Goal: Contribute content: Add original content to the website for others to see

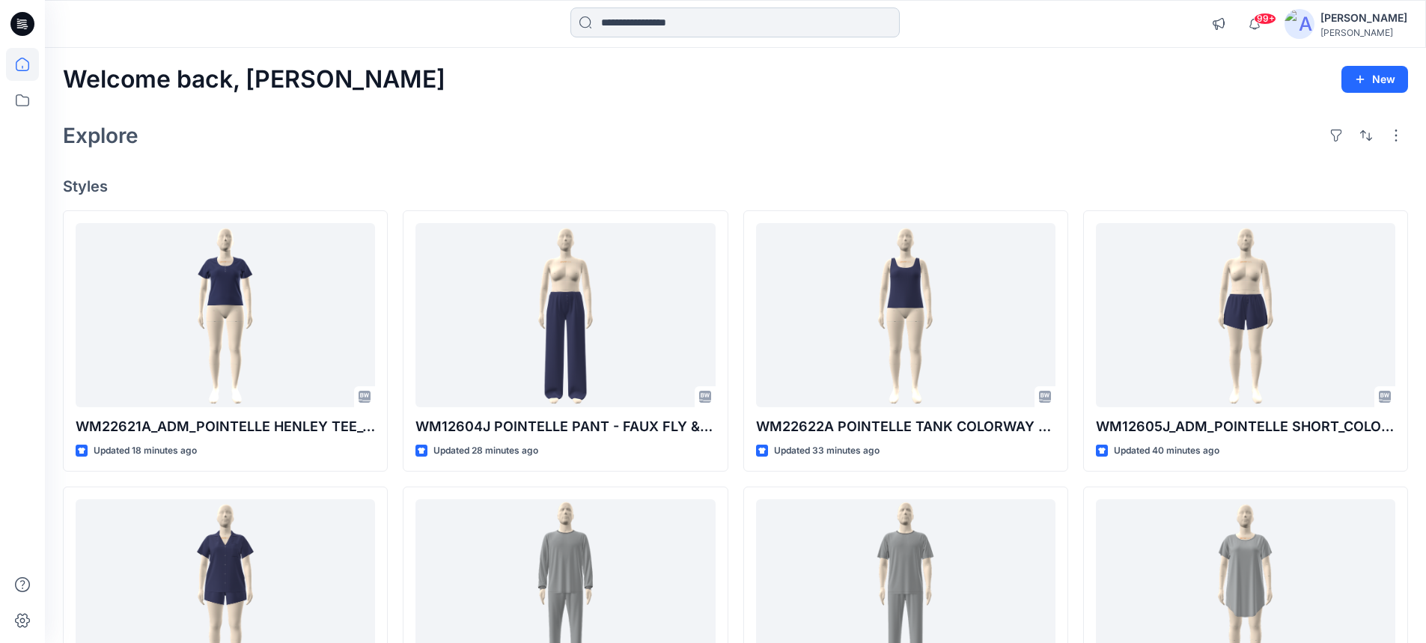
click at [674, 9] on input at bounding box center [734, 22] width 329 height 30
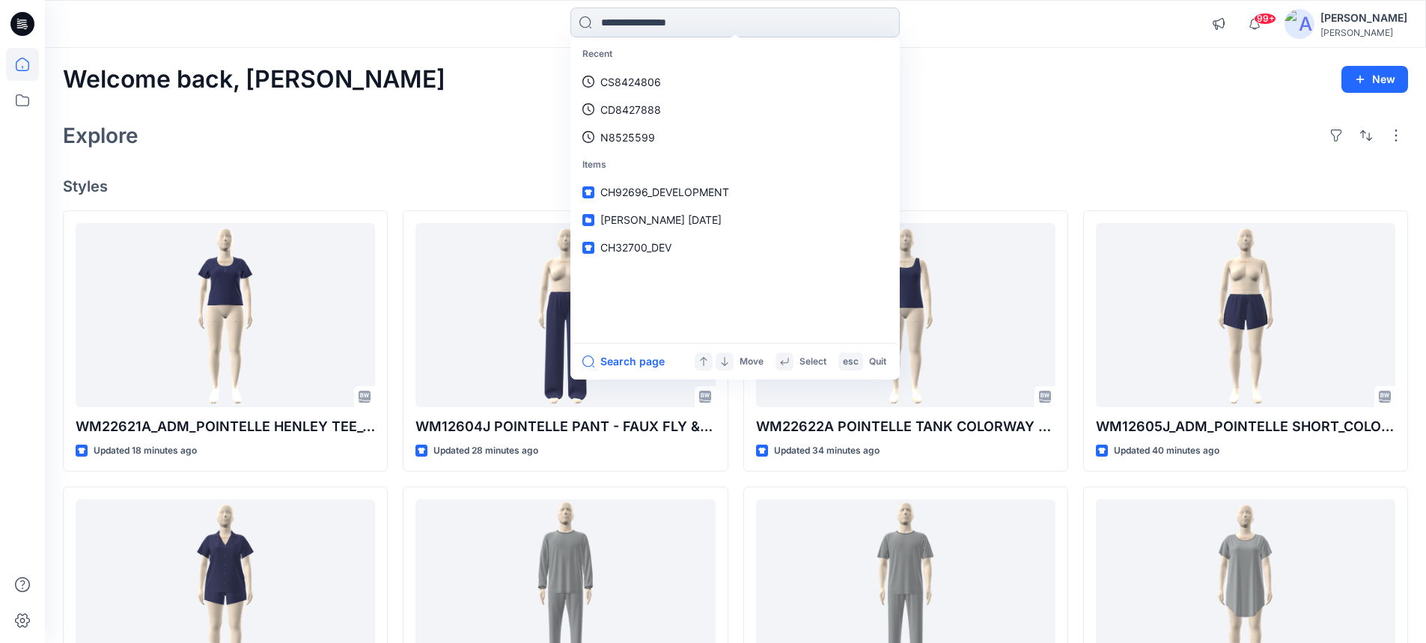
paste input "**********"
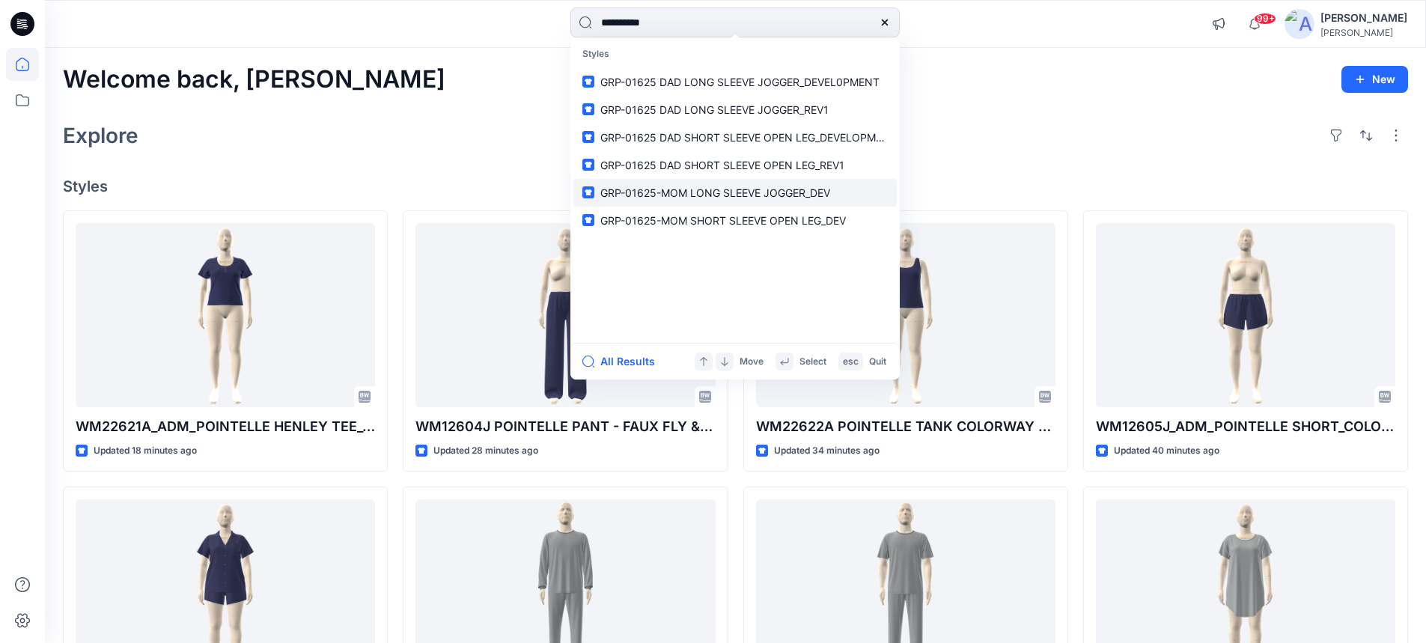
type input "*********"
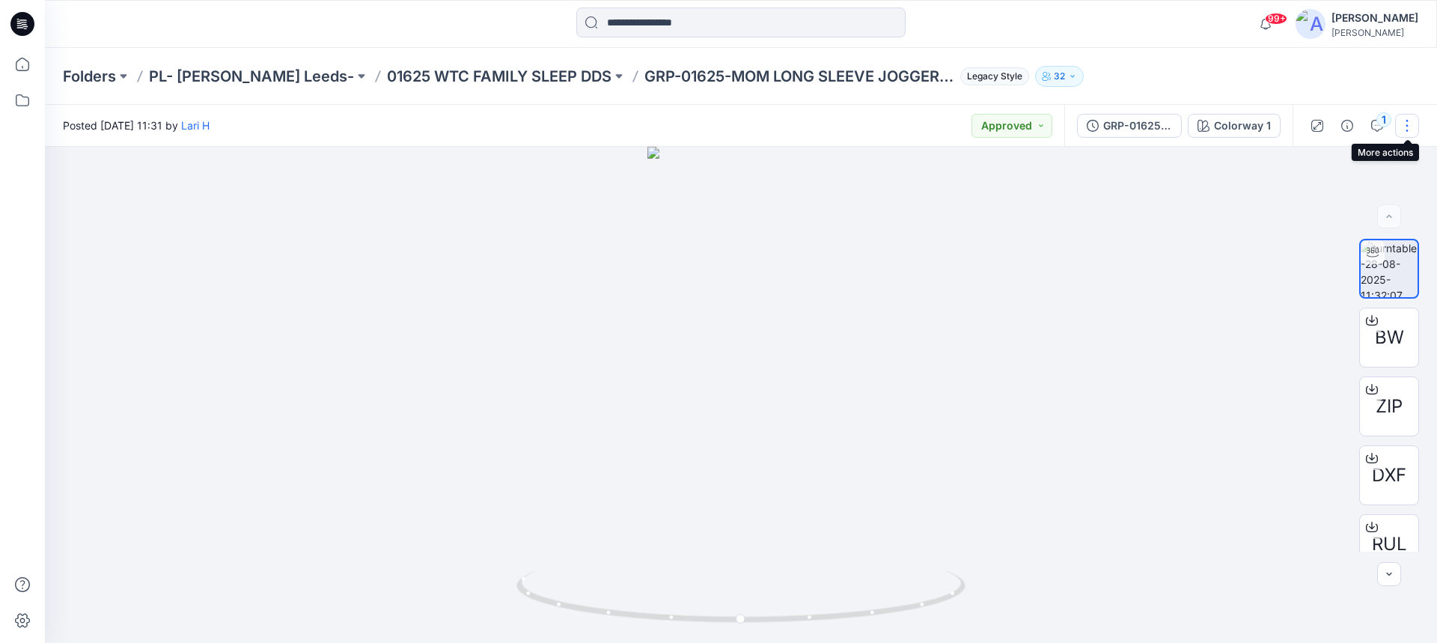
click at [1408, 125] on button "button" at bounding box center [1407, 126] width 24 height 24
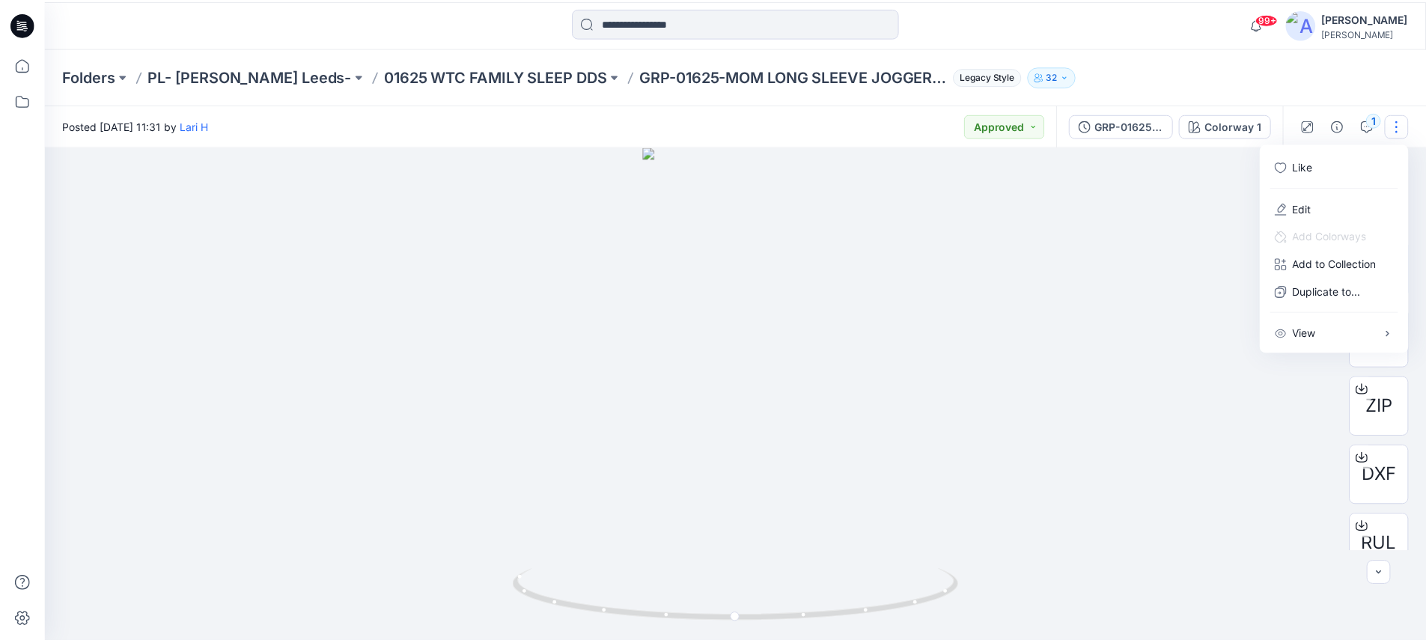
scroll to position [22, 0]
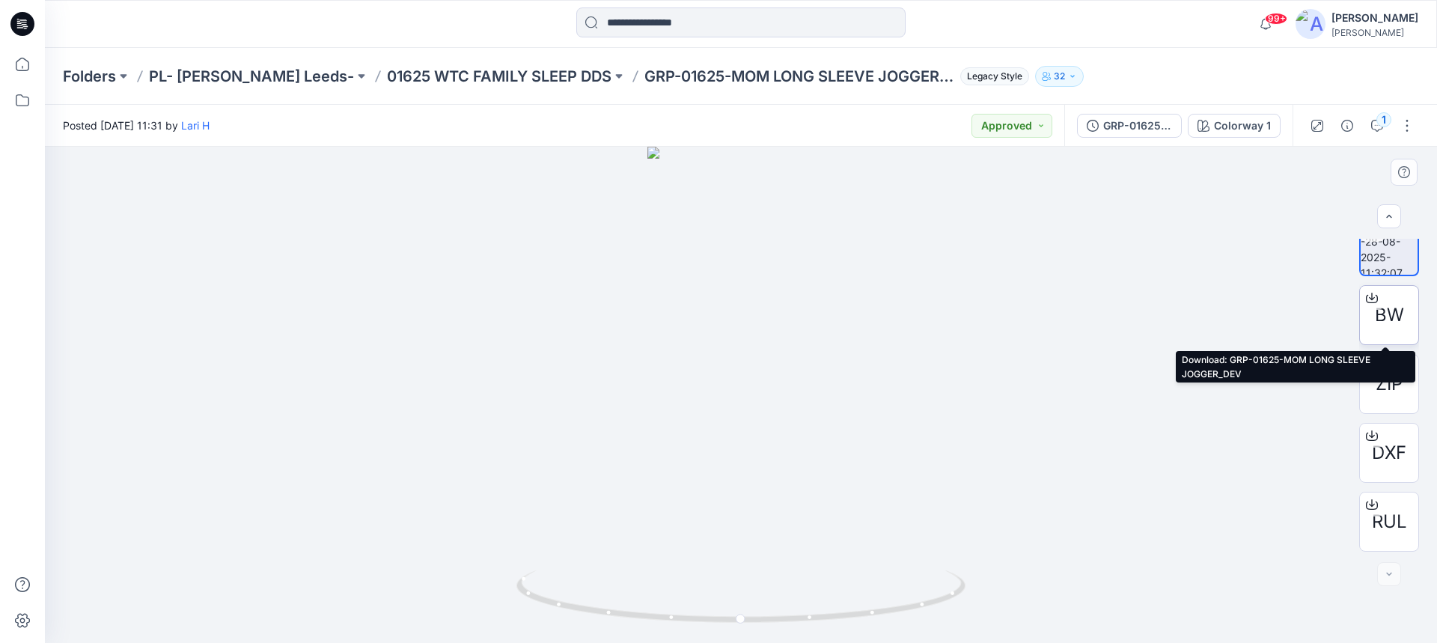
click at [1369, 299] on icon at bounding box center [1372, 295] width 6 height 7
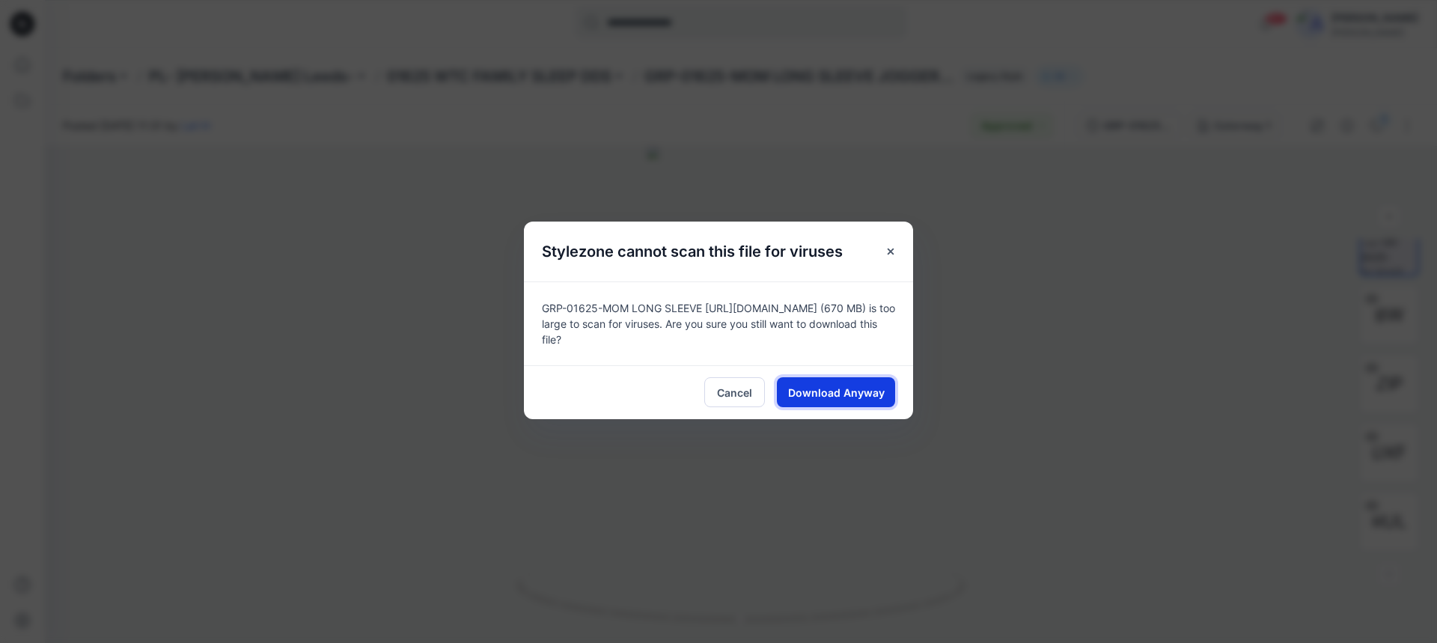
click at [822, 392] on span "Download Anyway" at bounding box center [836, 393] width 97 height 16
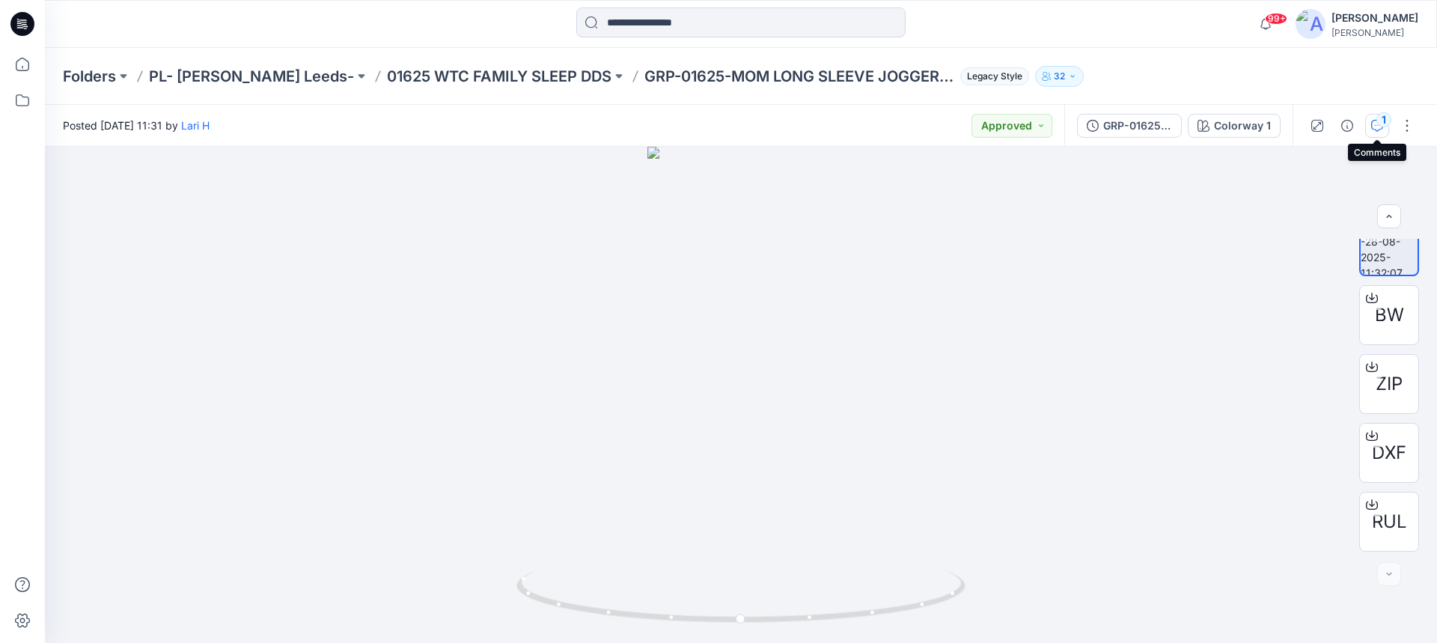
click at [1385, 125] on div "1" at bounding box center [1383, 119] width 15 height 15
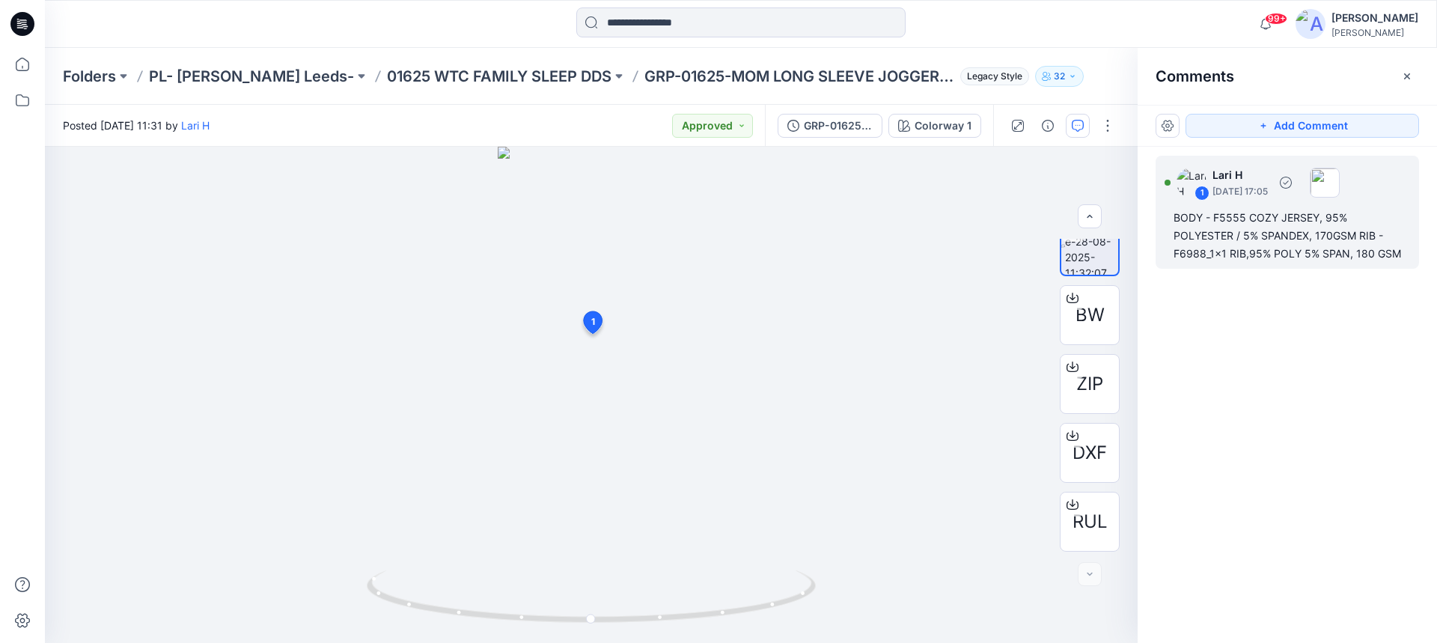
click at [1183, 221] on div "BODY - F5555 COZY JERSEY, 95% POLYESTER / 5% SPANDEX, 170GSM RIB - F6988_1x1 RI…" at bounding box center [1288, 236] width 228 height 54
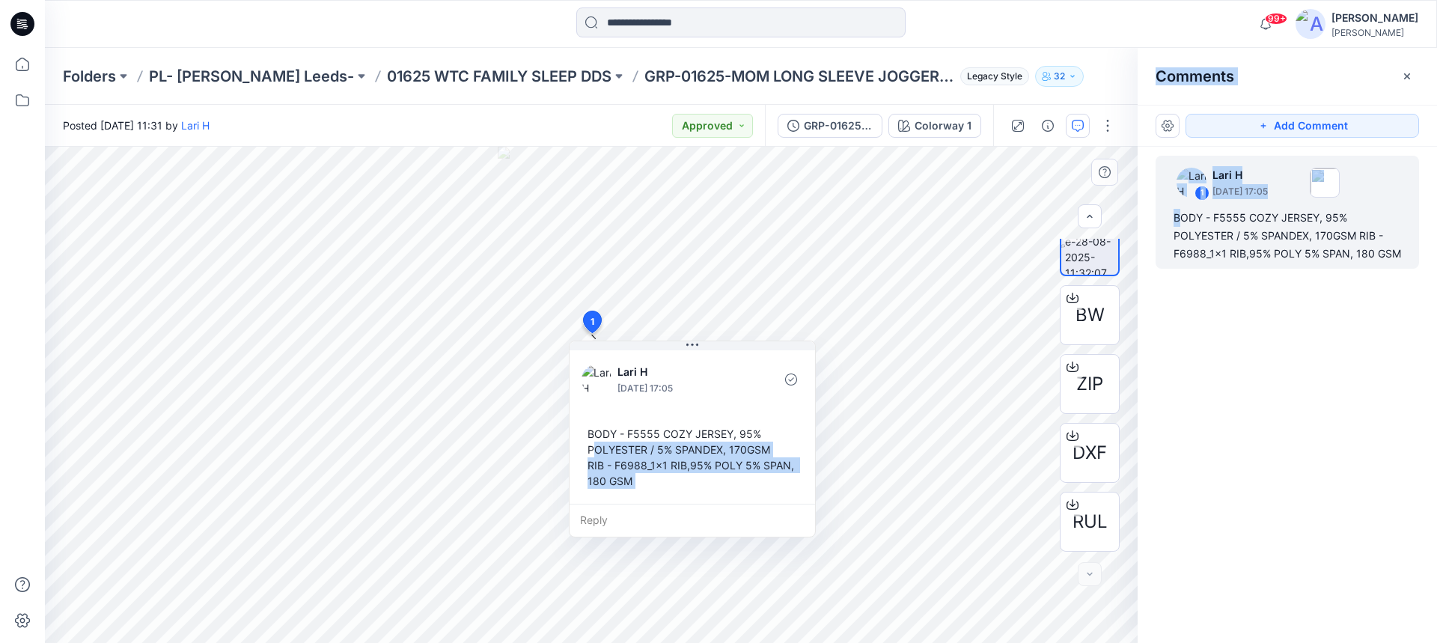
drag, startPoint x: 591, startPoint y: 434, endPoint x: 593, endPoint y: 446, distance: 12.2
click at [593, 446] on div "BODY - F5555 COZY JERSEY, 95% POLYESTER / 5% SPANDEX, 170GSM RIB - F6988_1x1 RI…" at bounding box center [693, 457] width 222 height 75
drag, startPoint x: 590, startPoint y: 432, endPoint x: 611, endPoint y: 459, distance: 34.1
click at [611, 459] on div "BODY - F5555 COZY JERSEY, 95% POLYESTER / 5% SPANDEX, 170GSM RIB - F6988_1x1 RI…" at bounding box center [693, 457] width 222 height 75
drag, startPoint x: 633, startPoint y: 480, endPoint x: 590, endPoint y: 435, distance: 63.0
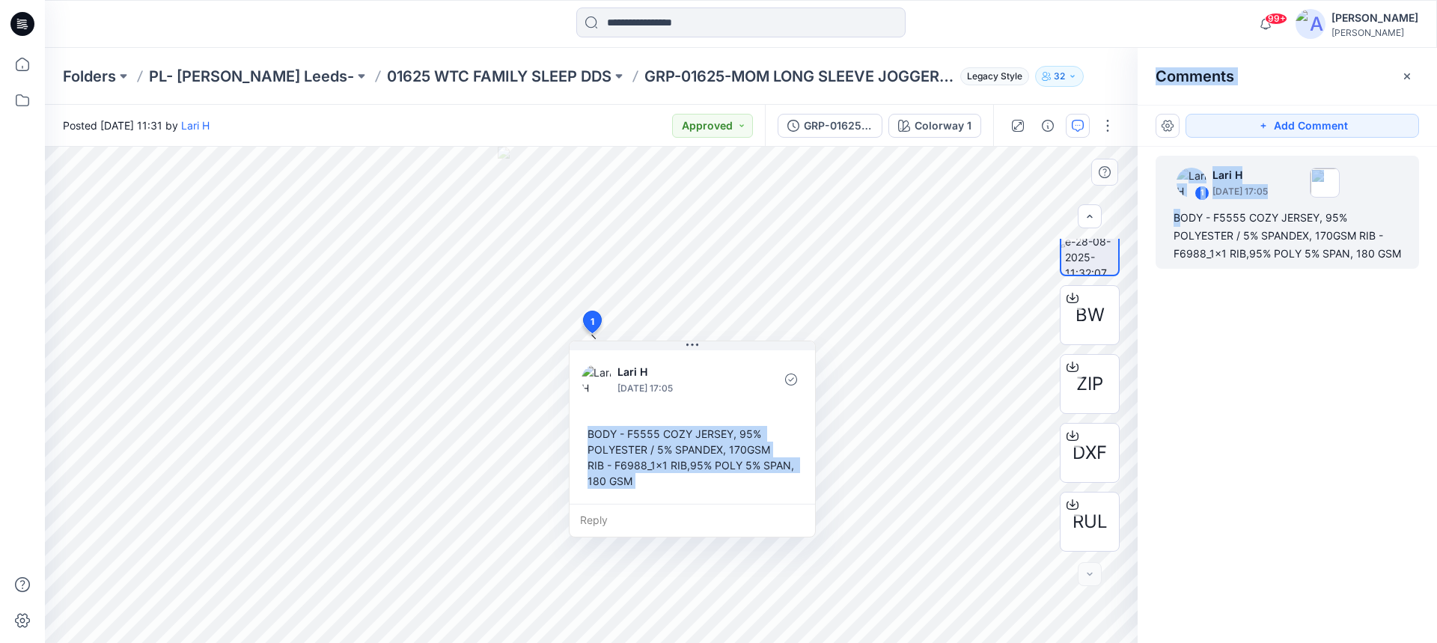
click at [590, 435] on div "BODY - F5555 COZY JERSEY, 95% POLYESTER / 5% SPANDEX, 170GSM RIB - F6988_1x1 RI…" at bounding box center [693, 457] width 222 height 75
copy div "BODY - F5555 COZY JERSEY, 95% POLYESTER / 5% SPANDEX, 170GSM RIB - F6988_1x1 RI…"
click at [387, 70] on p "01625 WTC FAMILY SLEEP DDS" at bounding box center [499, 76] width 225 height 21
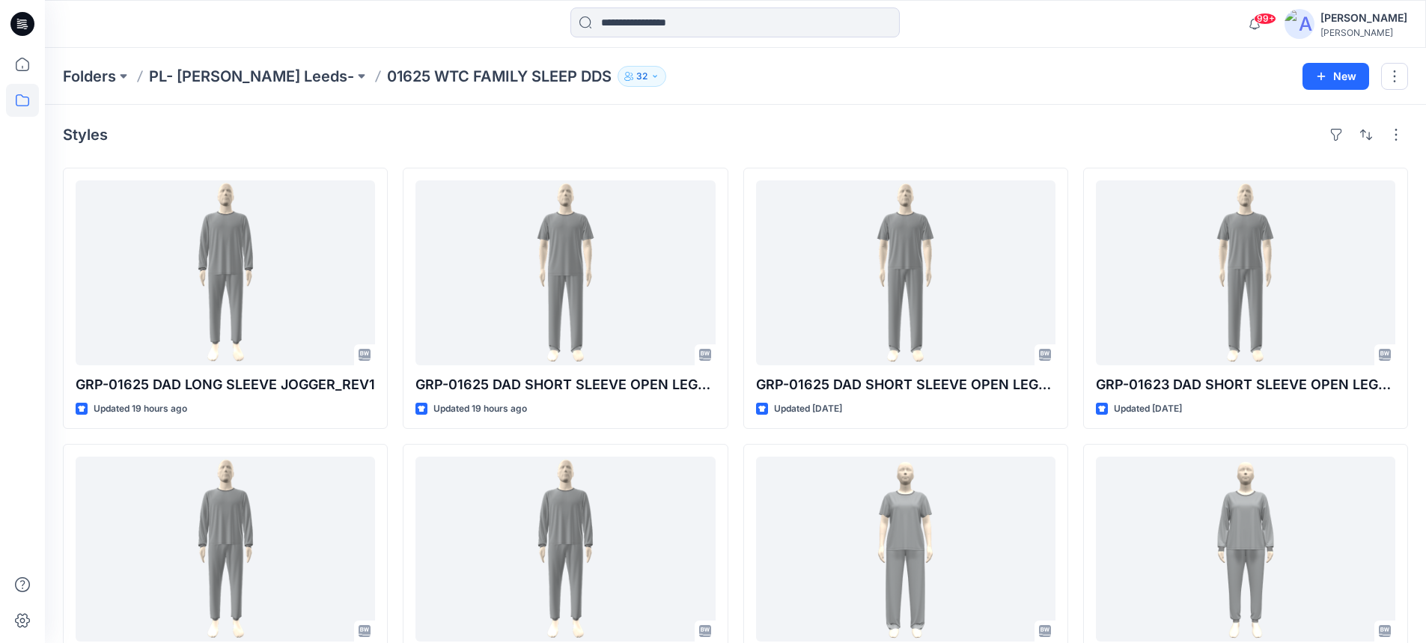
click at [387, 80] on p "01625 WTC FAMILY SLEEP DDS" at bounding box center [499, 76] width 225 height 21
click at [239, 76] on p "PL- [PERSON_NAME] Leeds-" at bounding box center [251, 76] width 205 height 21
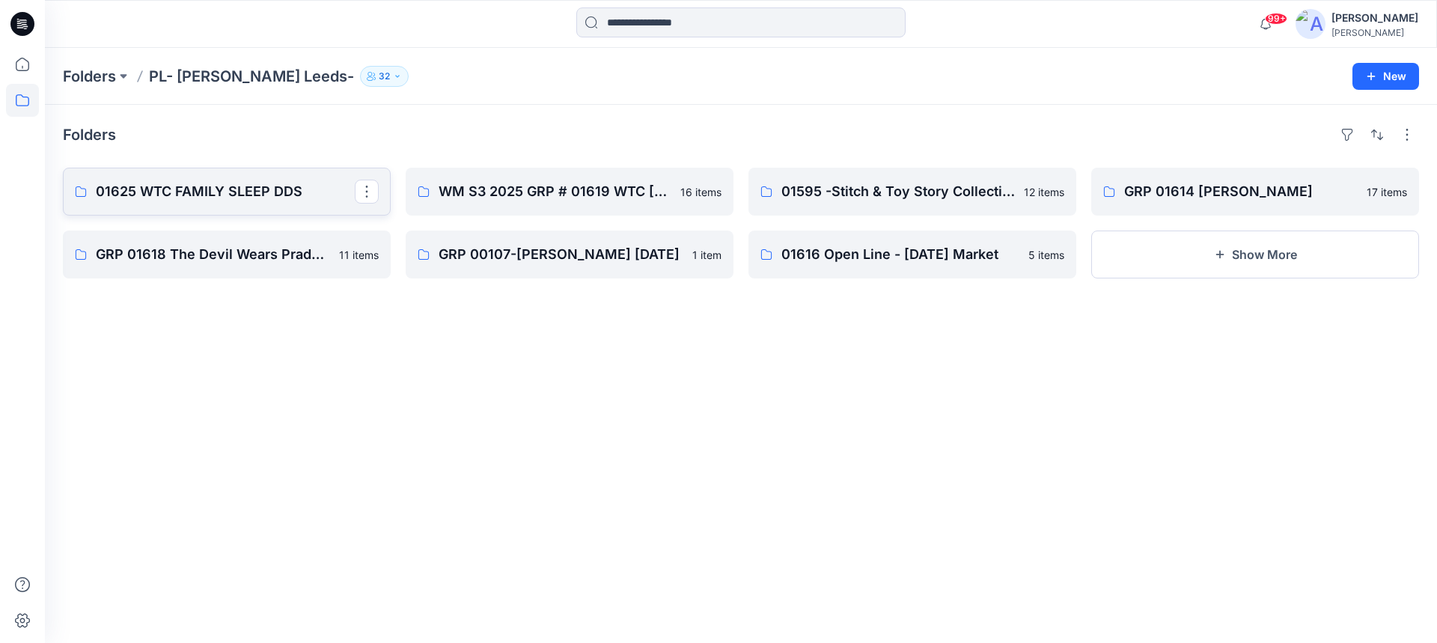
click at [213, 192] on p "01625 WTC FAMILY SLEEP DDS" at bounding box center [225, 191] width 259 height 21
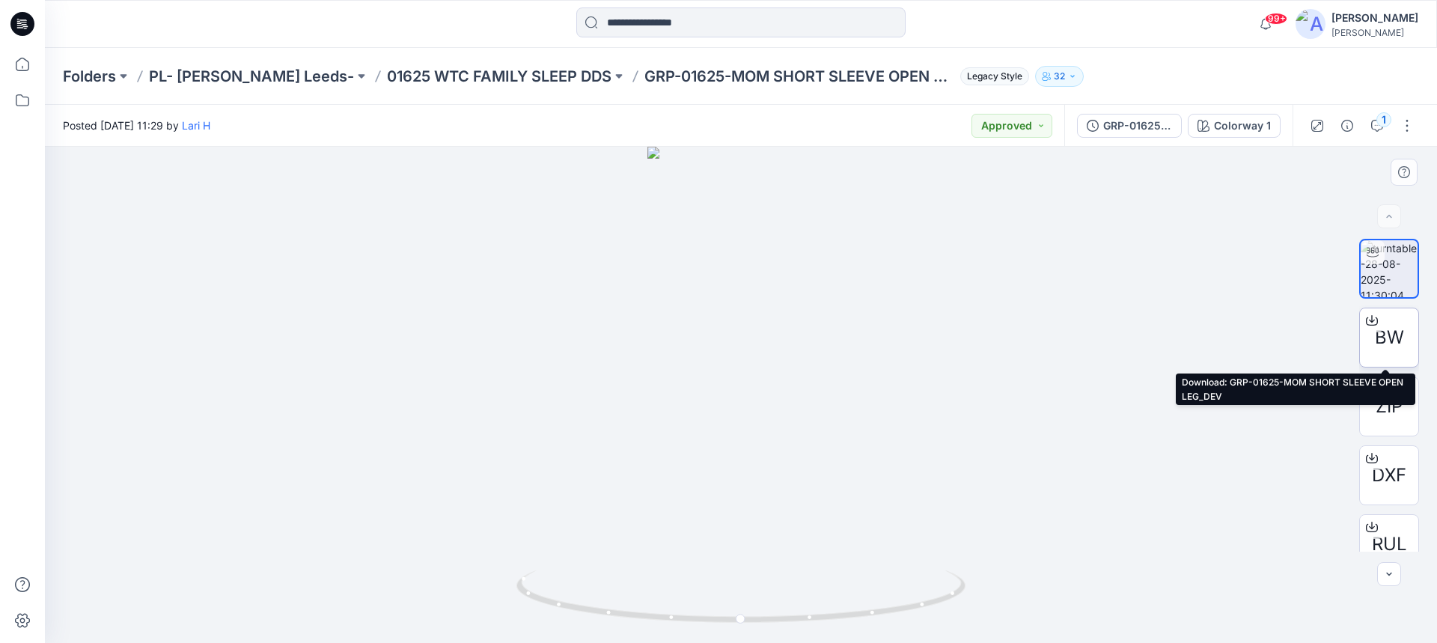
click at [1388, 338] on span "BW" at bounding box center [1389, 337] width 29 height 27
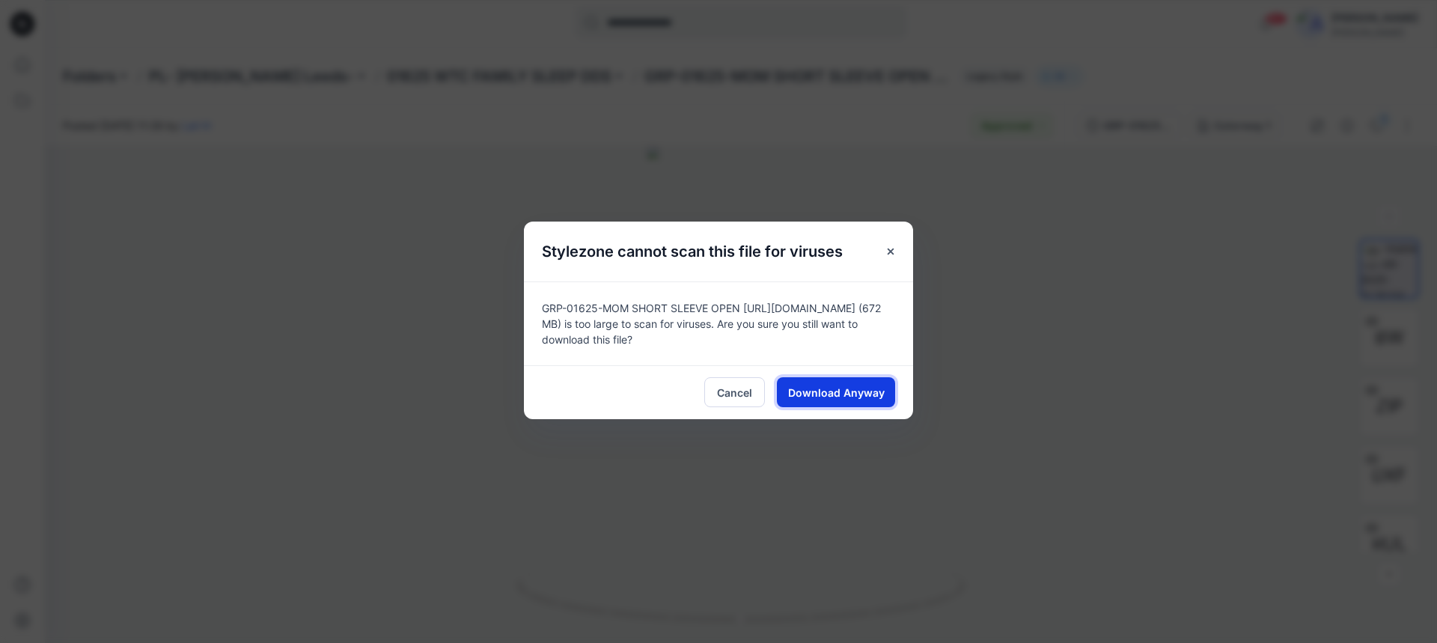
click at [849, 379] on button "Download Anyway" at bounding box center [836, 392] width 118 height 30
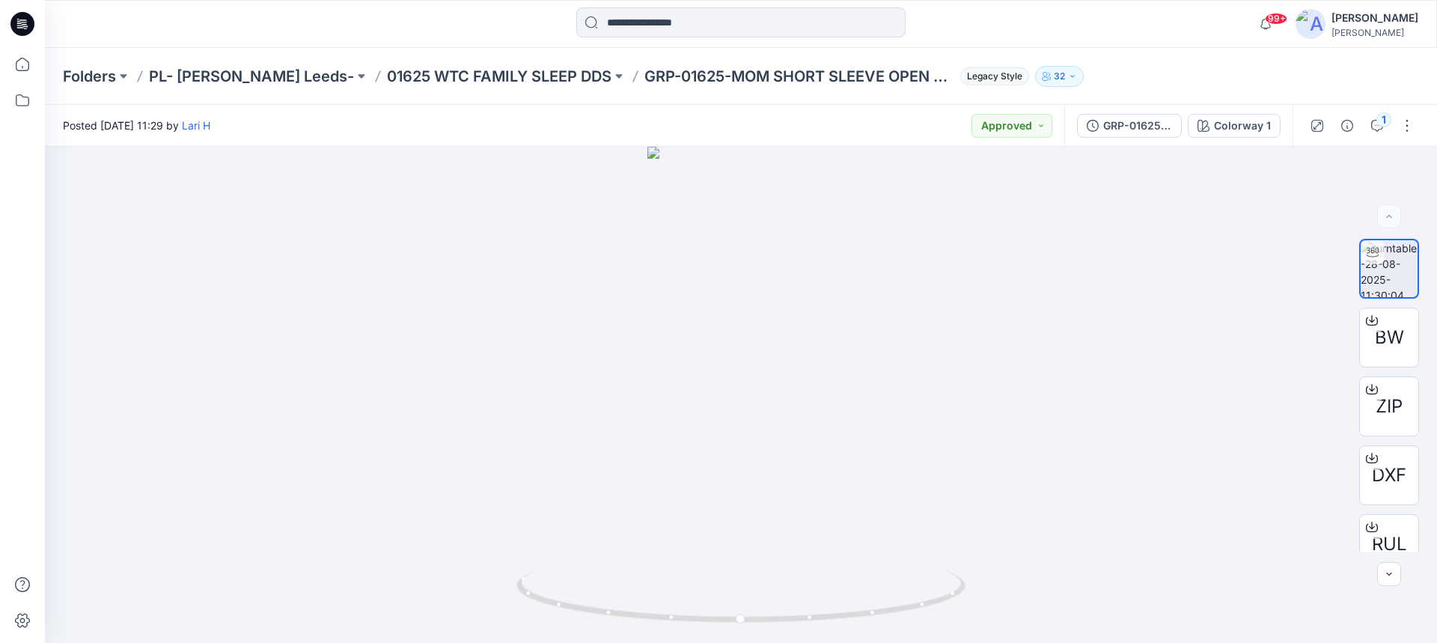
click at [16, 22] on icon at bounding box center [22, 24] width 24 height 24
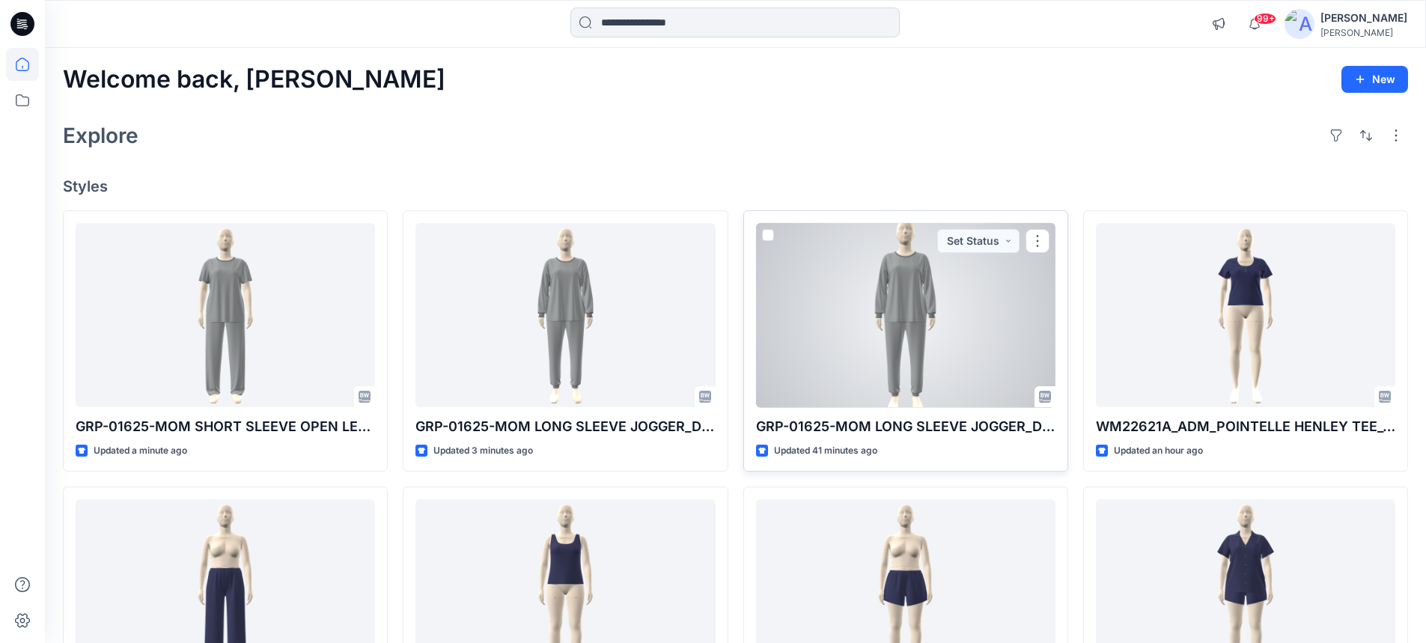
click at [870, 326] on div at bounding box center [905, 315] width 299 height 185
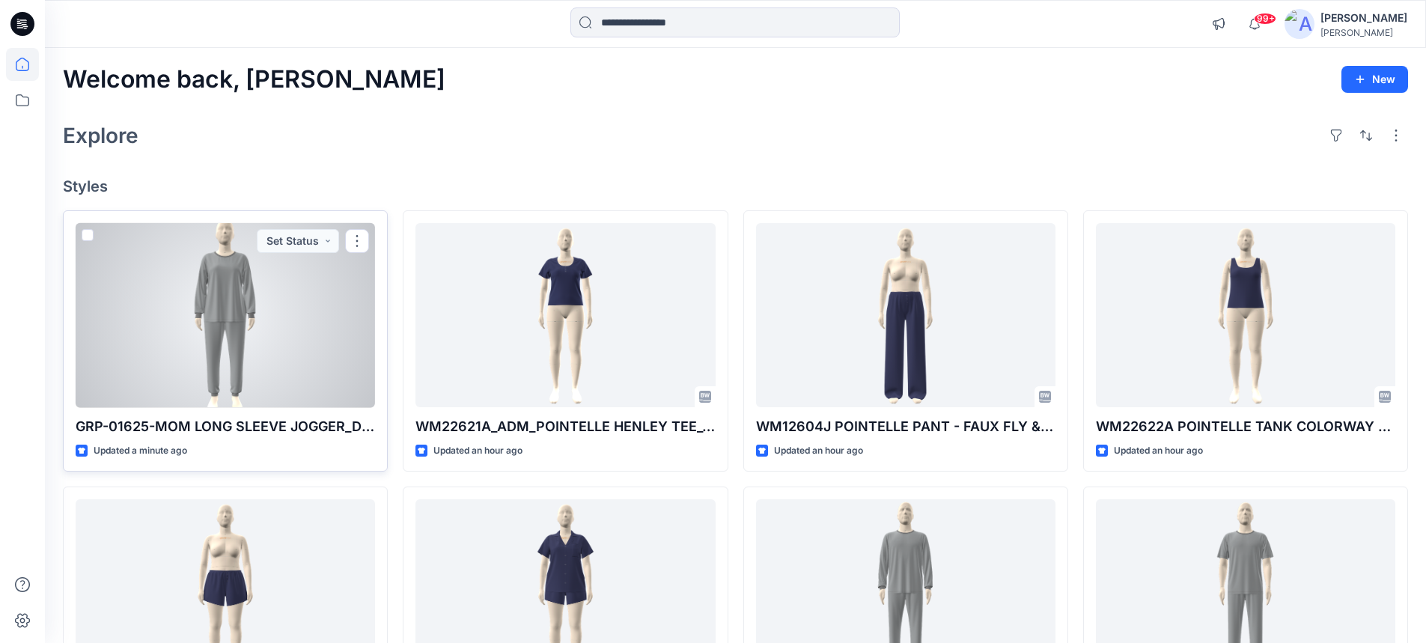
click at [314, 293] on div at bounding box center [225, 315] width 299 height 185
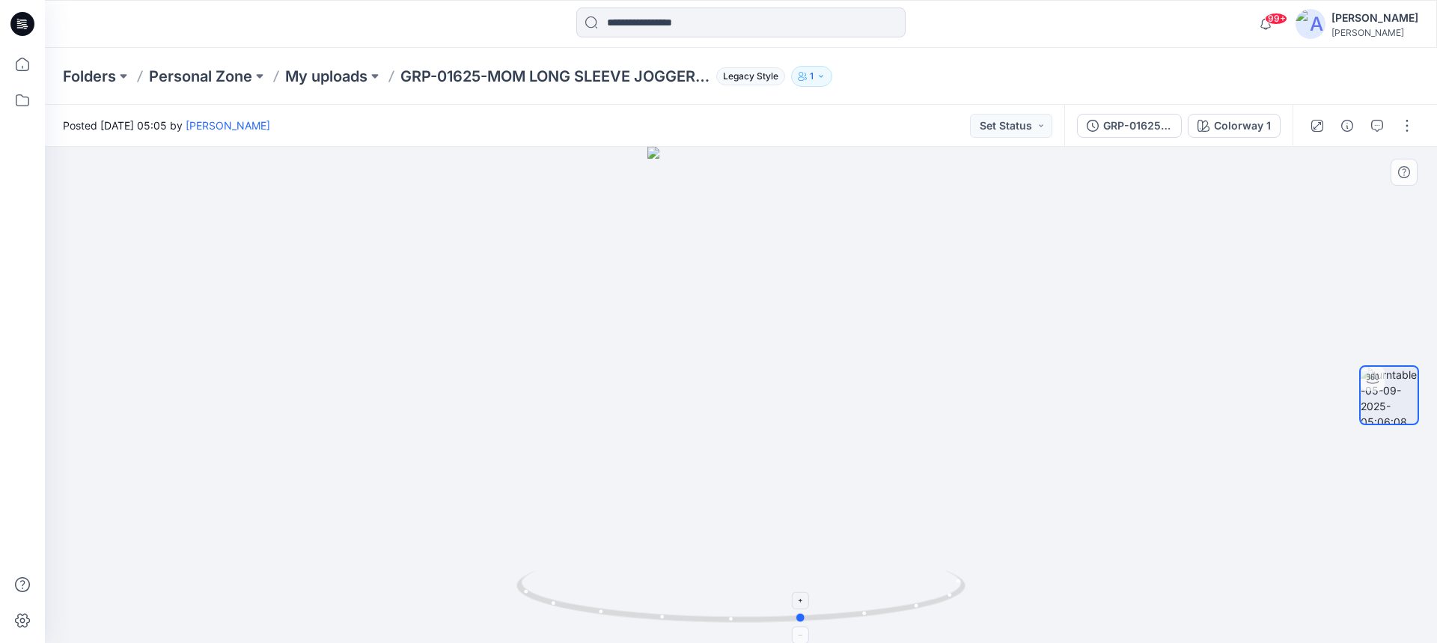
drag, startPoint x: 671, startPoint y: 624, endPoint x: 733, endPoint y: 608, distance: 64.3
click at [733, 608] on icon at bounding box center [742, 598] width 453 height 56
click at [1411, 129] on button "button" at bounding box center [1407, 126] width 24 height 24
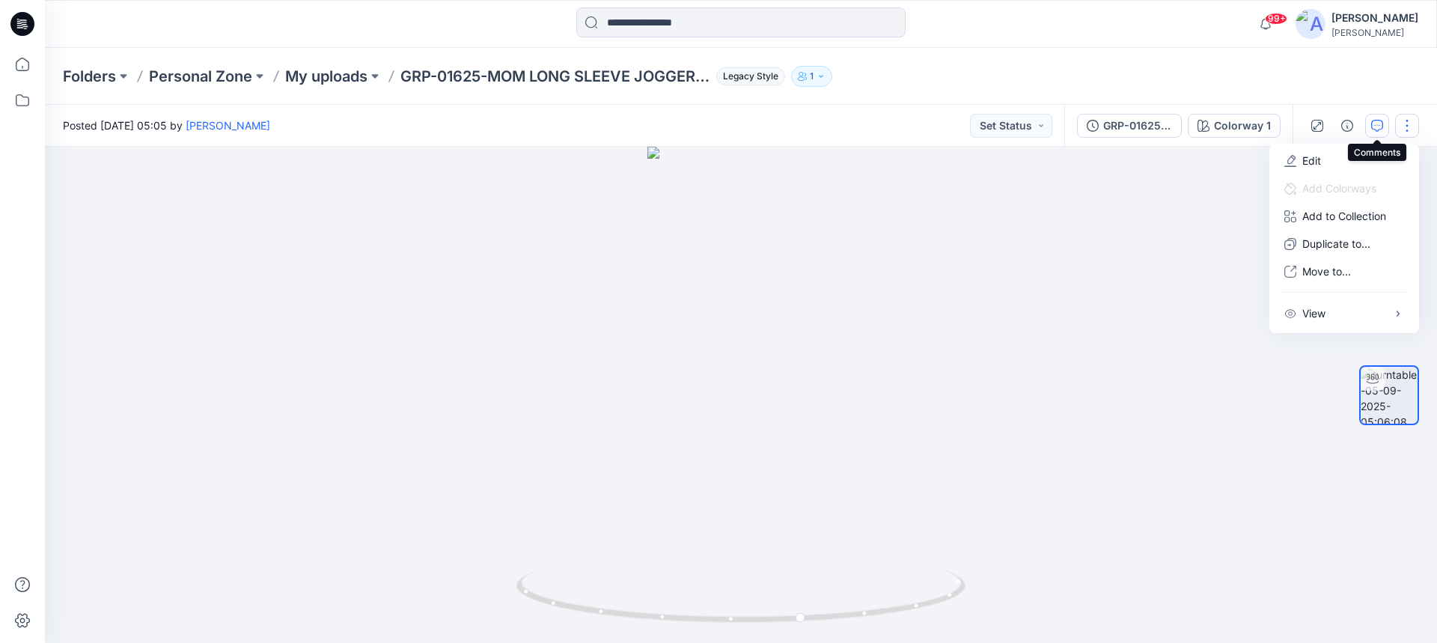
click at [1373, 125] on icon "button" at bounding box center [1377, 126] width 12 height 12
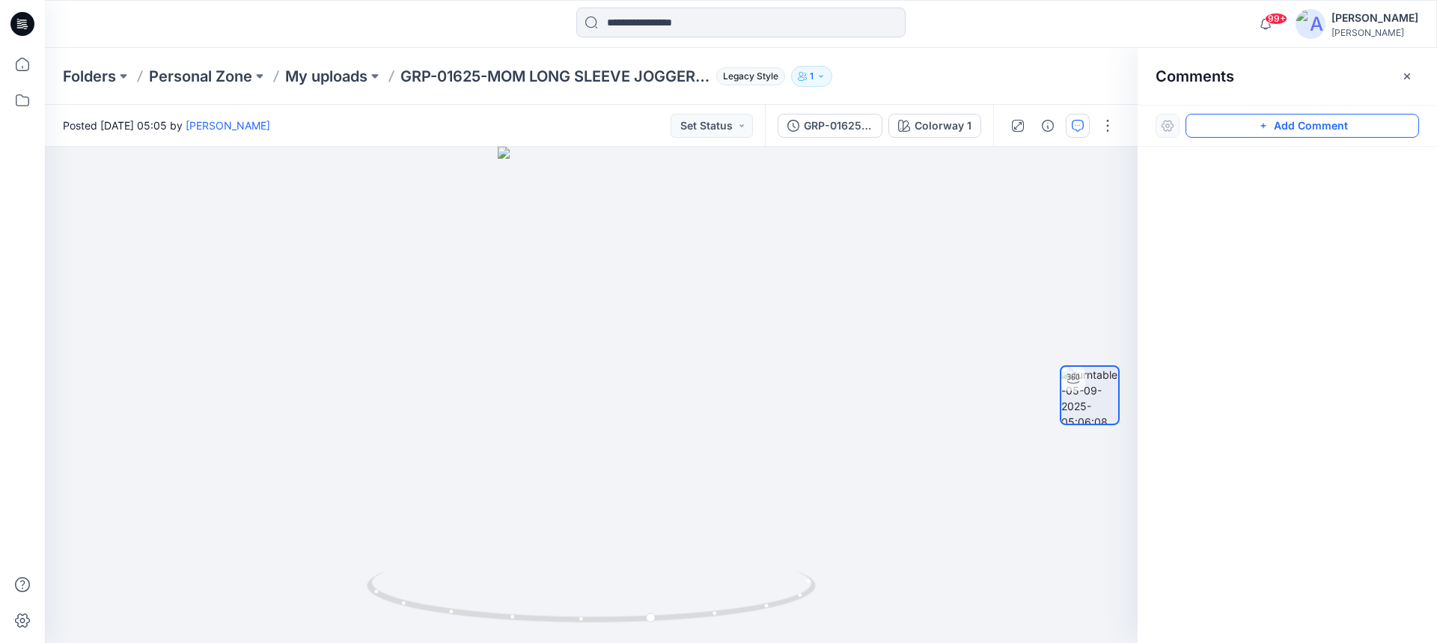
click at [1280, 125] on button "Add Comment" at bounding box center [1303, 126] width 234 height 24
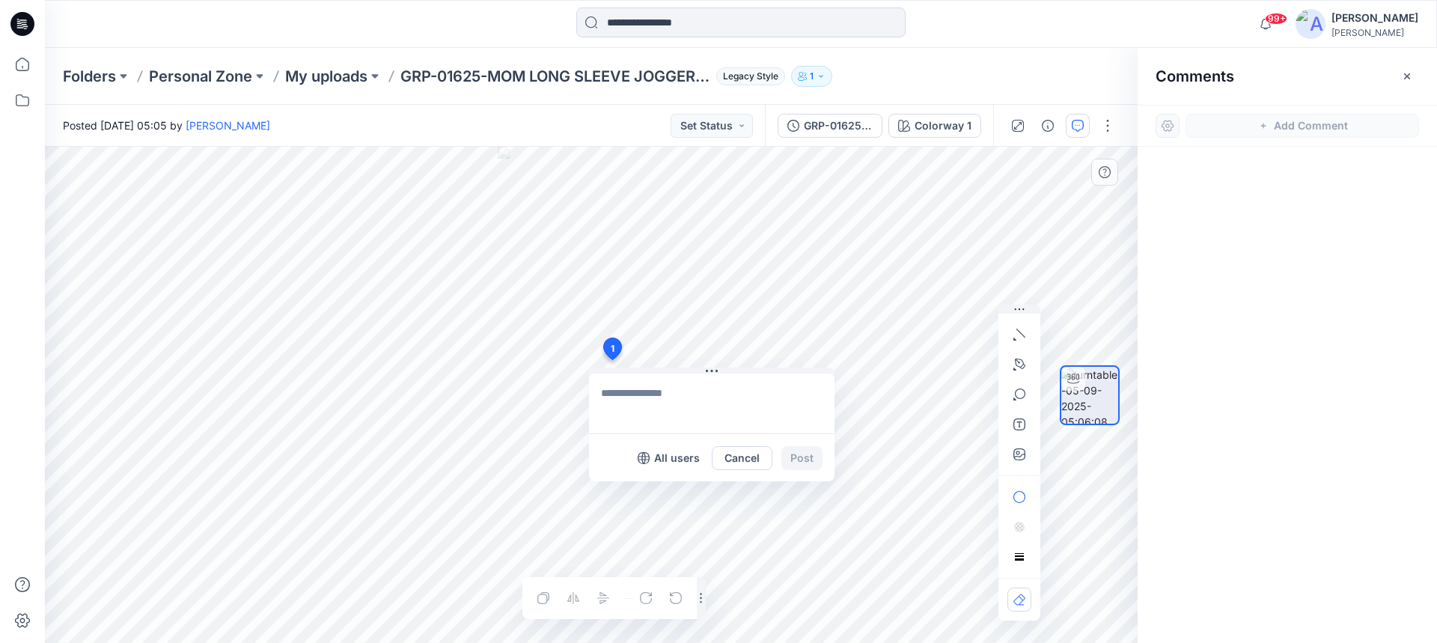
click at [611, 360] on div "1 All users Cancel Post Layer 1" at bounding box center [591, 395] width 1093 height 496
drag, startPoint x: 646, startPoint y: 410, endPoint x: 603, endPoint y: 390, distance: 47.2
click at [603, 390] on textarea "**********" at bounding box center [711, 403] width 245 height 60
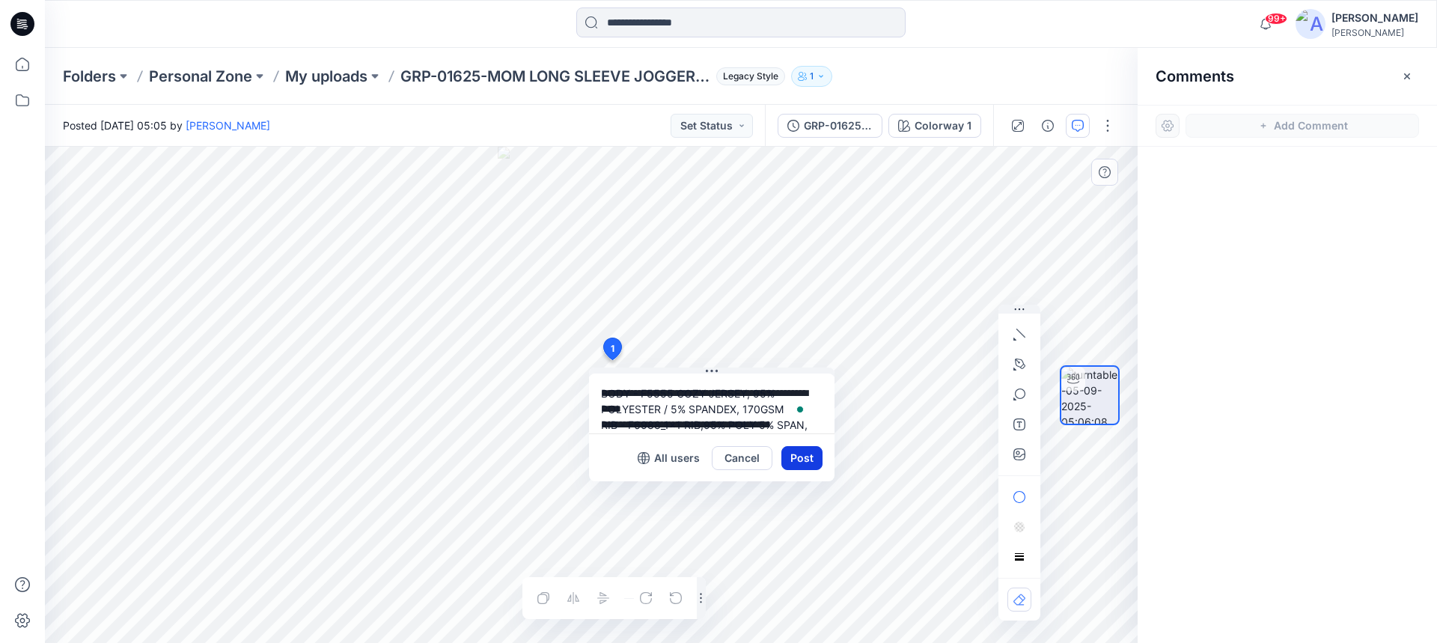
type textarea "**********"
click at [796, 456] on button "Post" at bounding box center [801, 458] width 41 height 24
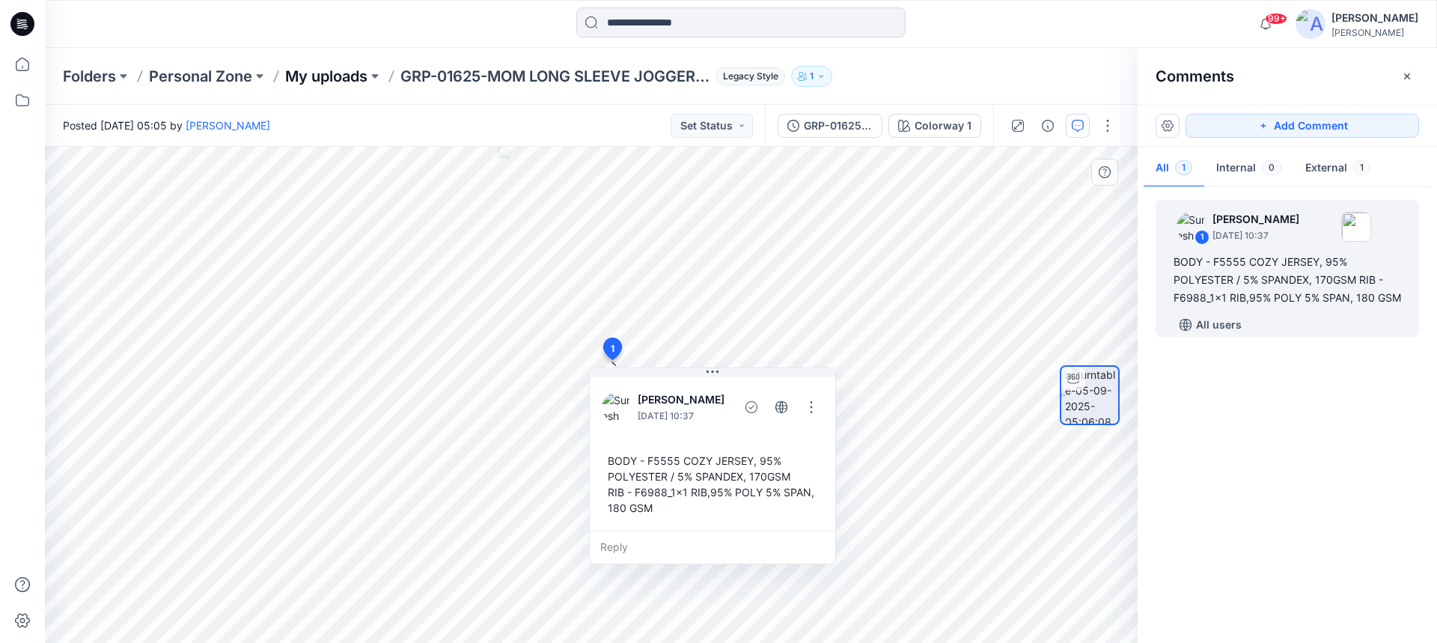
click at [315, 74] on p "My uploads" at bounding box center [326, 76] width 82 height 21
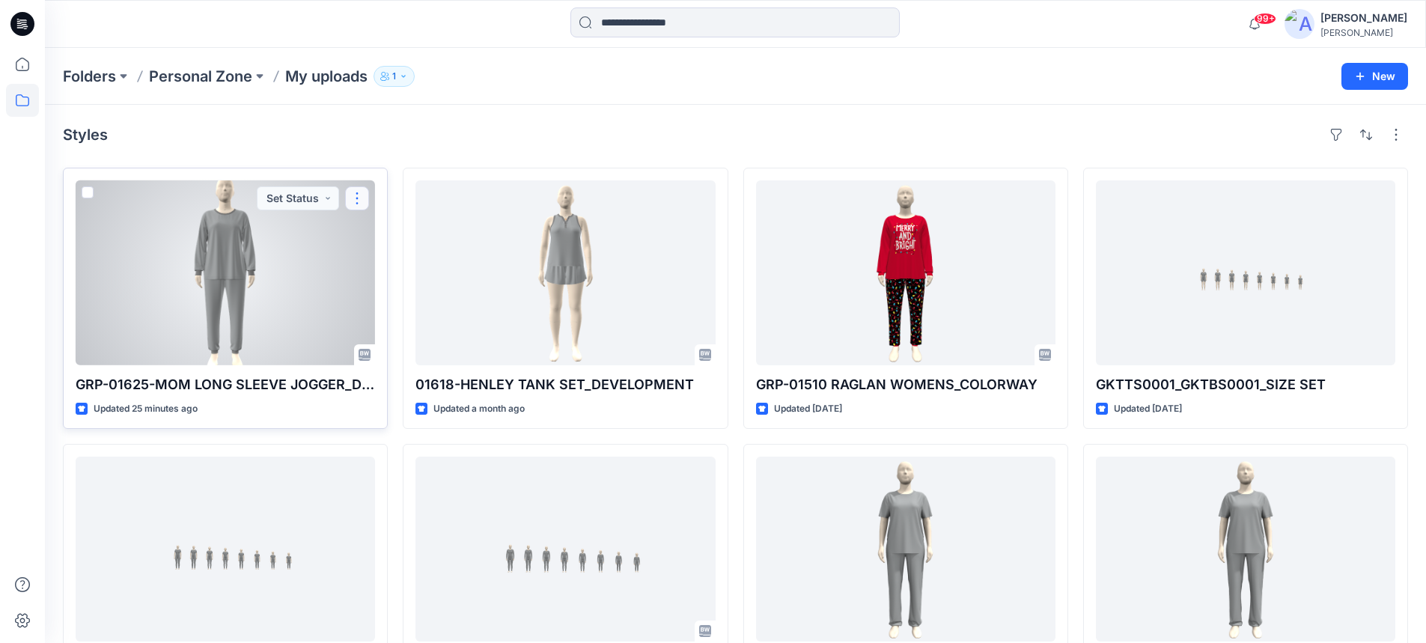
click at [357, 196] on button "button" at bounding box center [357, 198] width 24 height 24
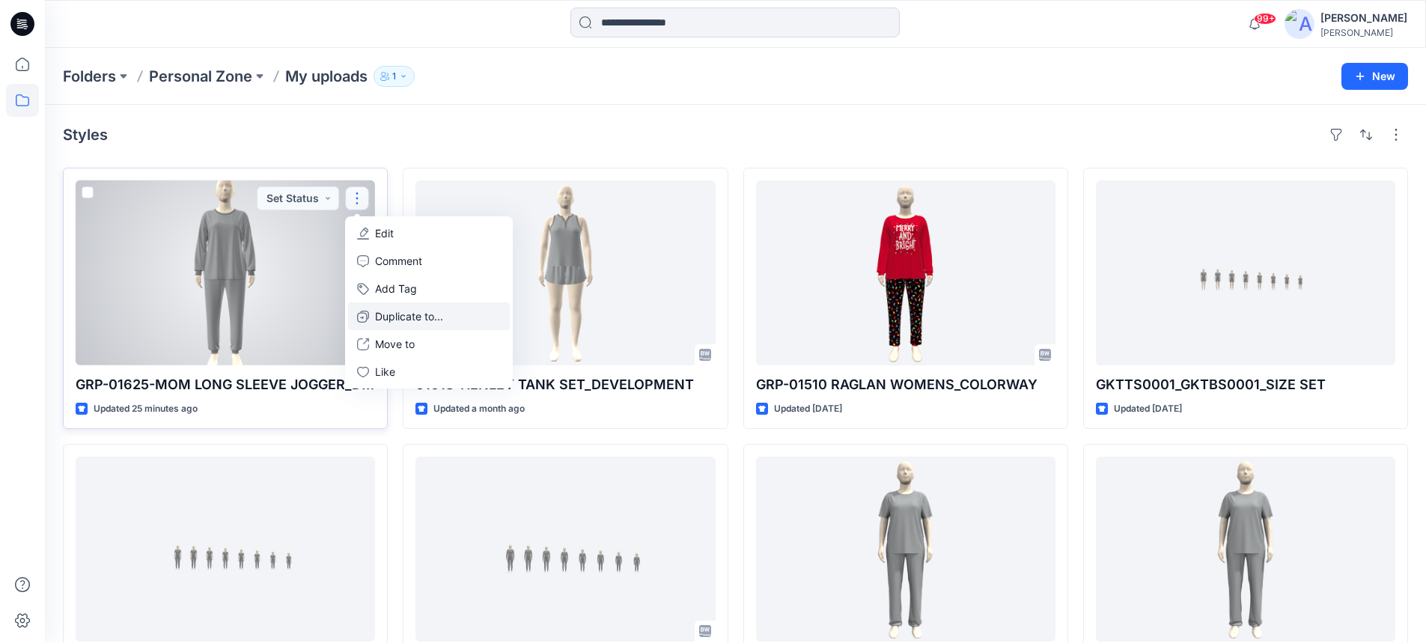
click at [386, 315] on p "Duplicate to..." at bounding box center [409, 316] width 68 height 16
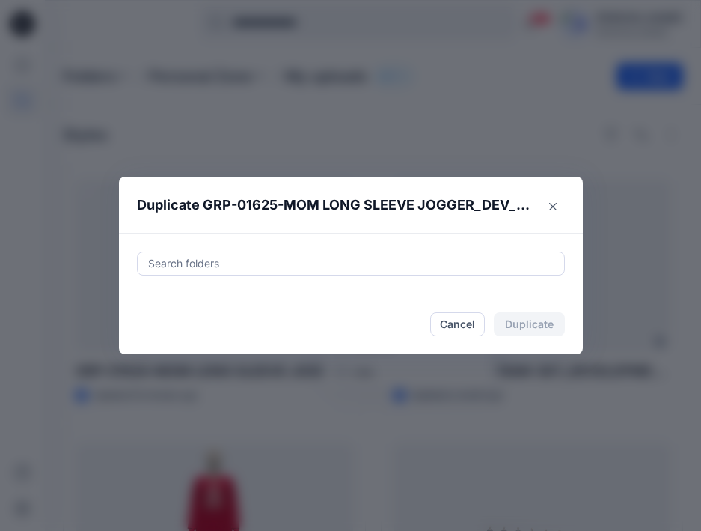
click at [270, 263] on div at bounding box center [351, 263] width 409 height 18
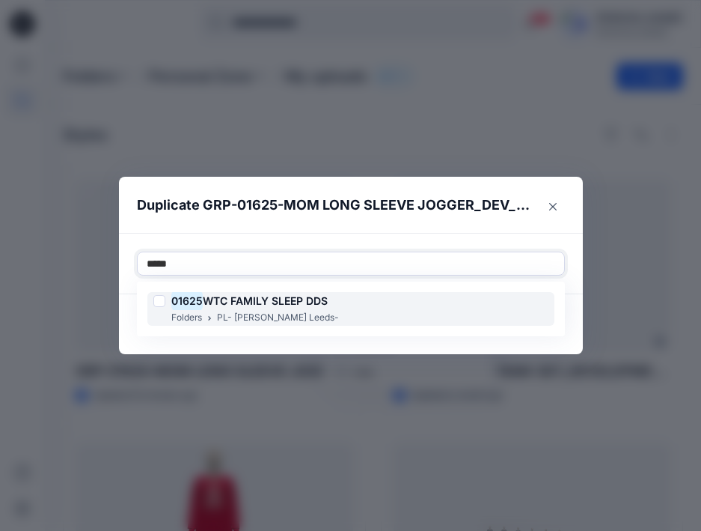
click at [288, 296] on span "WTC FAMILY SLEEP DDS" at bounding box center [265, 300] width 125 height 13
click at [246, 308] on h6 "01625 WTC FAMILY SLEEP DDS" at bounding box center [249, 301] width 156 height 18
click at [246, 307] on span "WTC FAMILY SLEEP DDS" at bounding box center [265, 300] width 125 height 13
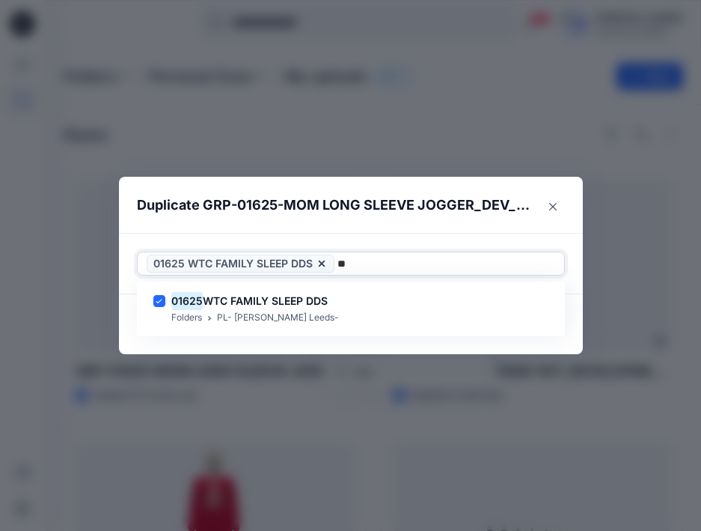
type input "*"
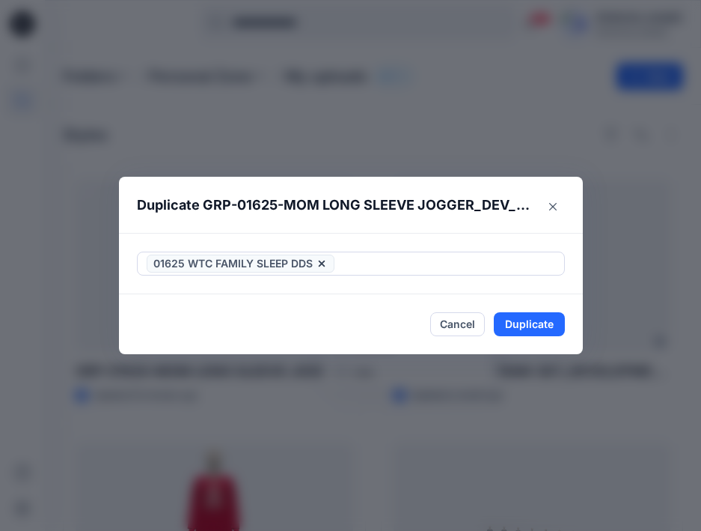
click at [590, 332] on div "Duplicate GRP-01625-MOM LONG SLEEVE JOGGER_DEV_REV1 01625 WTC FAMILY SLEEP DDS …" at bounding box center [350, 265] width 701 height 531
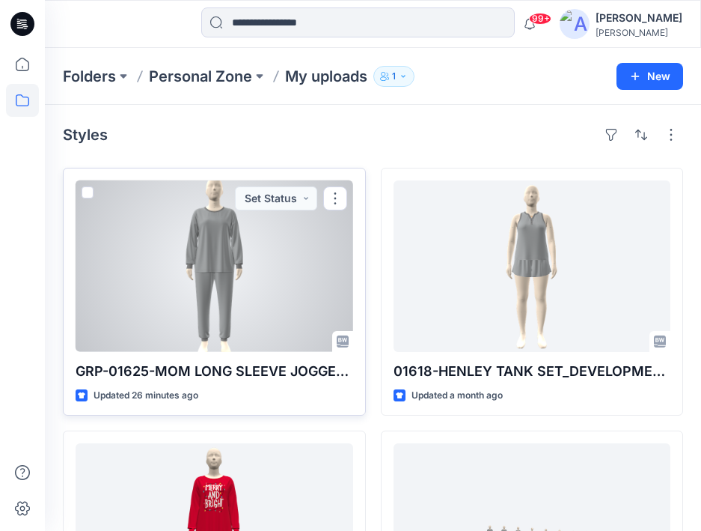
click at [237, 244] on div at bounding box center [215, 265] width 278 height 171
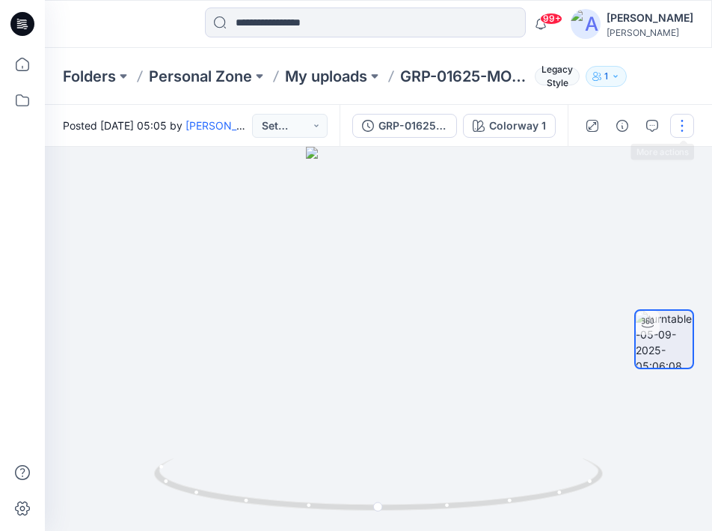
click at [685, 130] on button "button" at bounding box center [683, 126] width 24 height 24
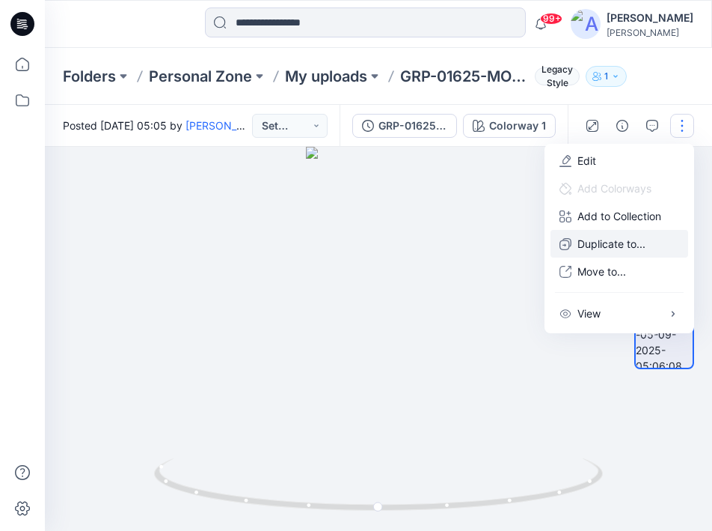
click at [614, 245] on p "Duplicate to..." at bounding box center [612, 244] width 68 height 16
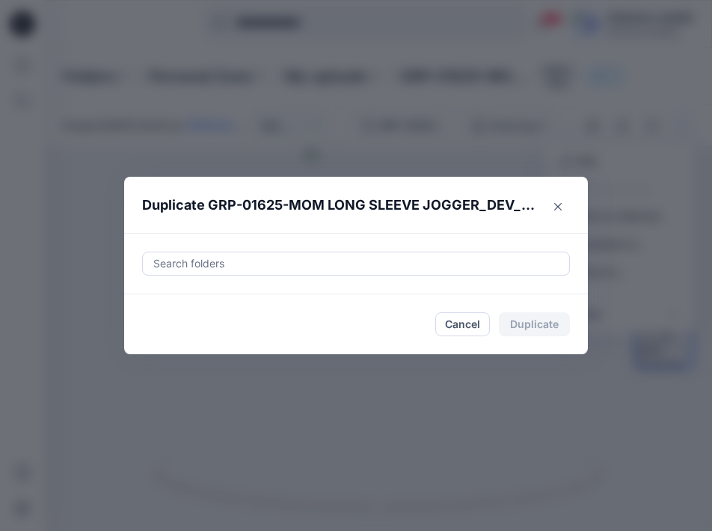
click at [218, 263] on div at bounding box center [356, 263] width 409 height 18
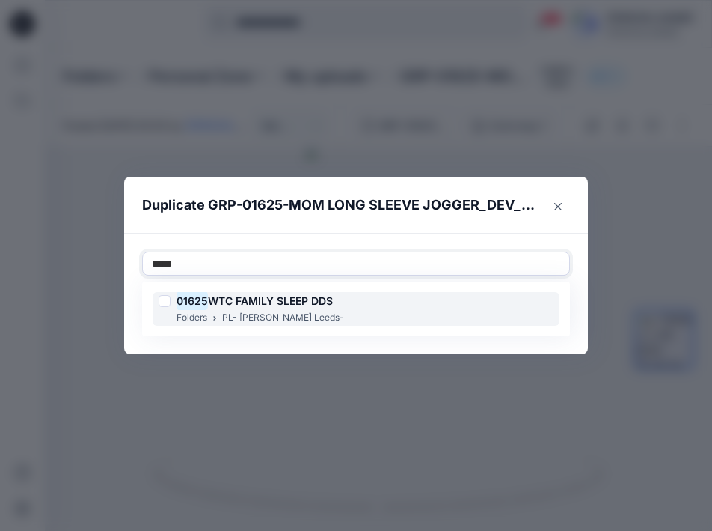
click at [228, 298] on span "WTC FAMILY SLEEP DDS" at bounding box center [270, 300] width 125 height 13
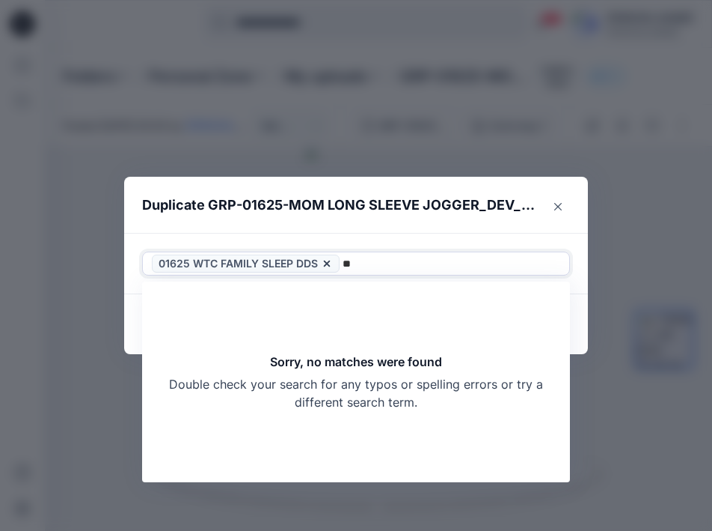
type input "*"
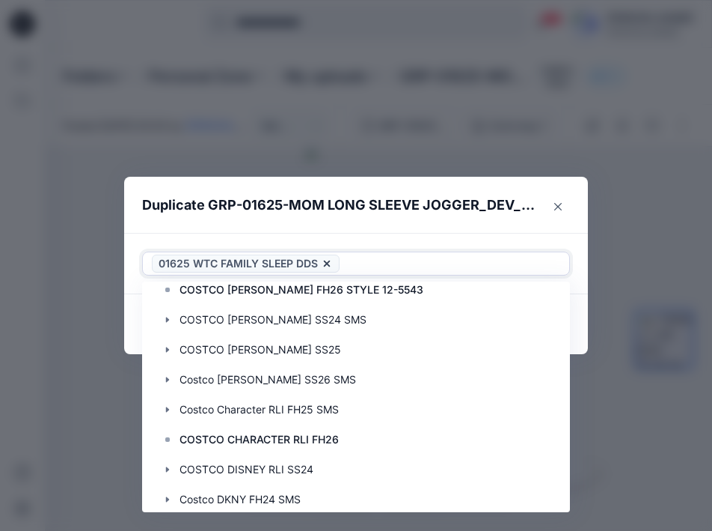
scroll to position [671, 0]
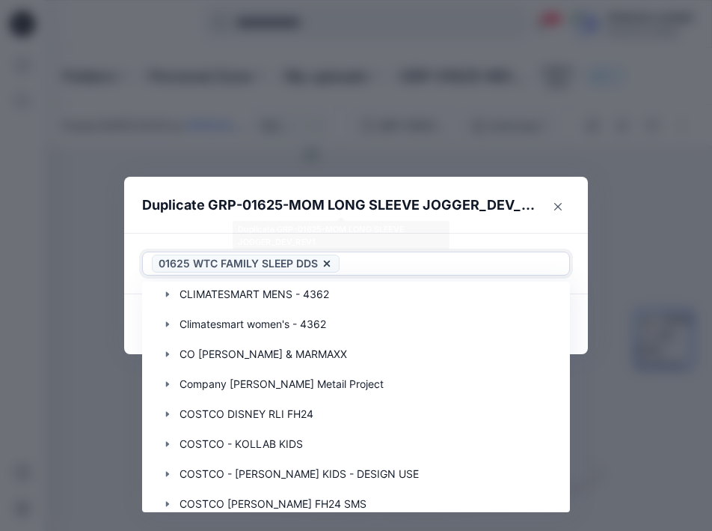
click at [456, 180] on header "Duplicate GRP-01625-MOM LONG SLEEVE JOGGER_DEV_REV1" at bounding box center [341, 205] width 434 height 57
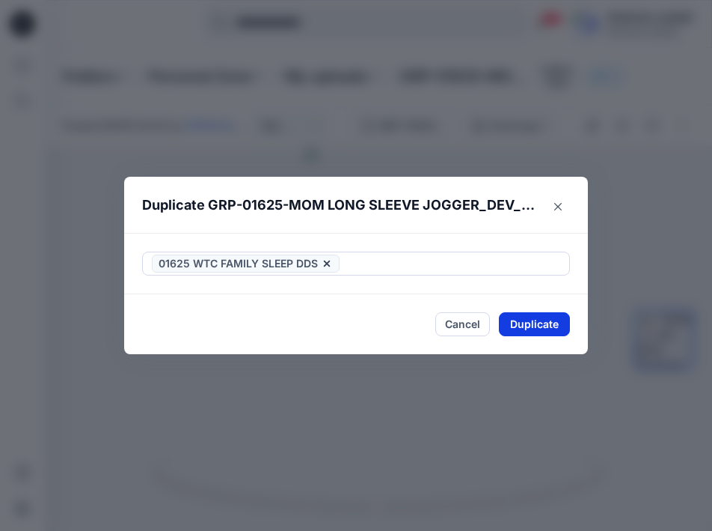
click at [534, 325] on button "Duplicate" at bounding box center [534, 324] width 71 height 24
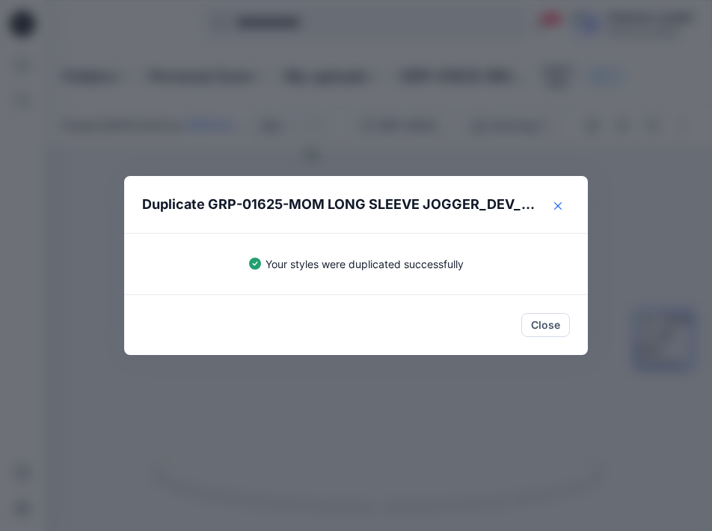
click at [558, 203] on icon "Close" at bounding box center [558, 205] width 7 height 7
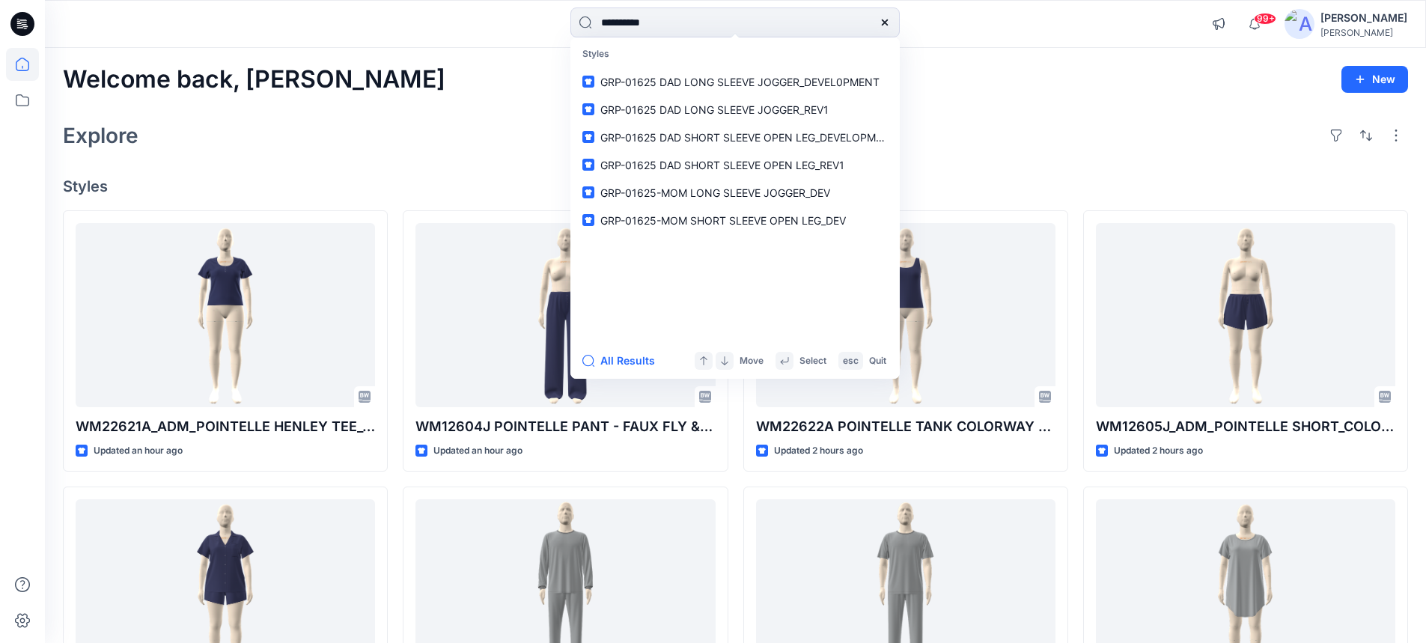
click at [1059, 104] on div "Welcome back, Suresh New Explore Styles WM22621A_ADM_POINTELLE HENLEY TEE_COLOR…" at bounding box center [735, 572] width 1381 height 1048
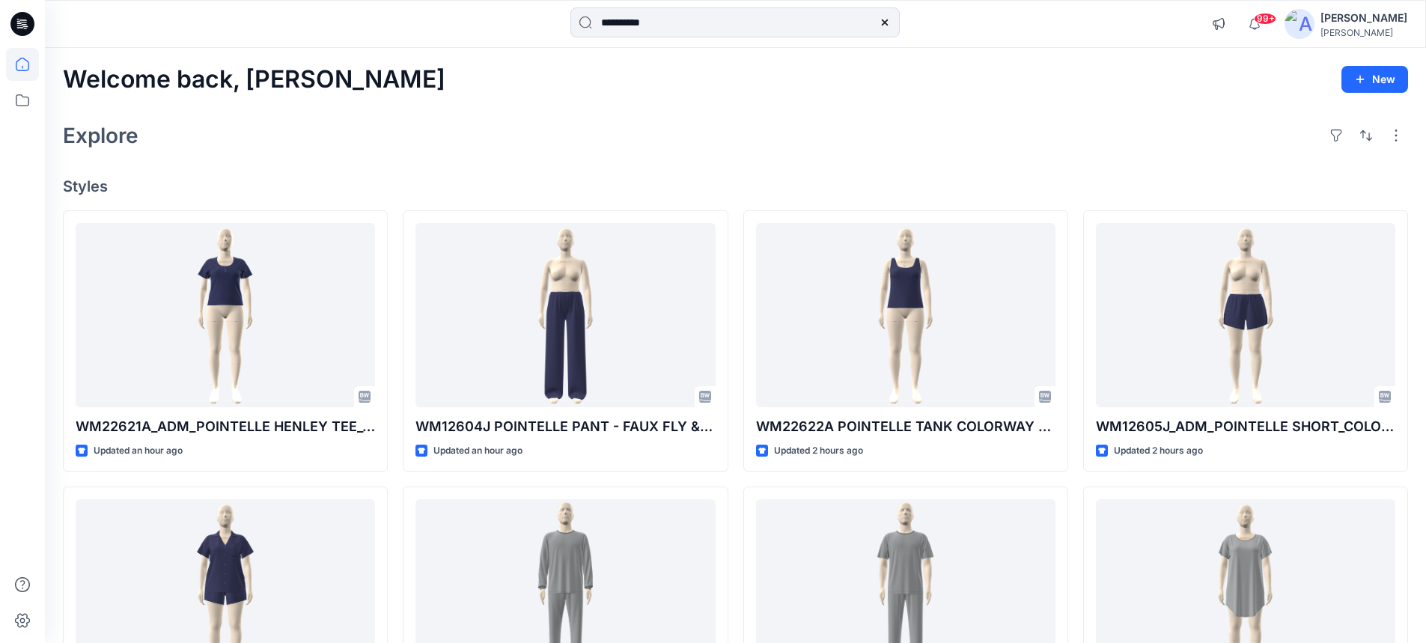
click at [879, 25] on icon at bounding box center [885, 22] width 12 height 12
click at [781, 108] on div "Welcome back, Suresh New Explore Styles WM22621A_ADM_POINTELLE HENLEY TEE_COLOR…" at bounding box center [735, 572] width 1381 height 1048
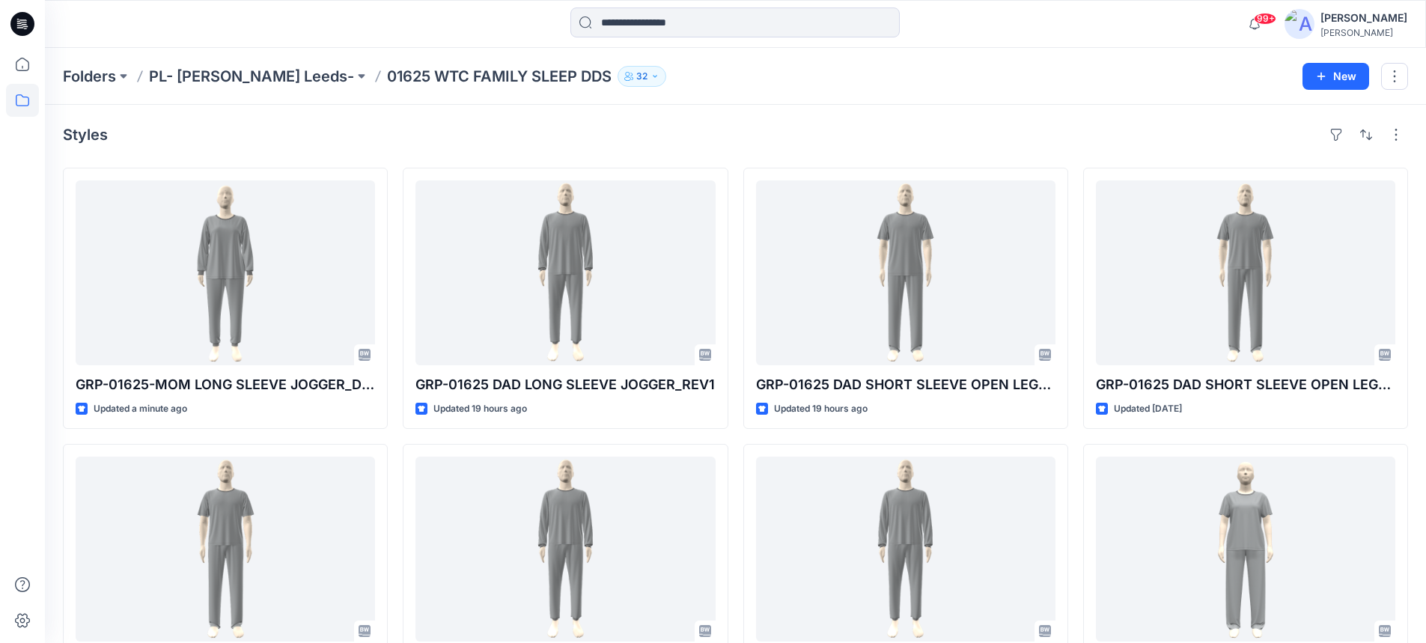
click at [387, 74] on p "01625 WTC FAMILY SLEEP DDS" at bounding box center [499, 76] width 225 height 21
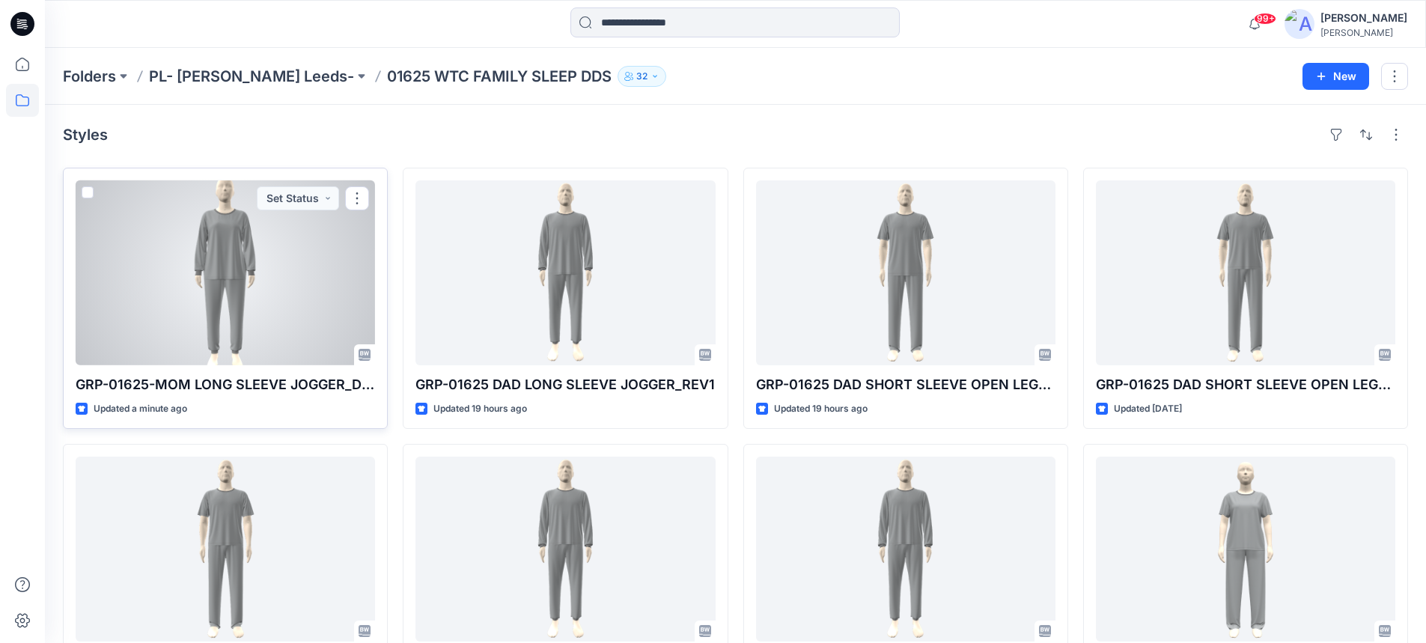
click at [233, 218] on div at bounding box center [225, 272] width 299 height 185
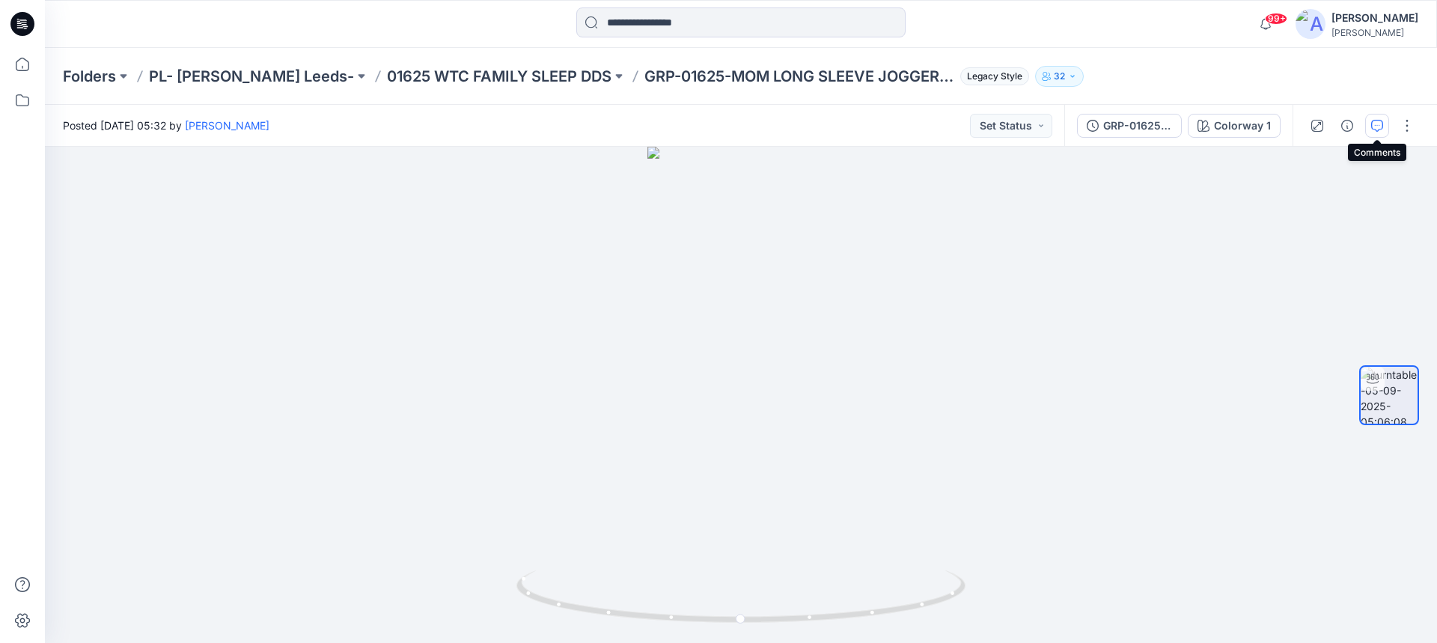
click at [1377, 129] on icon "button" at bounding box center [1377, 126] width 12 height 12
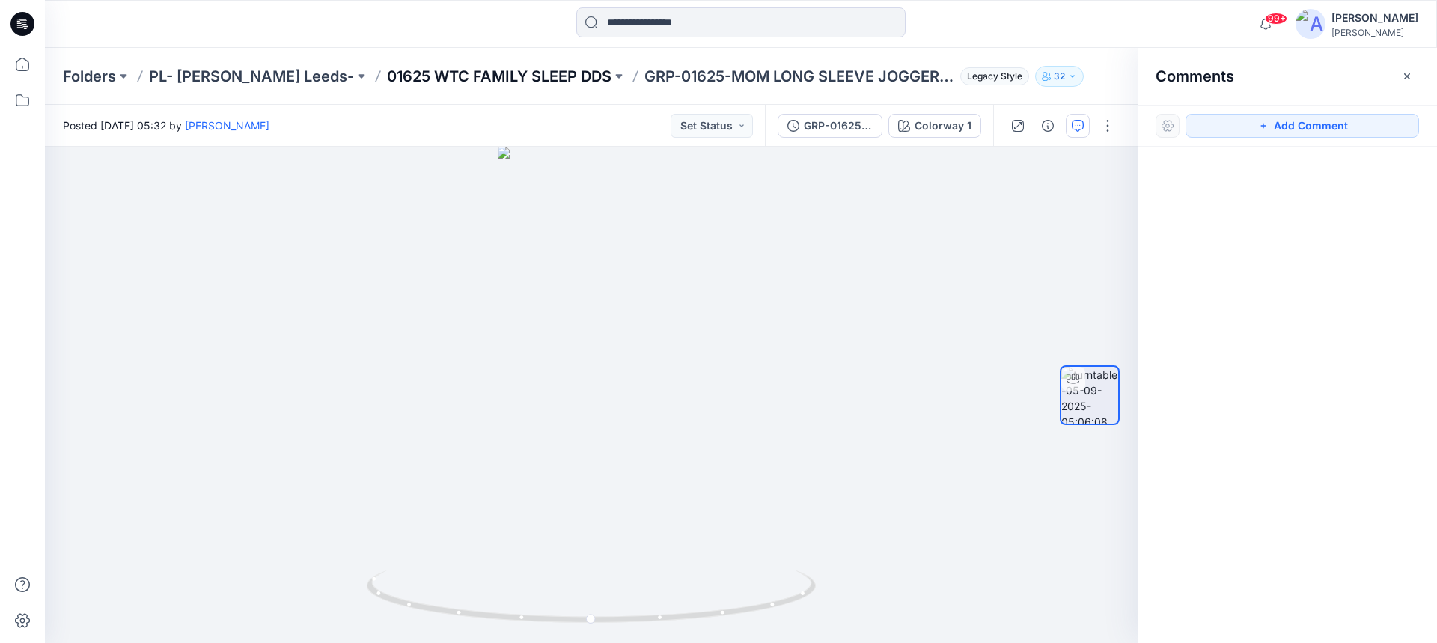
click at [387, 73] on p "01625 WTC FAMILY SLEEP DDS" at bounding box center [499, 76] width 225 height 21
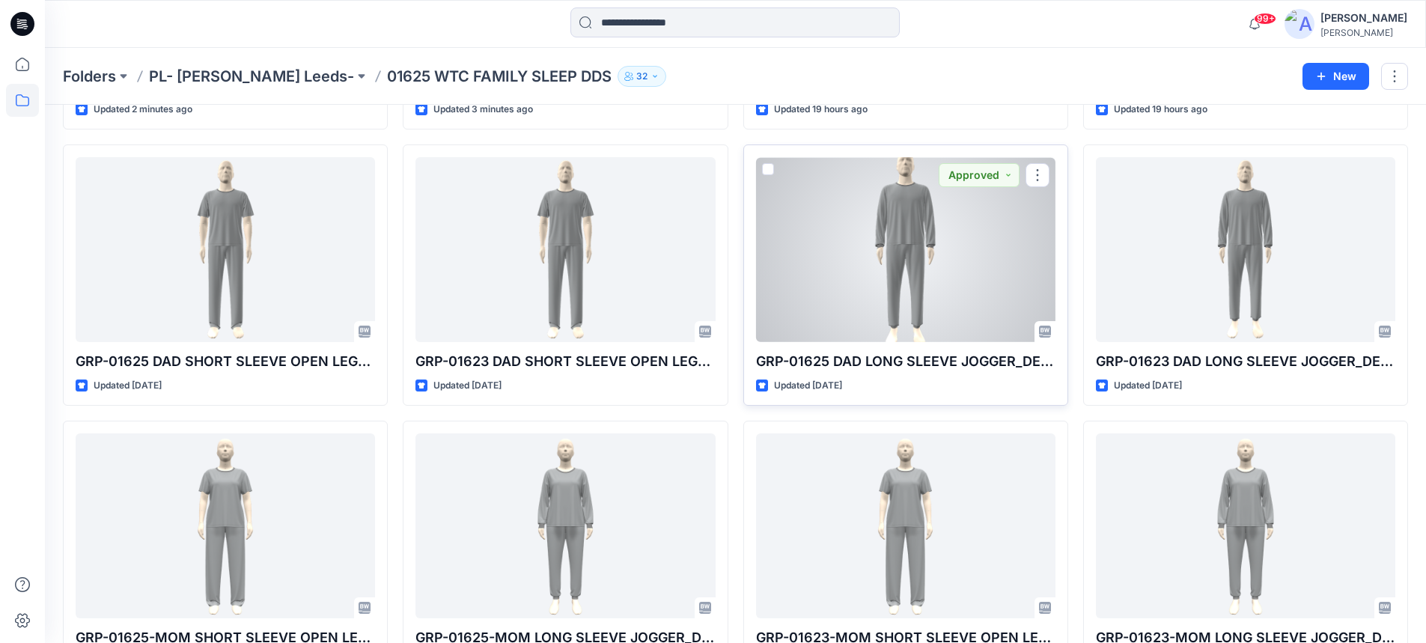
scroll to position [357, 0]
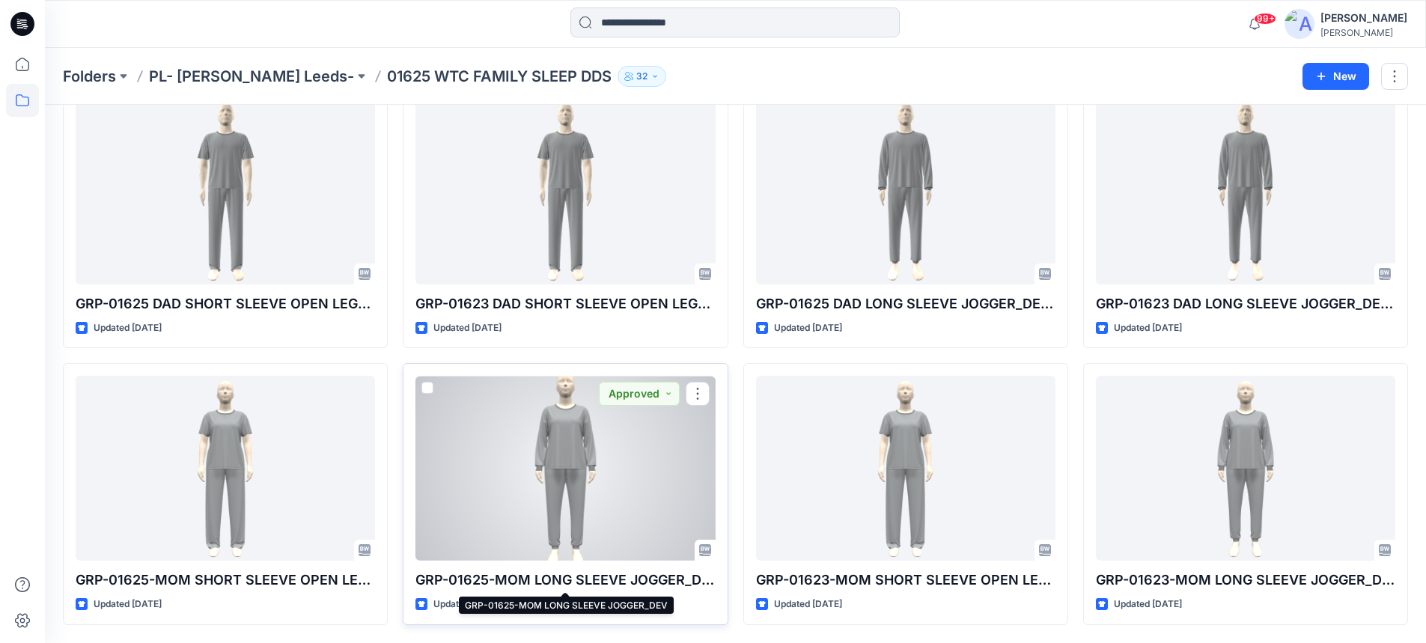
click at [549, 579] on p "GRP-01625-MOM LONG SLEEVE JOGGER_DEV" at bounding box center [564, 580] width 299 height 21
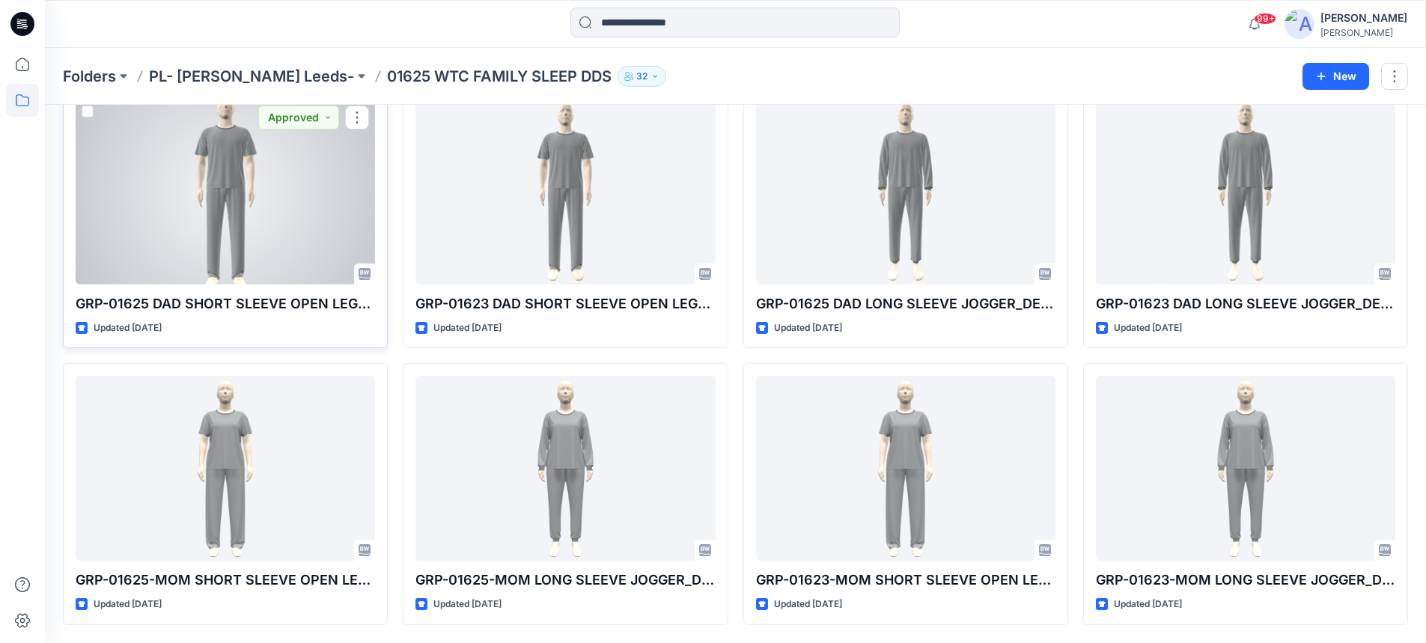
click at [235, 138] on div at bounding box center [225, 192] width 299 height 185
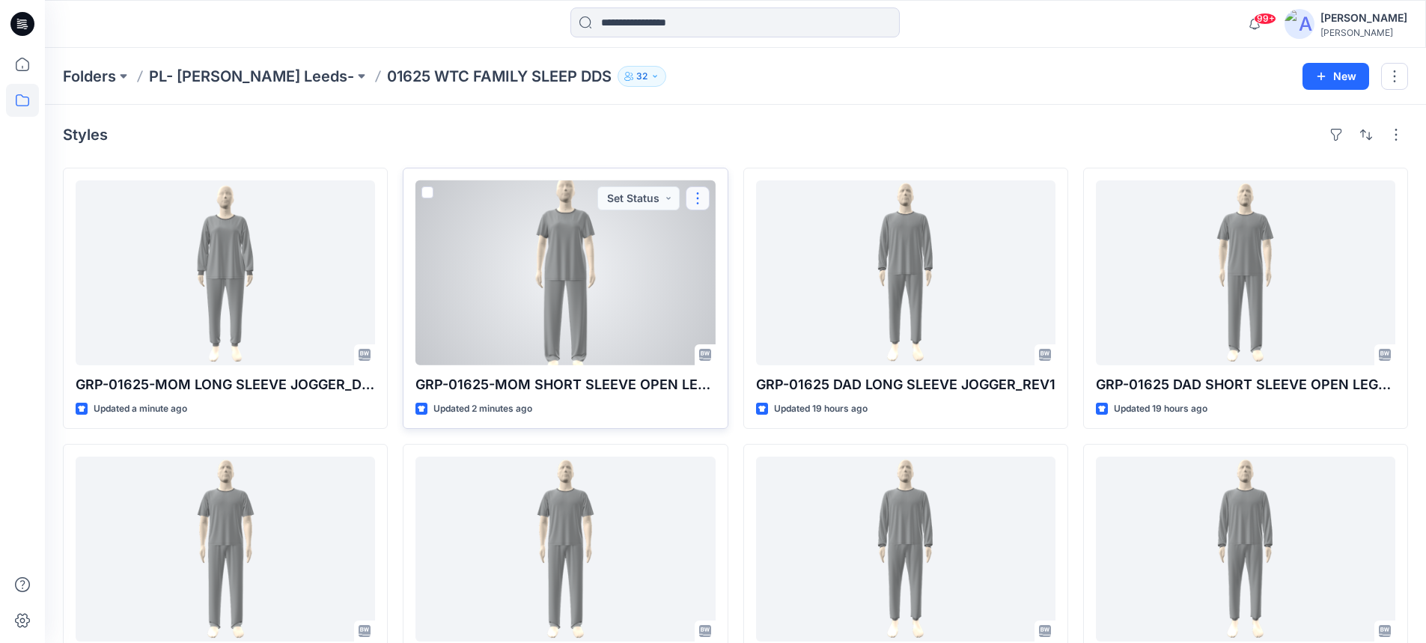
click at [698, 201] on button "button" at bounding box center [698, 198] width 24 height 24
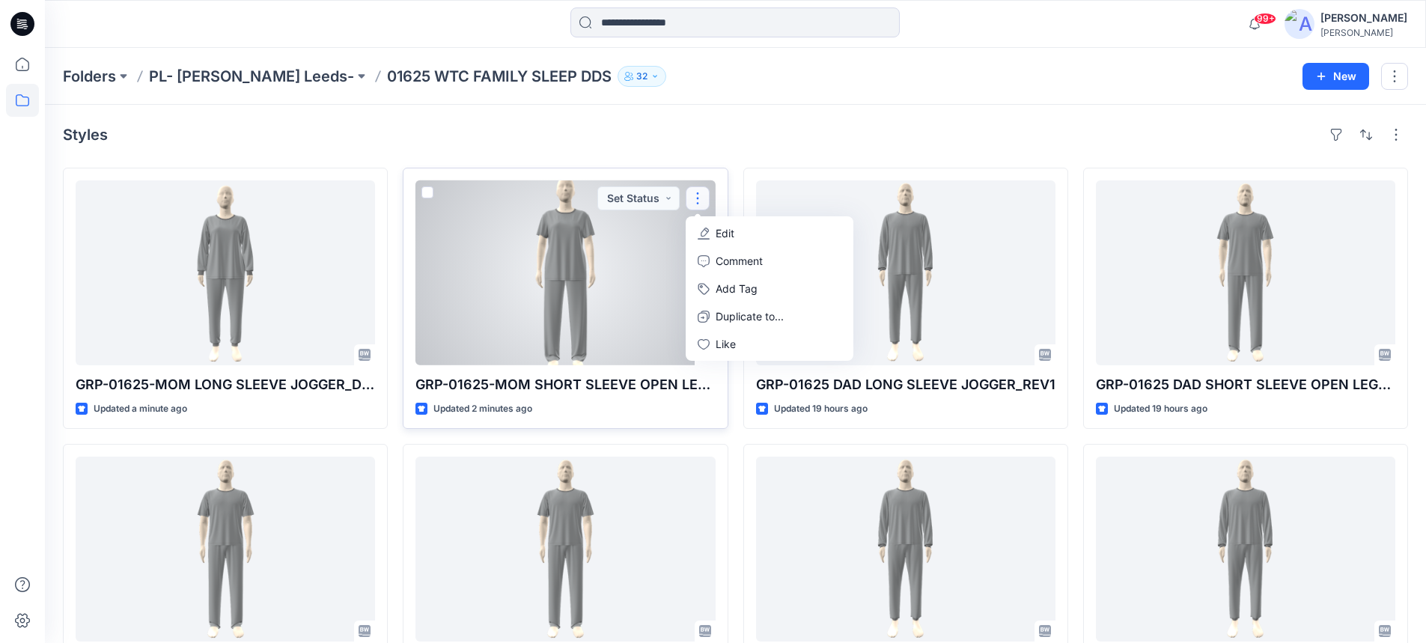
click at [721, 232] on p "Edit" at bounding box center [724, 233] width 19 height 16
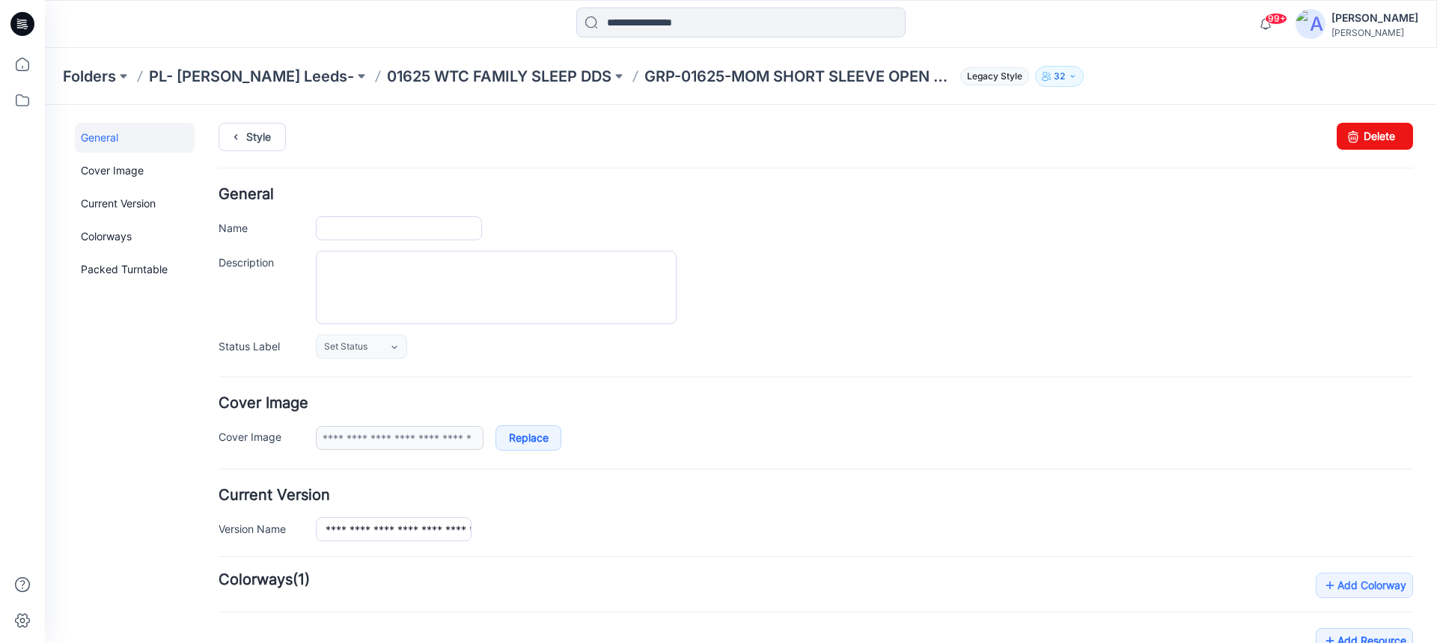
type input "**********"
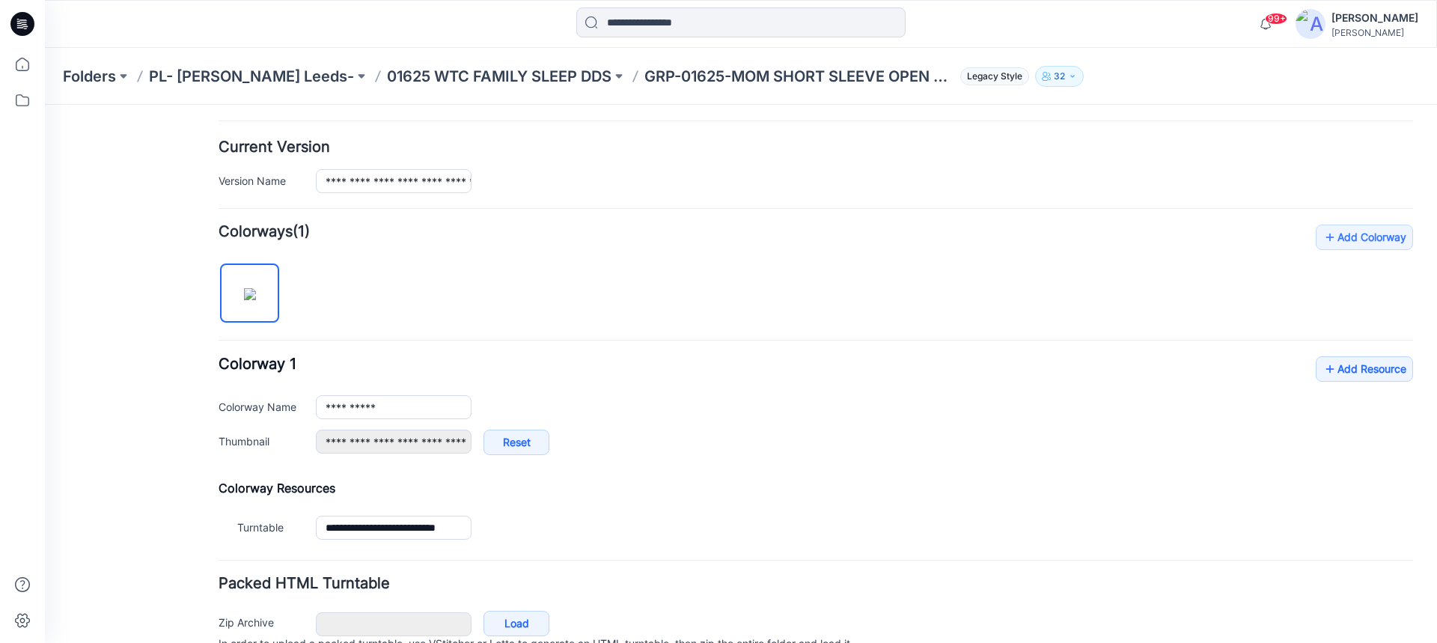
scroll to position [421, 0]
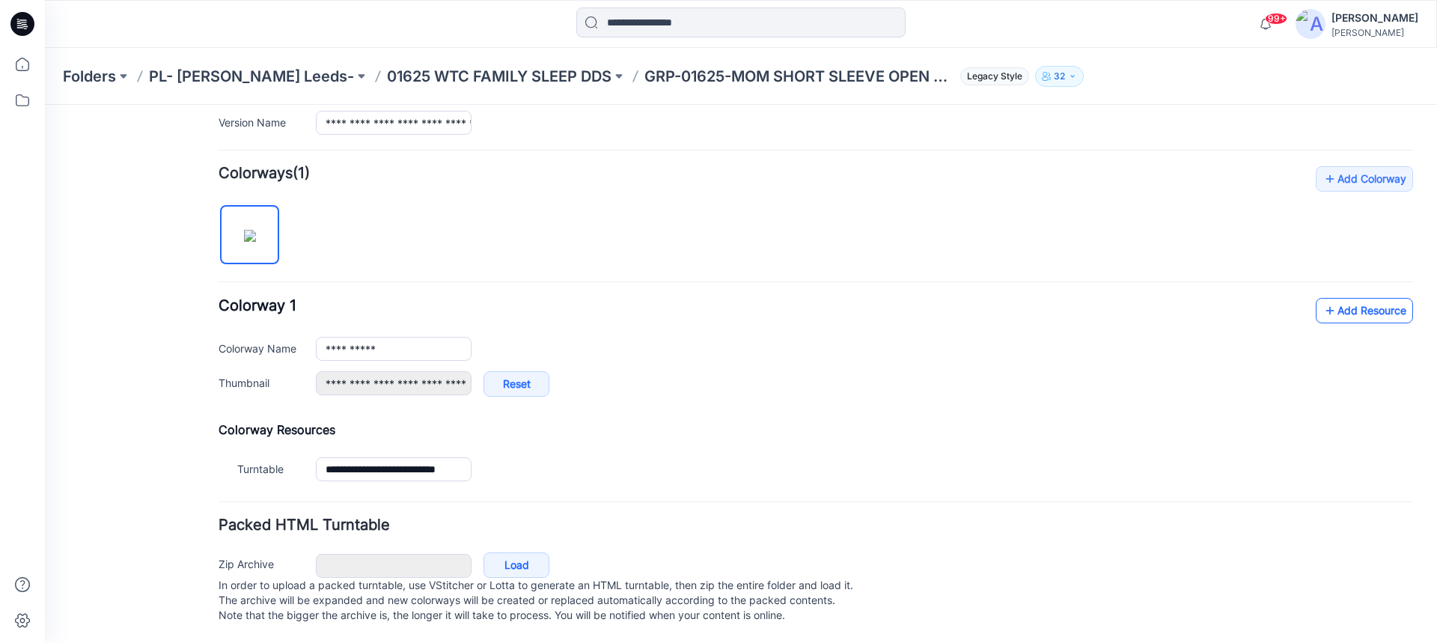
click at [1335, 298] on link "Add Resource" at bounding box center [1364, 310] width 97 height 25
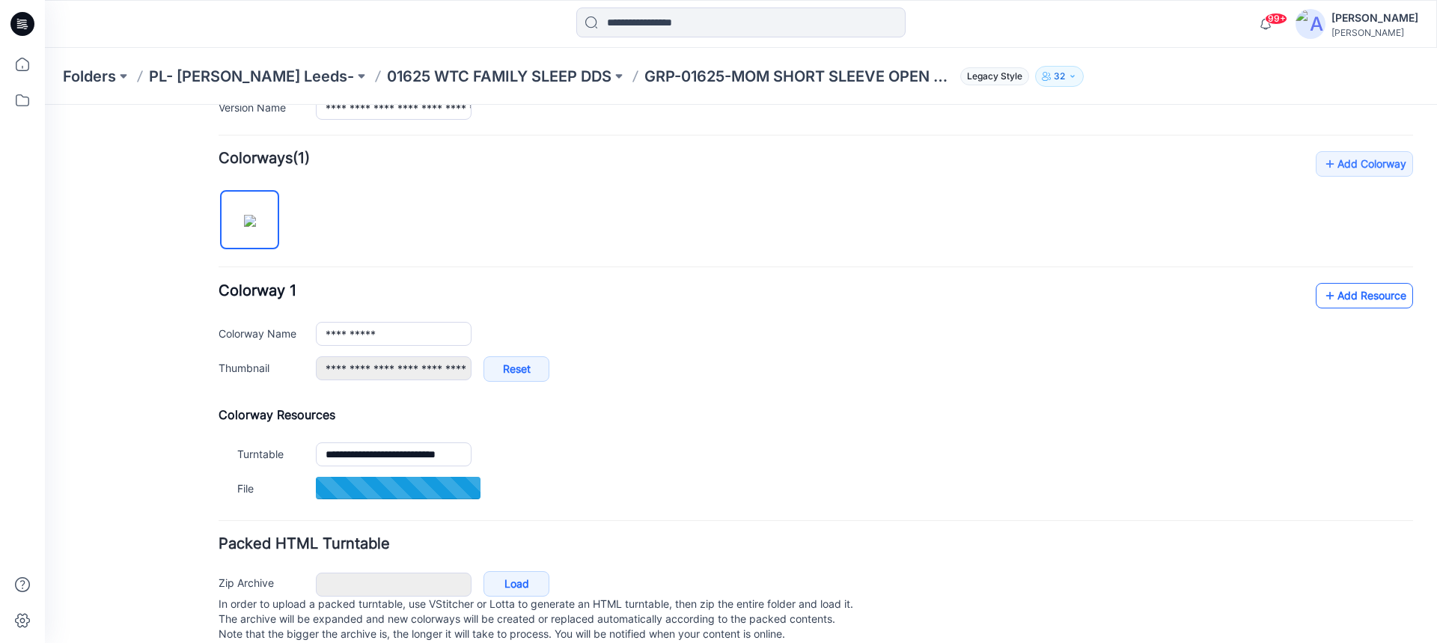
click at [1337, 300] on link "Add Resource" at bounding box center [1364, 295] width 97 height 25
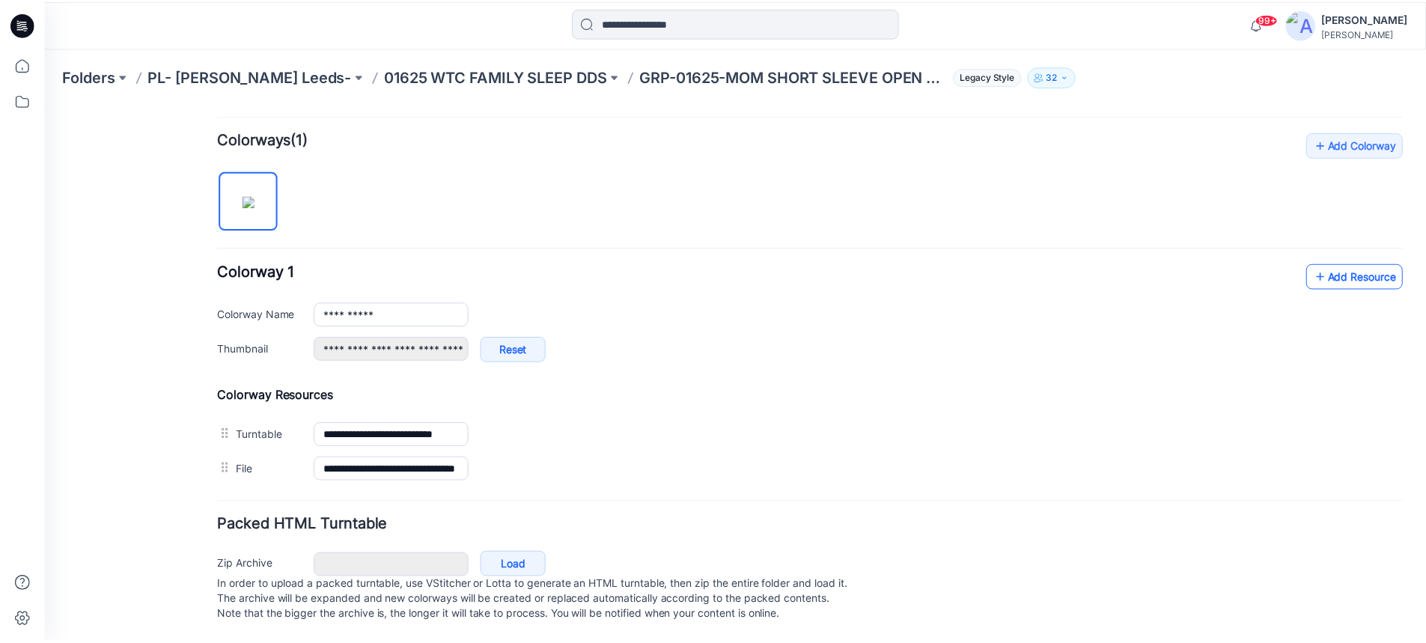
scroll to position [456, 0]
click at [1327, 263] on link "Add Resource" at bounding box center [1364, 275] width 97 height 25
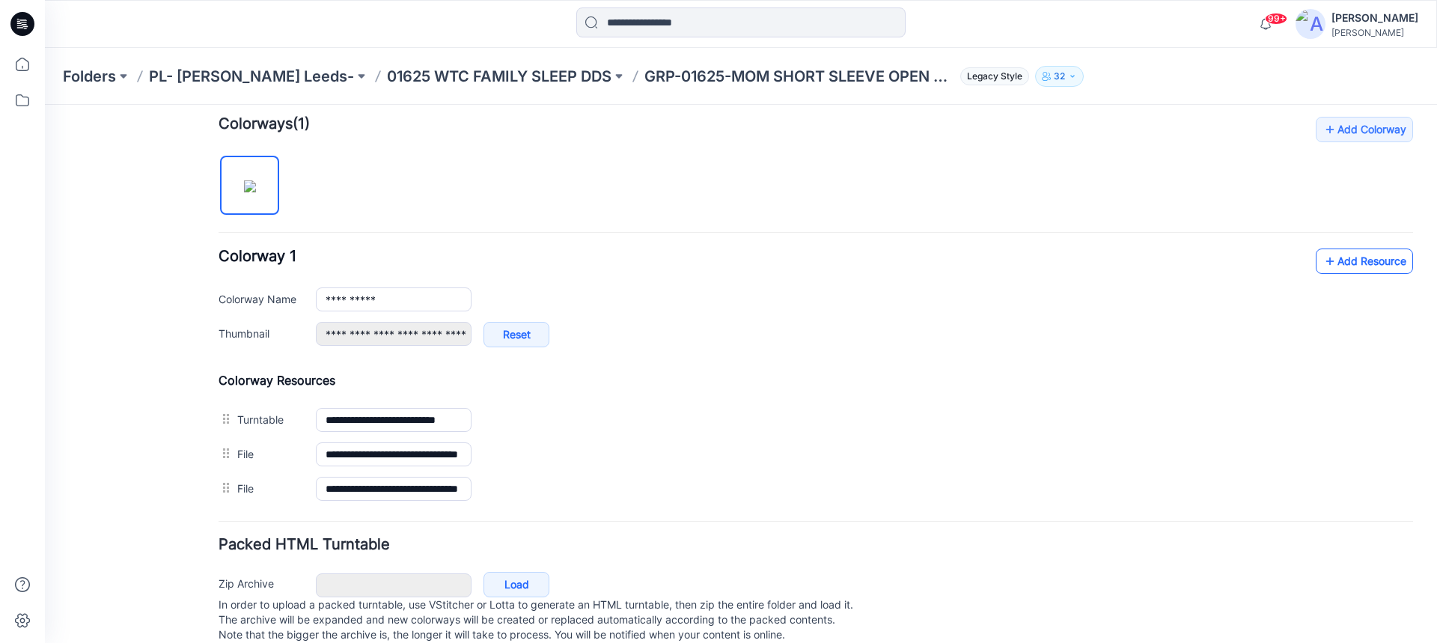
click at [1331, 263] on link "Add Resource" at bounding box center [1364, 260] width 97 height 25
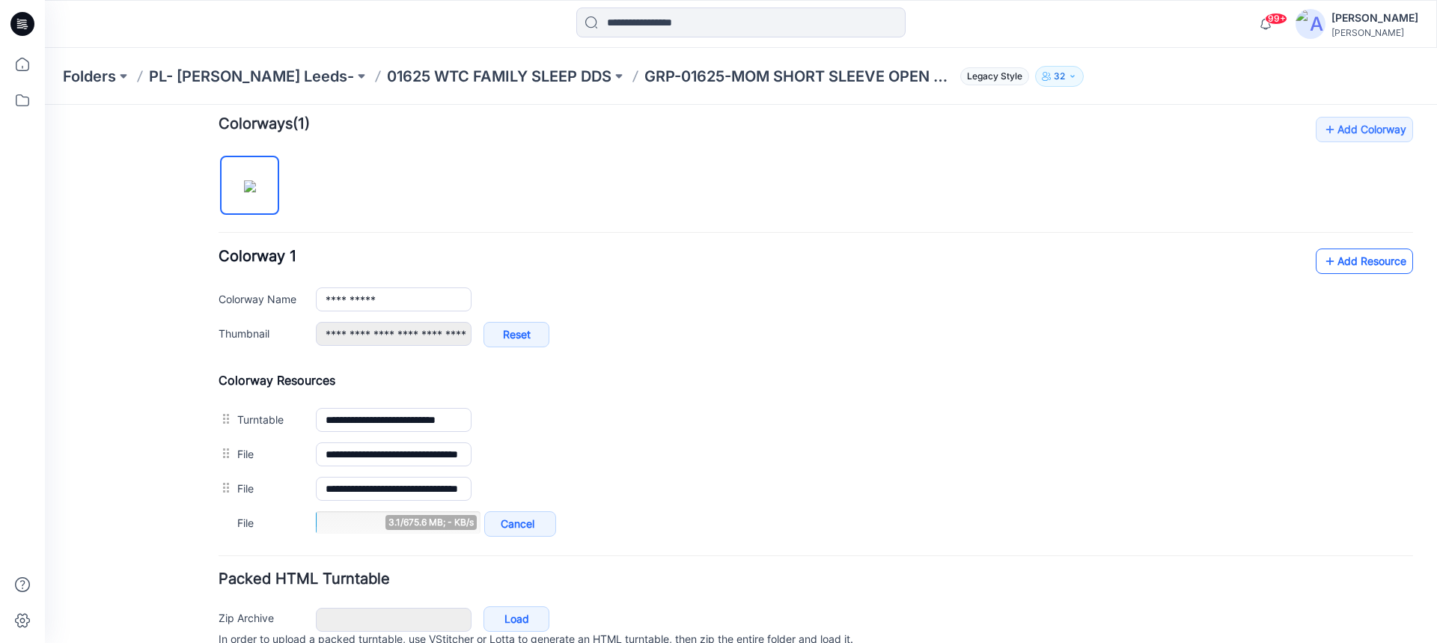
click at [1337, 262] on link "Add Resource" at bounding box center [1364, 260] width 97 height 25
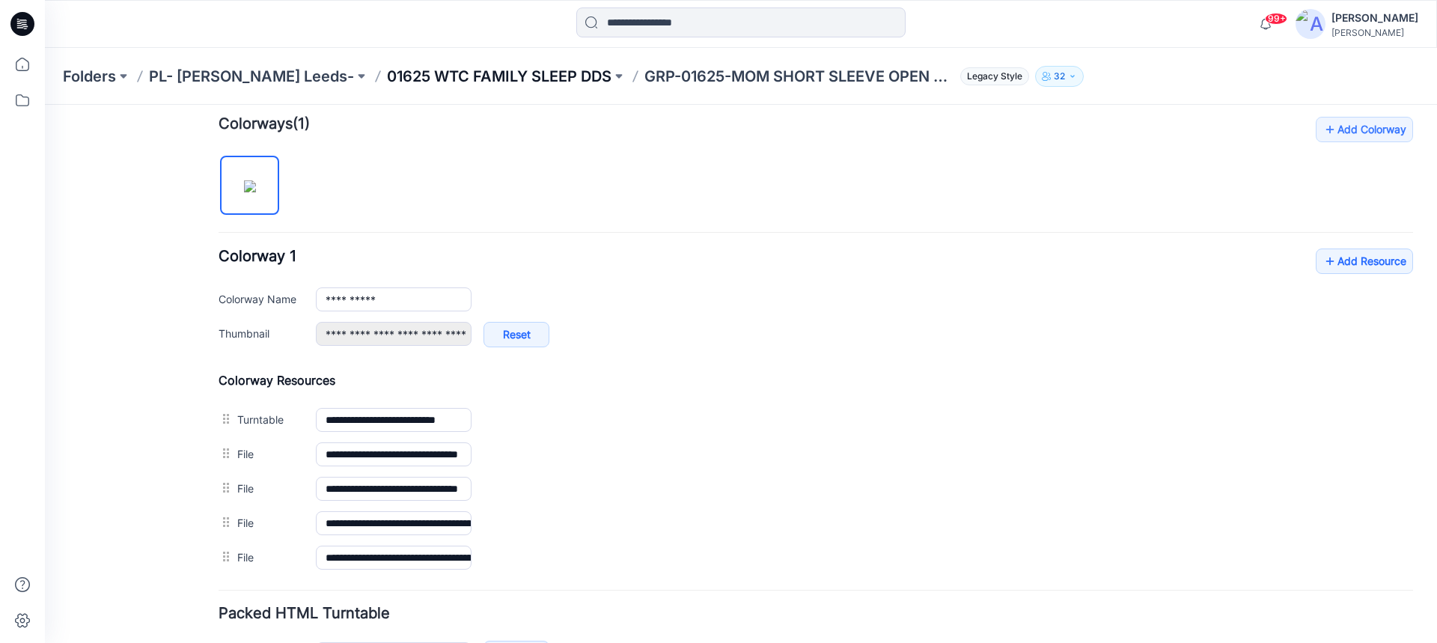
click at [460, 79] on p "01625 WTC FAMILY SLEEP DDS" at bounding box center [499, 76] width 225 height 21
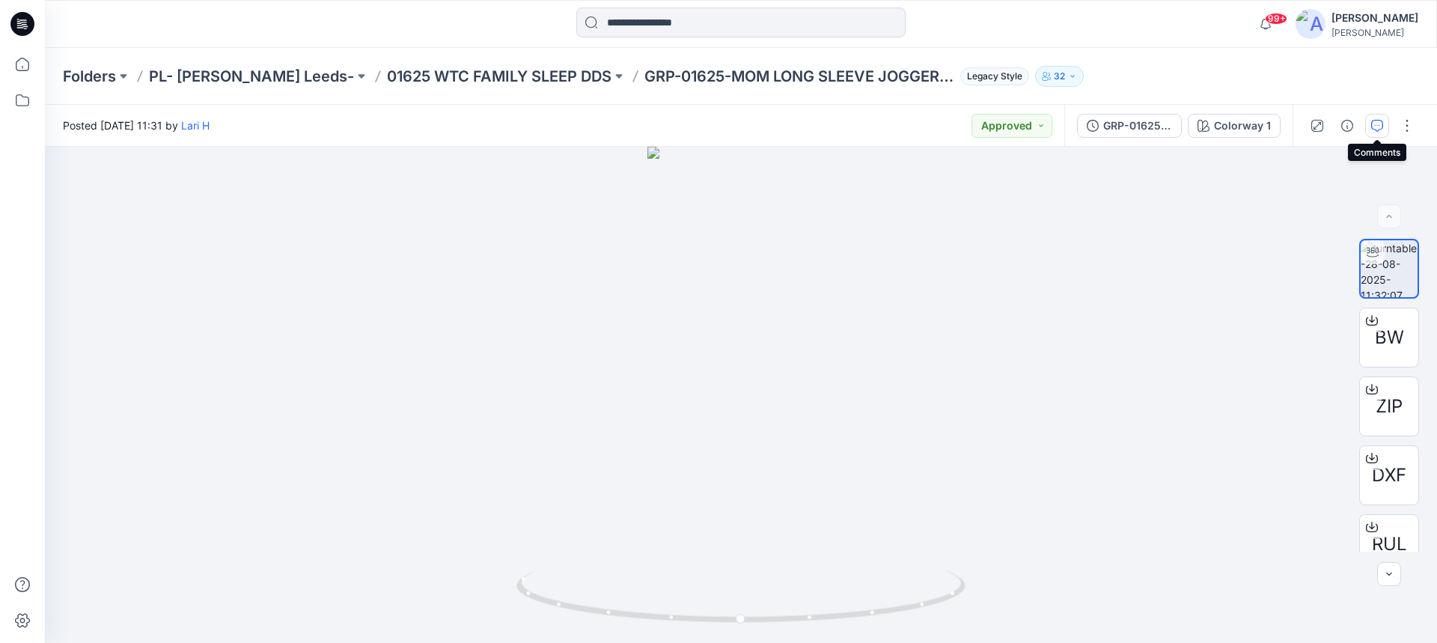
click at [1374, 120] on icon "button" at bounding box center [1377, 126] width 12 height 12
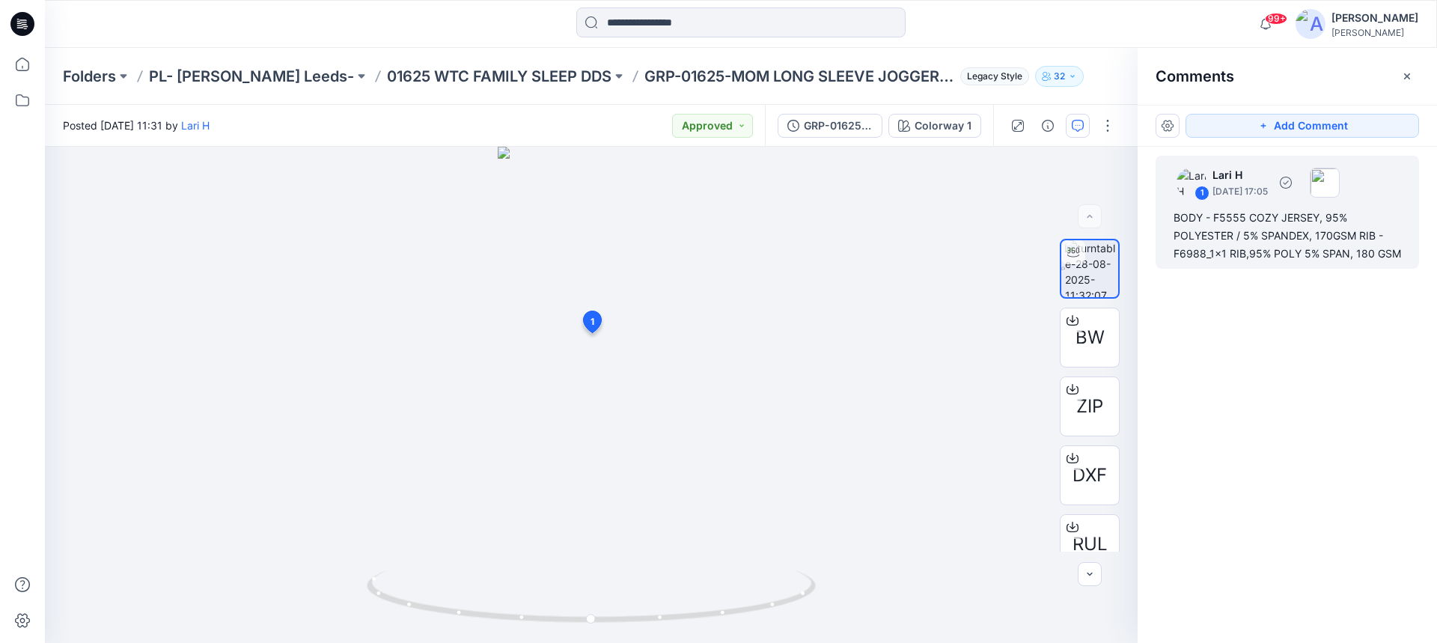
click at [1192, 222] on div "BODY - F5555 COZY JERSEY, 95% POLYESTER / 5% SPANDEX, 170GSM RIB - F6988_1x1 RI…" at bounding box center [1288, 236] width 228 height 54
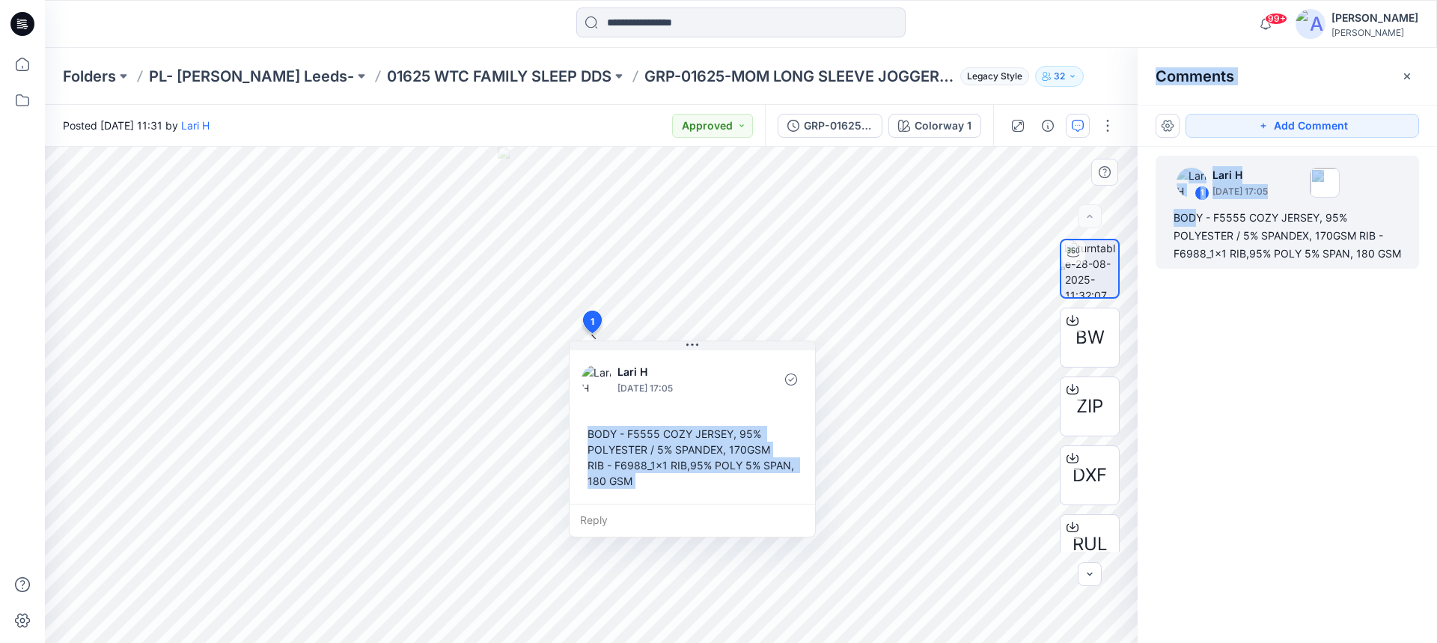
click at [590, 438] on div "BODY - F5555 COZY JERSEY, 95% POLYESTER / 5% SPANDEX, 170GSM RIB - F6988_1x1 RI…" at bounding box center [693, 457] width 222 height 75
click at [591, 436] on div "BODY - F5555 COZY JERSEY, 95% POLYESTER / 5% SPANDEX, 170GSM RIB - F6988_1x1 RI…" at bounding box center [693, 457] width 222 height 75
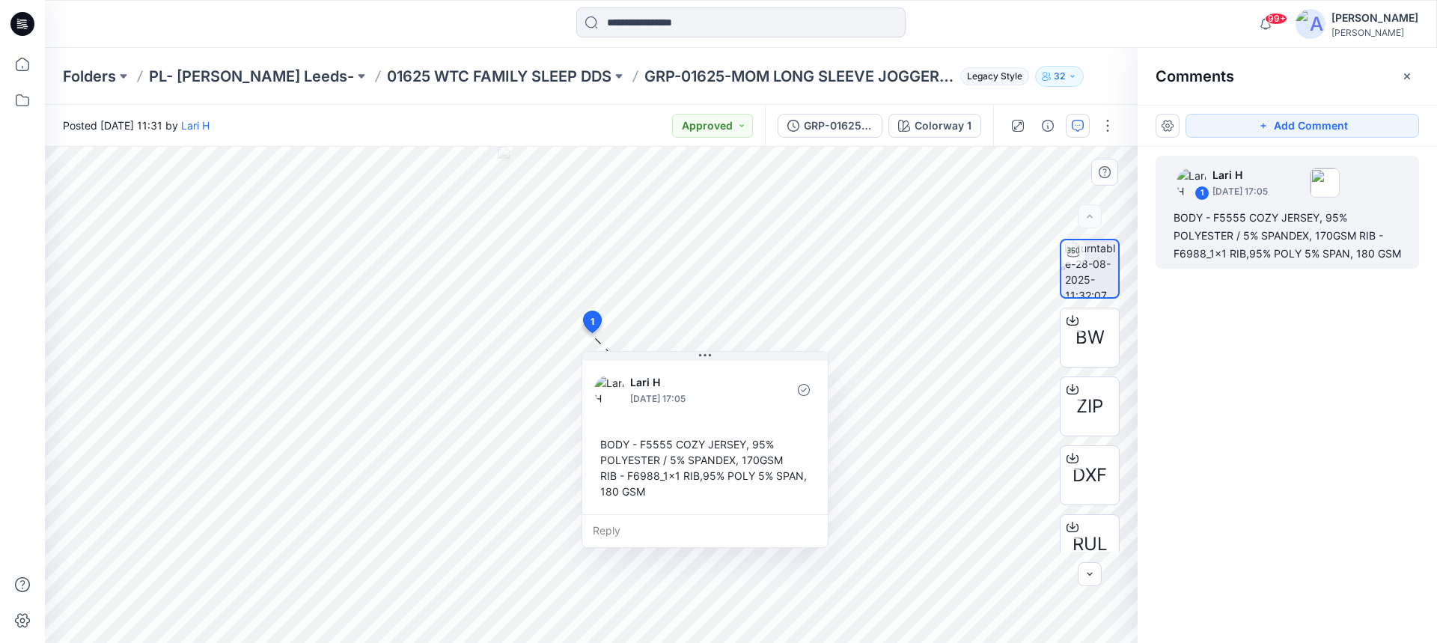
drag, startPoint x: 589, startPoint y: 433, endPoint x: 602, endPoint y: 445, distance: 18.0
click at [602, 445] on div "BODY - F5555 COZY JERSEY, 95% POLYESTER / 5% SPANDEX, 170GSM RIB - F6988_1x1 RI…" at bounding box center [705, 467] width 222 height 75
drag, startPoint x: 645, startPoint y: 492, endPoint x: 635, endPoint y: 492, distance: 10.5
click at [635, 492] on div "BODY - F5555 COZY JERSEY, 95% POLYESTER / 5% SPANDEX, 170GSM RIB - F6988_1x1 RI…" at bounding box center [706, 469] width 222 height 75
click at [617, 457] on div "BODY - F5555 COZY JERSEY, 95% POLYESTER / 5% SPANDEX, 170GSM RIB - F6988_1x1 RI…" at bounding box center [706, 469] width 222 height 75
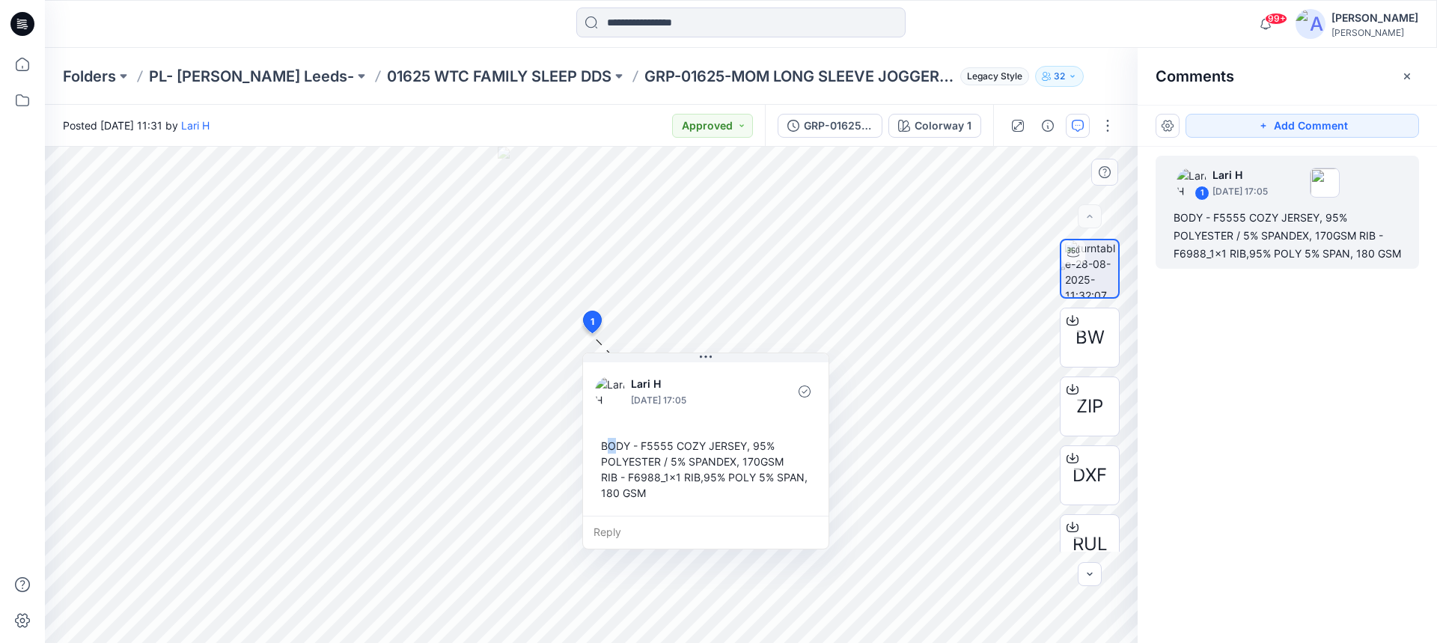
drag, startPoint x: 605, startPoint y: 445, endPoint x: 617, endPoint y: 451, distance: 13.7
click at [617, 451] on div "BODY - F5555 COZY JERSEY, 95% POLYESTER / 5% SPANDEX, 170GSM RIB - F6988_1x1 RI…" at bounding box center [706, 469] width 222 height 75
drag, startPoint x: 602, startPoint y: 445, endPoint x: 617, endPoint y: 477, distance: 34.8
click at [617, 477] on div "BODY - F5555 COZY JERSEY, 95% POLYESTER / 5% SPANDEX, 170GSM RIB - F6988_1x1 RI…" at bounding box center [706, 469] width 222 height 75
click at [604, 447] on div "BODY - F5555 COZY JERSEY, 95% POLYESTER / 5% SPANDEX, 170GSM RIB - F6988_1x1 RI…" at bounding box center [706, 469] width 222 height 75
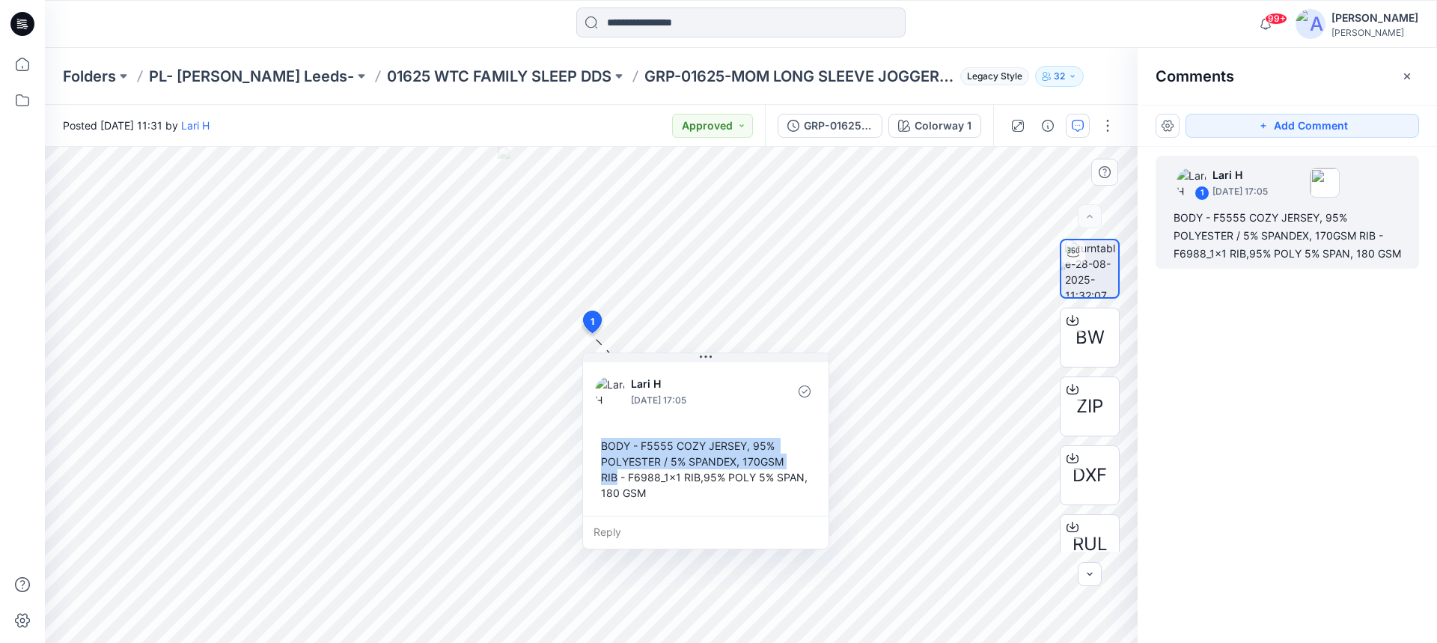
click at [604, 444] on div "BODY - F5555 COZY JERSEY, 95% POLYESTER / 5% SPANDEX, 170GSM RIB - F6988_1x1 RI…" at bounding box center [706, 469] width 222 height 75
drag, startPoint x: 602, startPoint y: 444, endPoint x: 644, endPoint y: 496, distance: 67.6
click at [644, 496] on div "BODY - F5555 COZY JERSEY, 95% POLYESTER / 5% SPANDEX, 170GSM RIB - F6988_1x1 RI…" at bounding box center [706, 469] width 222 height 75
copy div "BODY - F5555 COZY JERSEY, 95% POLYESTER / 5% SPANDEX, 170GSM RIB - F6988_1x1 RI…"
click at [391, 76] on p "01625 WTC FAMILY SLEEP DDS" at bounding box center [499, 76] width 225 height 21
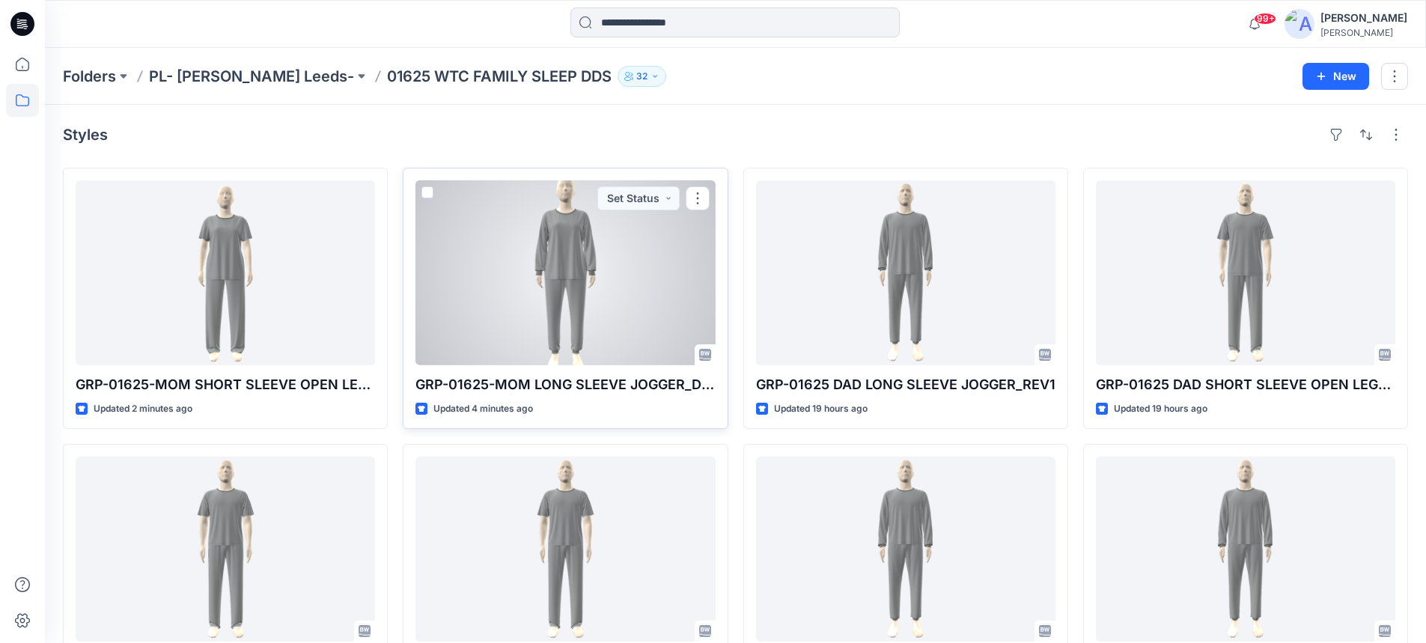
click at [578, 269] on div at bounding box center [564, 272] width 299 height 185
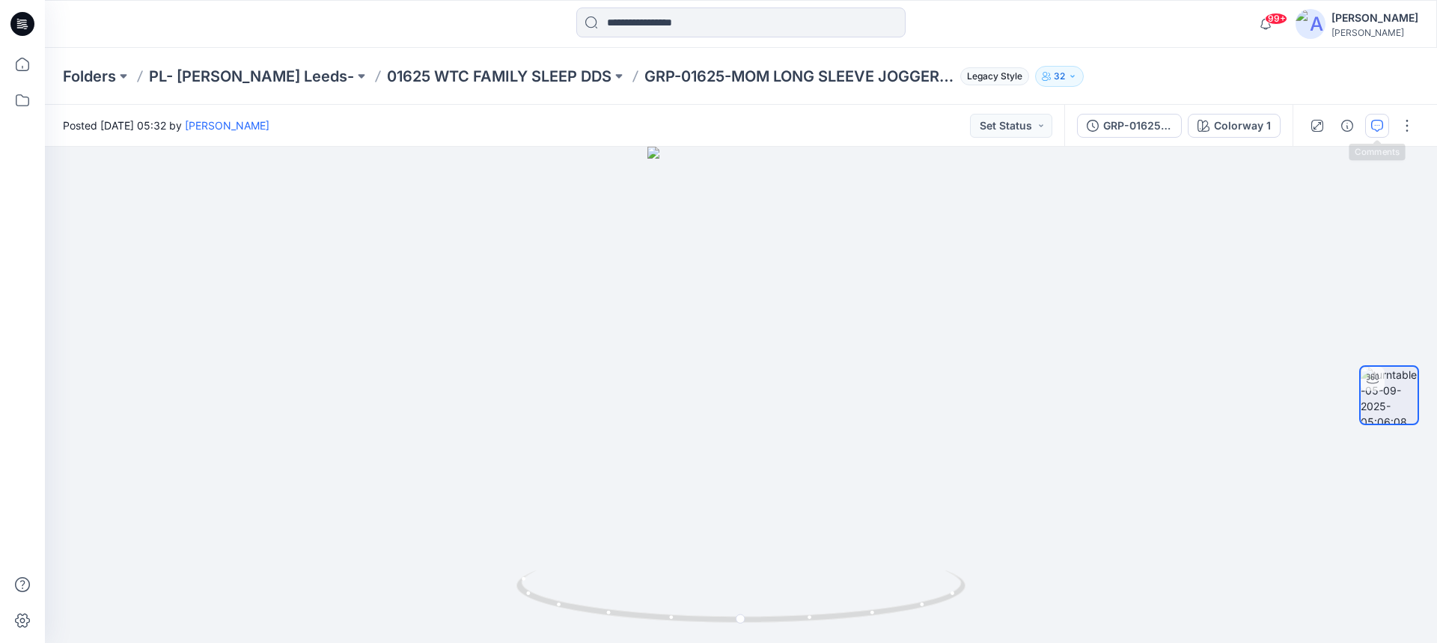
click at [1379, 129] on icon "button" at bounding box center [1377, 126] width 12 height 12
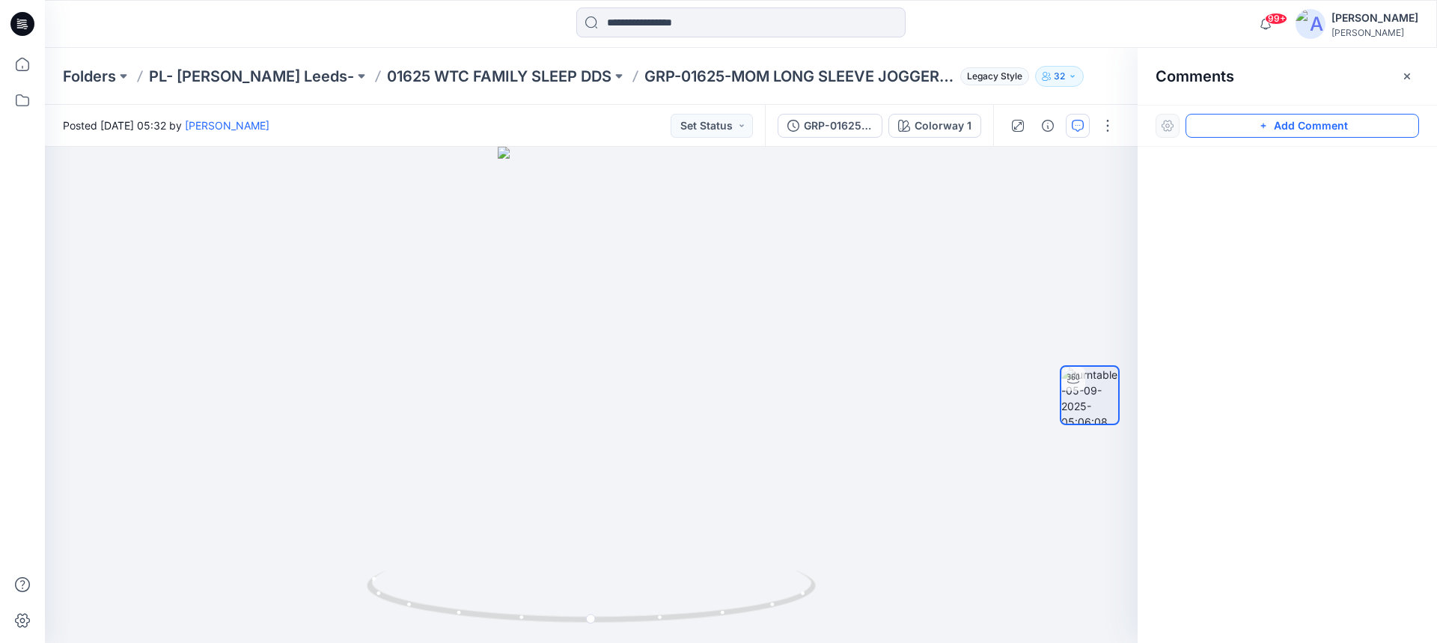
click at [1274, 123] on button "Add Comment" at bounding box center [1303, 126] width 234 height 24
click at [598, 338] on div "1" at bounding box center [591, 395] width 1093 height 496
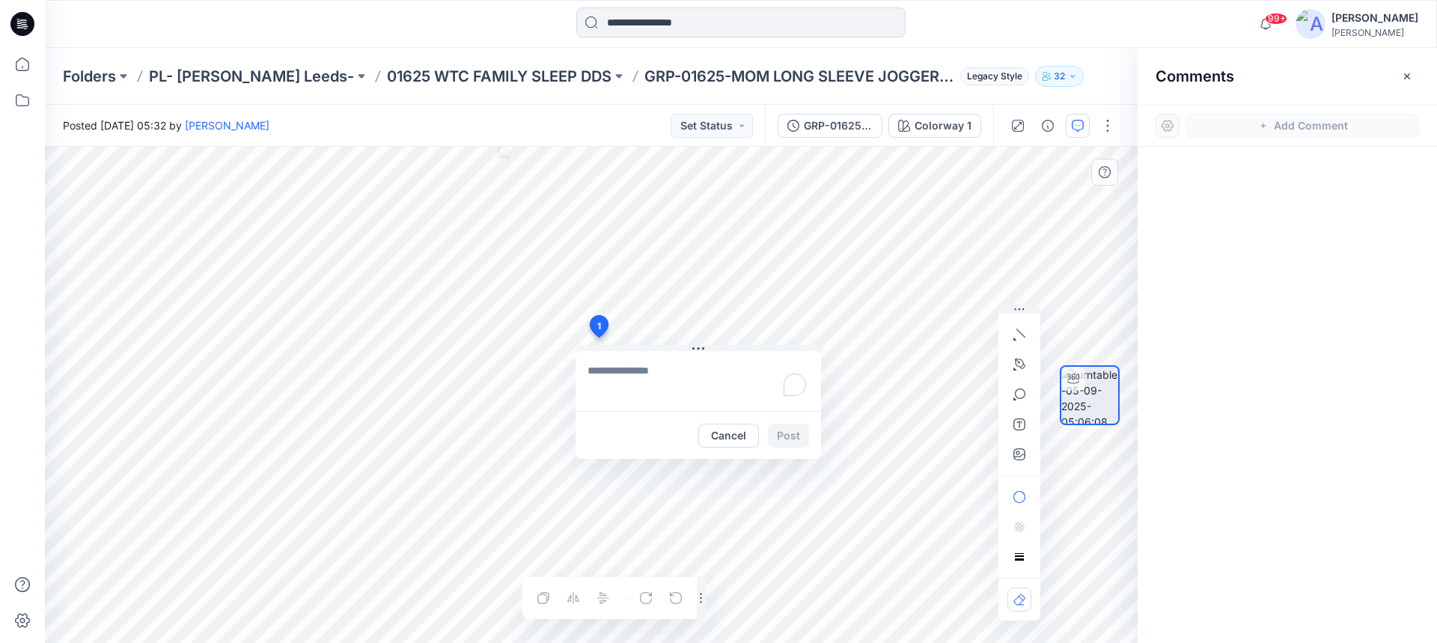
type textarea "**********"
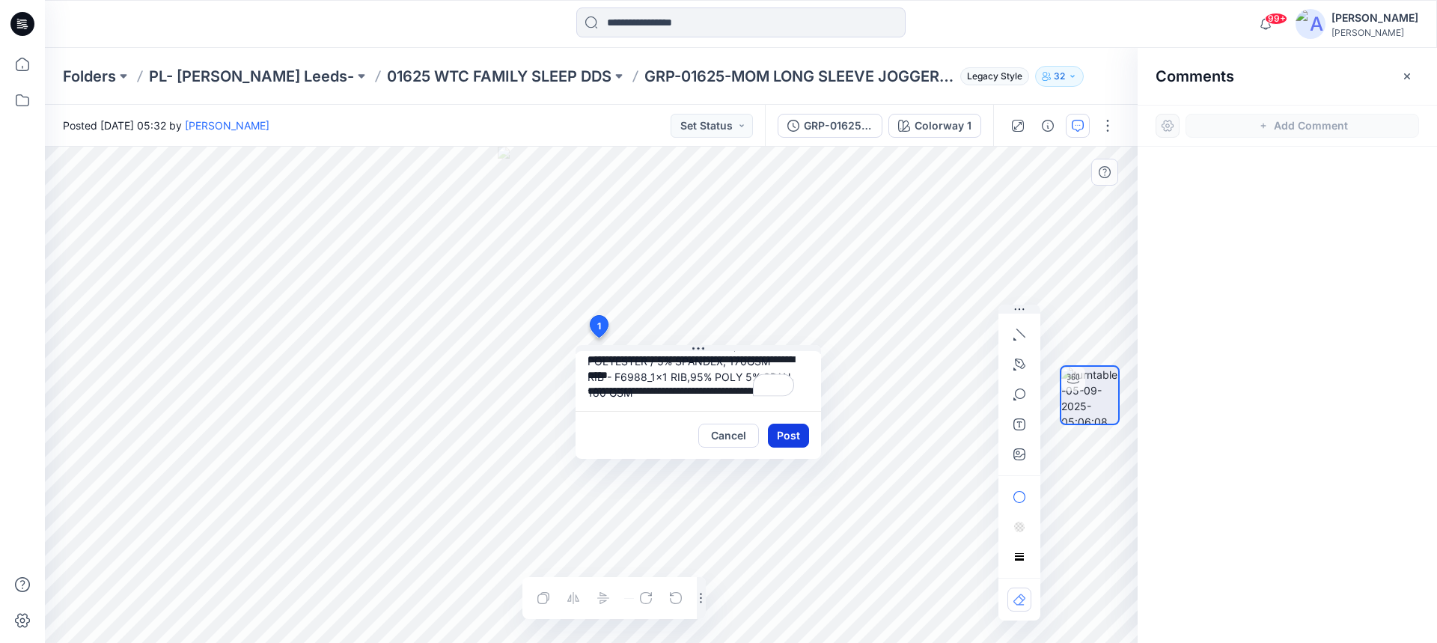
click at [793, 437] on button "Post" at bounding box center [788, 436] width 41 height 24
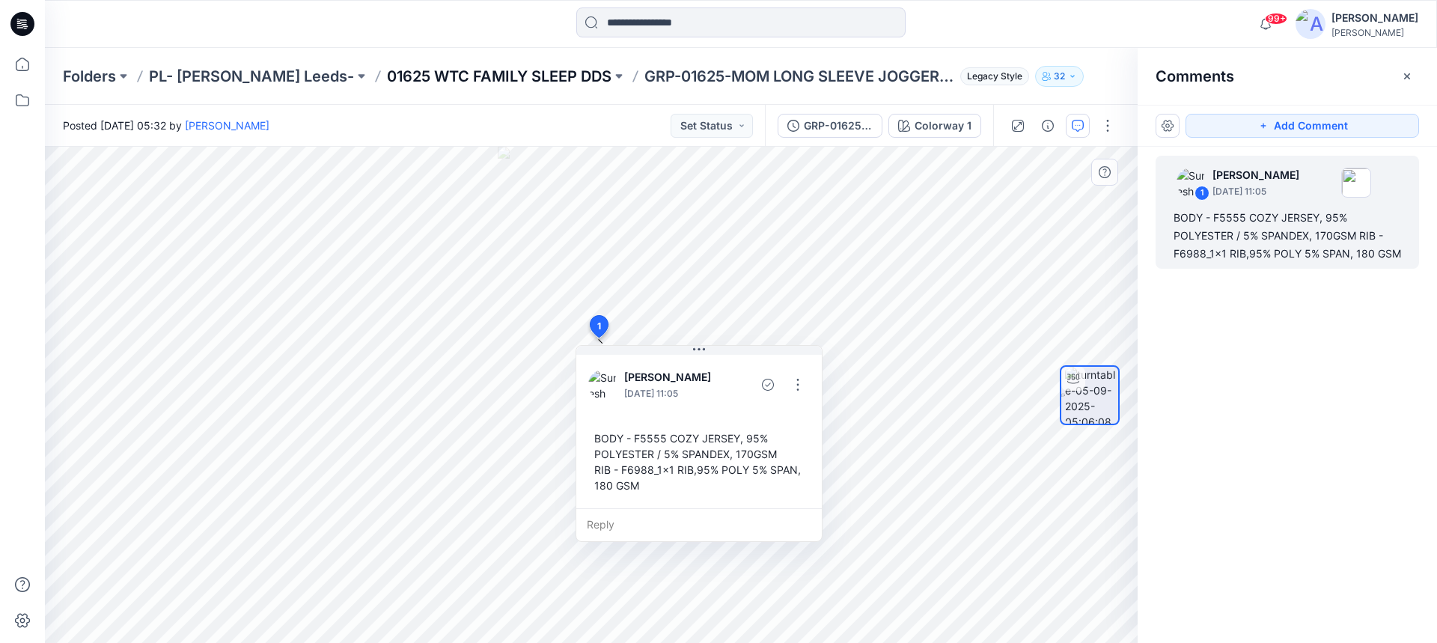
click at [388, 76] on p "01625 WTC FAMILY SLEEP DDS" at bounding box center [499, 76] width 225 height 21
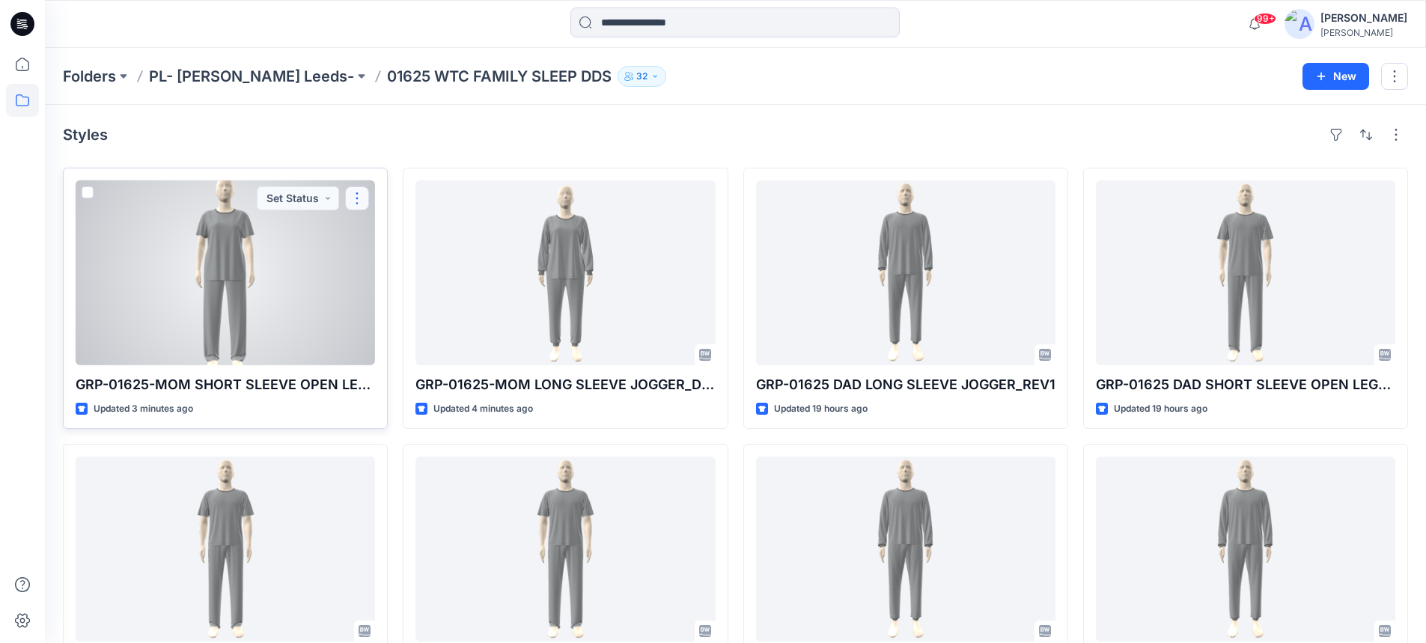
click at [353, 200] on button "button" at bounding box center [357, 198] width 24 height 24
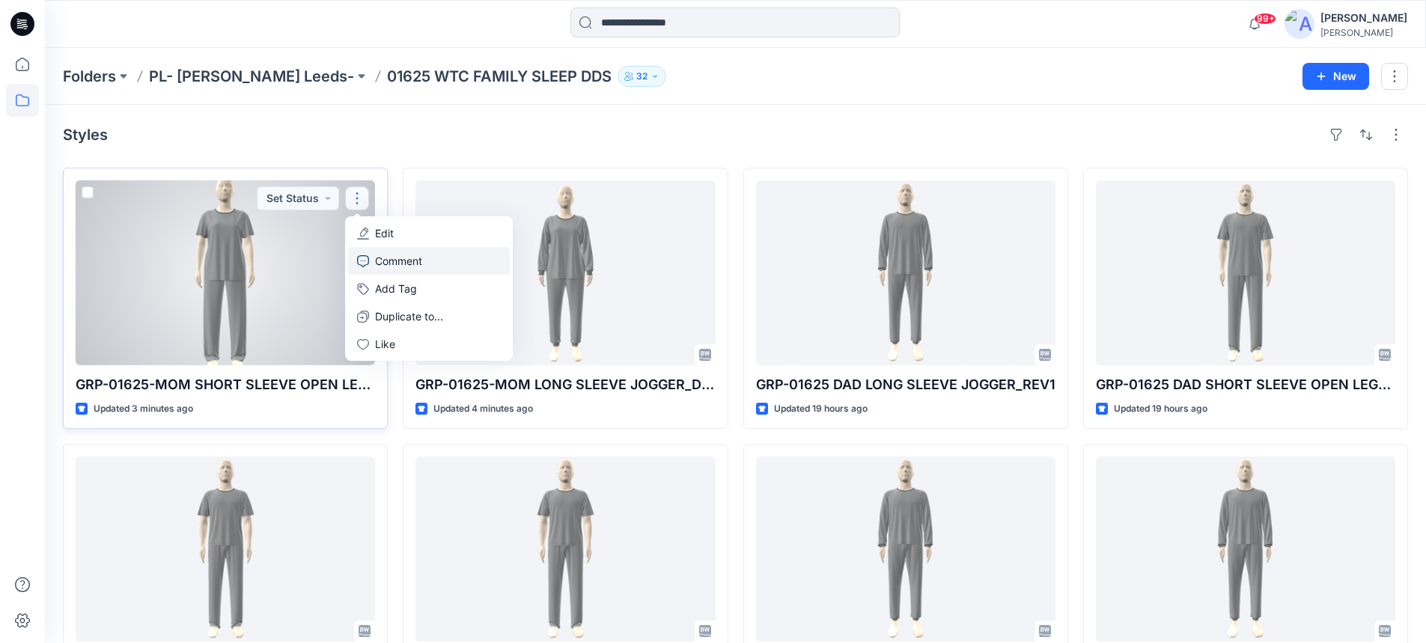
click at [384, 257] on p "Comment" at bounding box center [398, 261] width 47 height 16
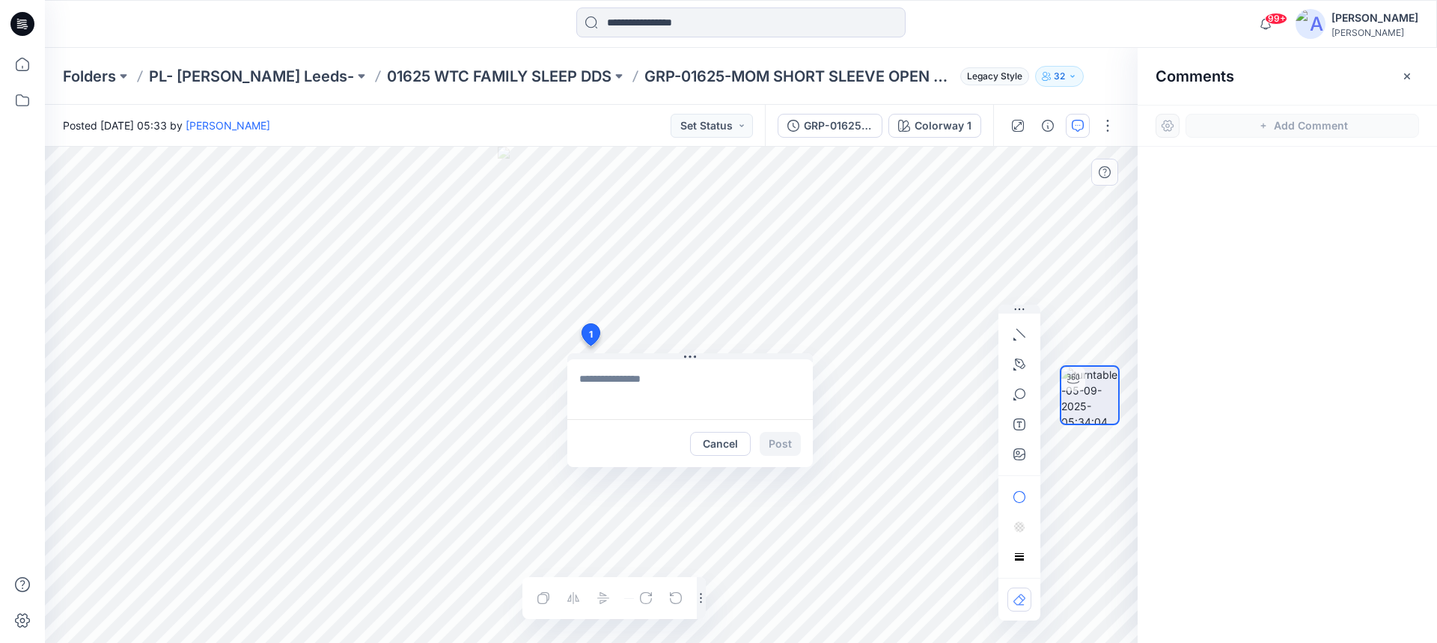
click at [590, 346] on div "1 Cancel Post Layer 1" at bounding box center [591, 395] width 1093 height 496
type textarea "**********"
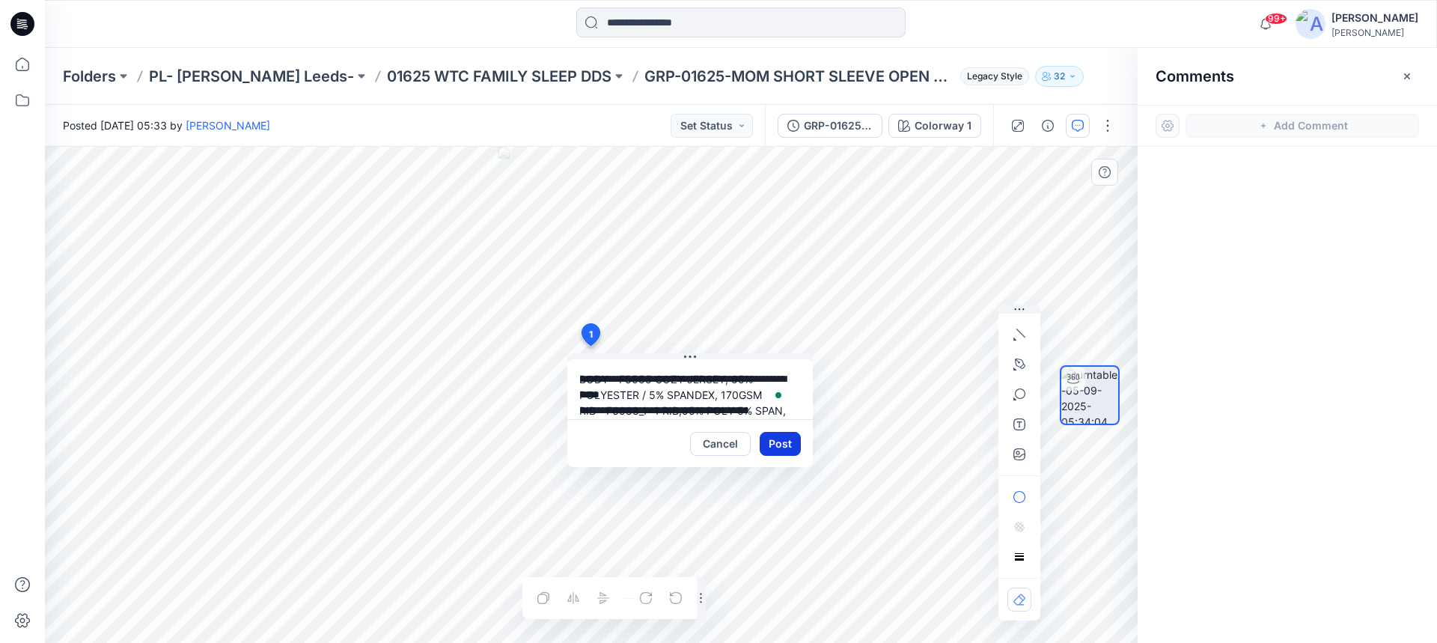
click at [778, 442] on button "Post" at bounding box center [780, 444] width 41 height 24
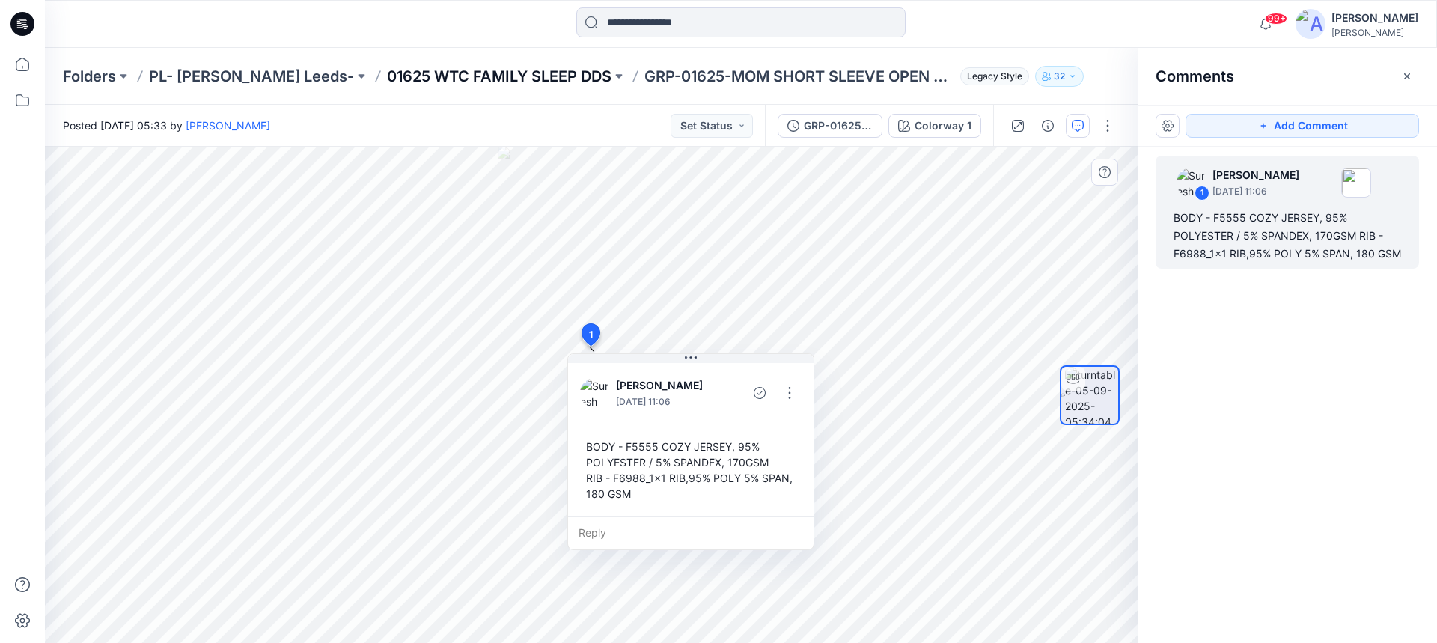
click at [393, 68] on p "01625 WTC FAMILY SLEEP DDS" at bounding box center [499, 76] width 225 height 21
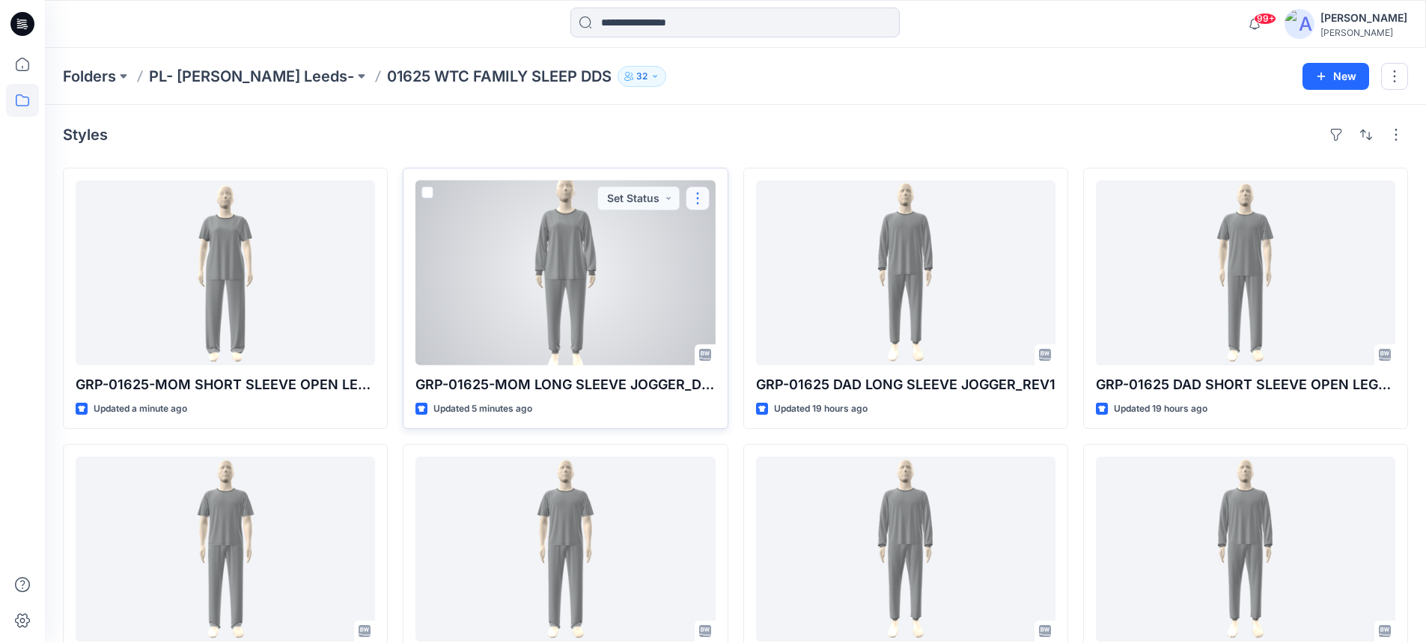
click at [698, 201] on button "button" at bounding box center [698, 198] width 24 height 24
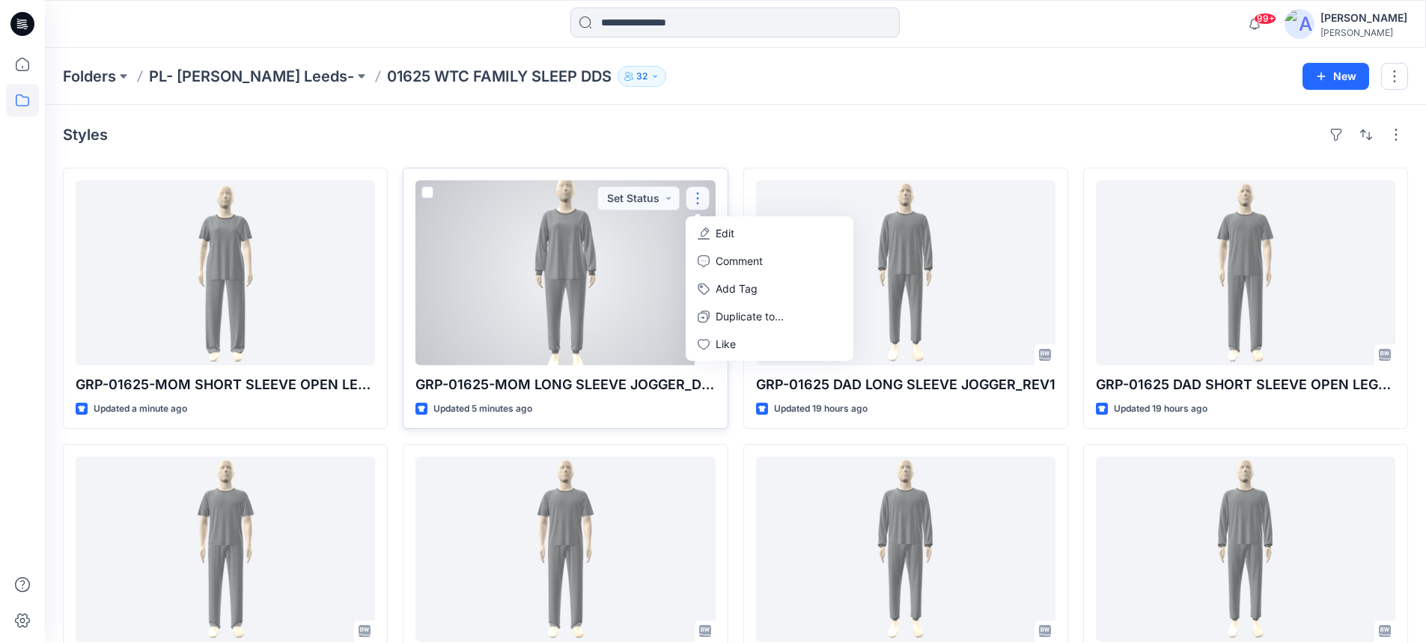
click at [725, 234] on p "Edit" at bounding box center [724, 233] width 19 height 16
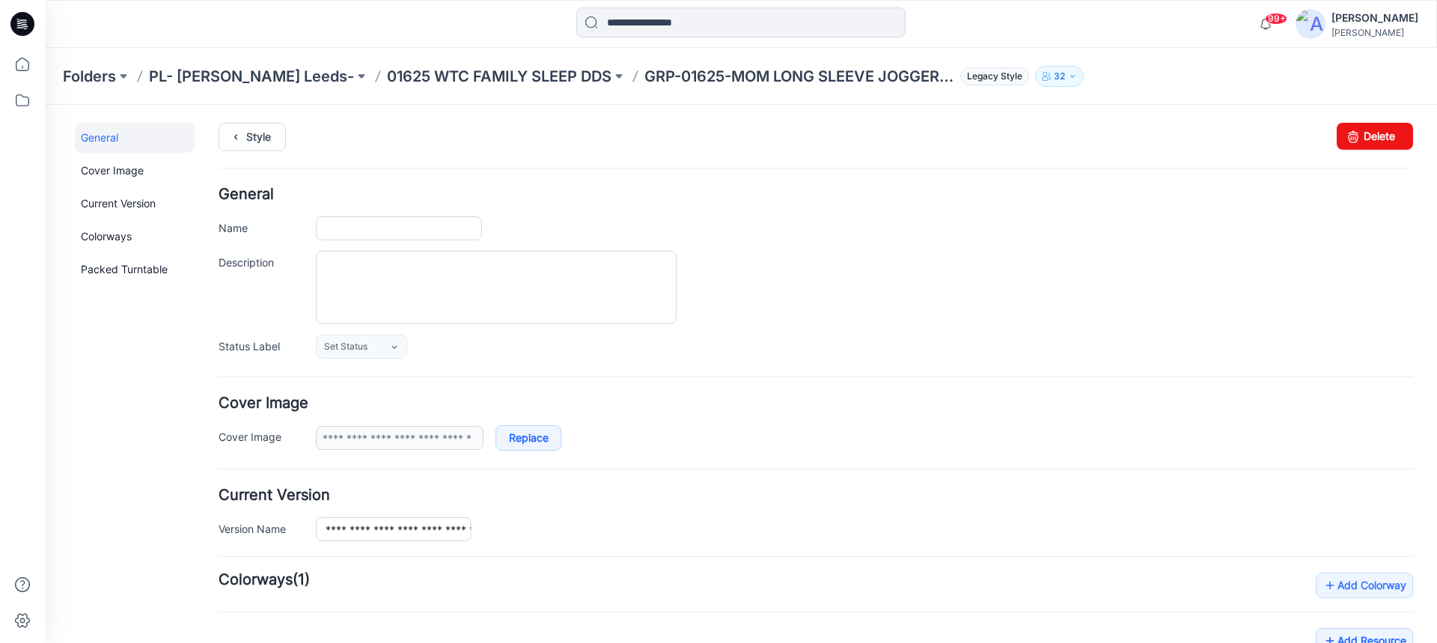
type input "**********"
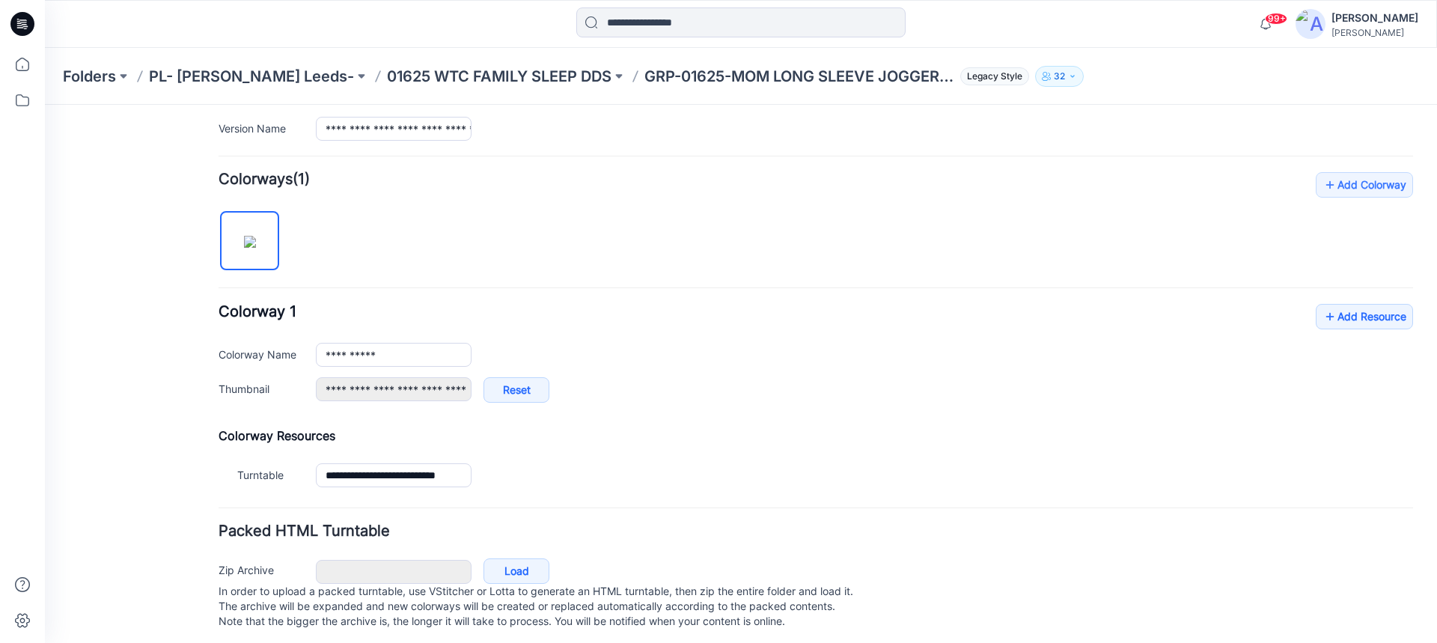
scroll to position [421, 0]
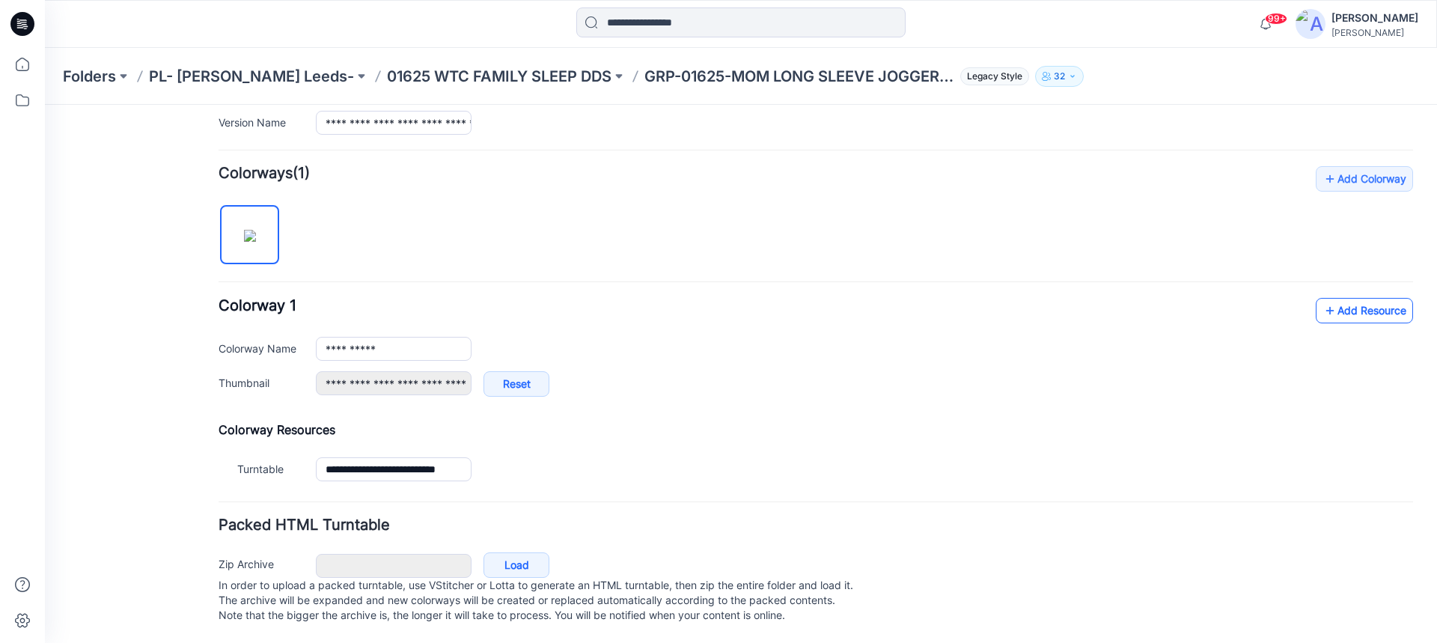
click at [1331, 299] on link "Add Resource" at bounding box center [1364, 310] width 97 height 25
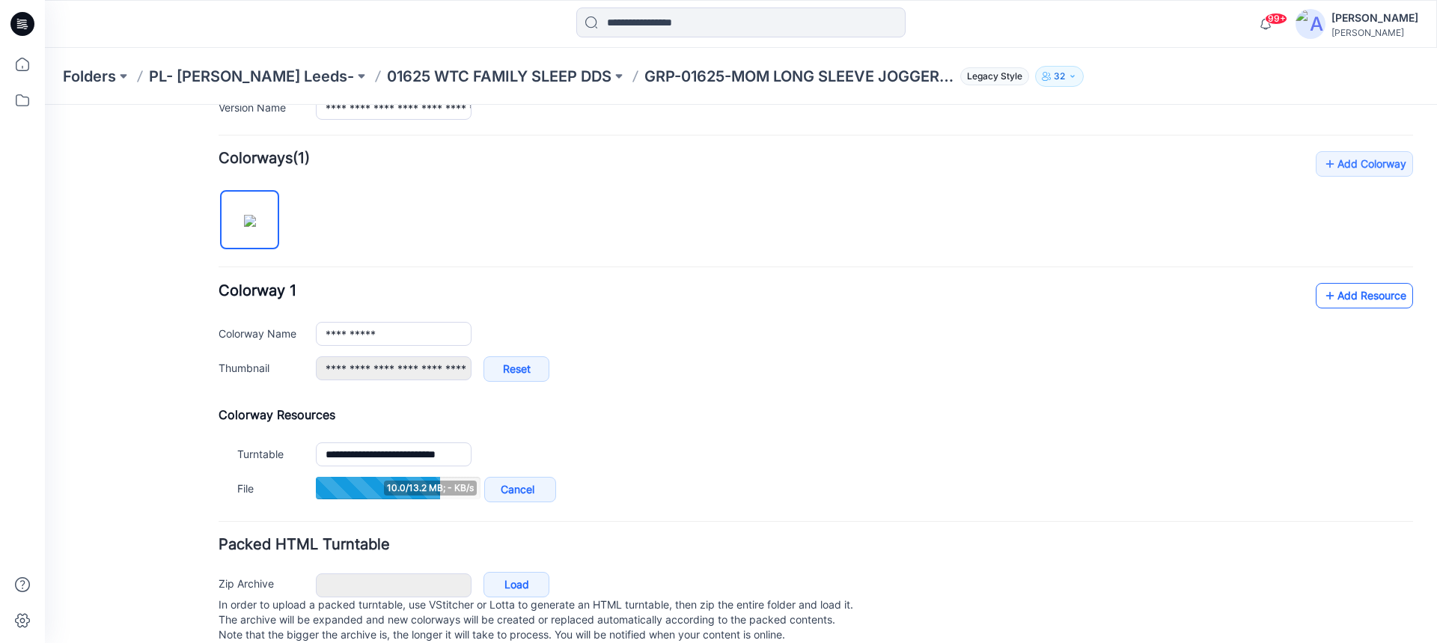
click at [1343, 293] on link "Add Resource" at bounding box center [1364, 295] width 97 height 25
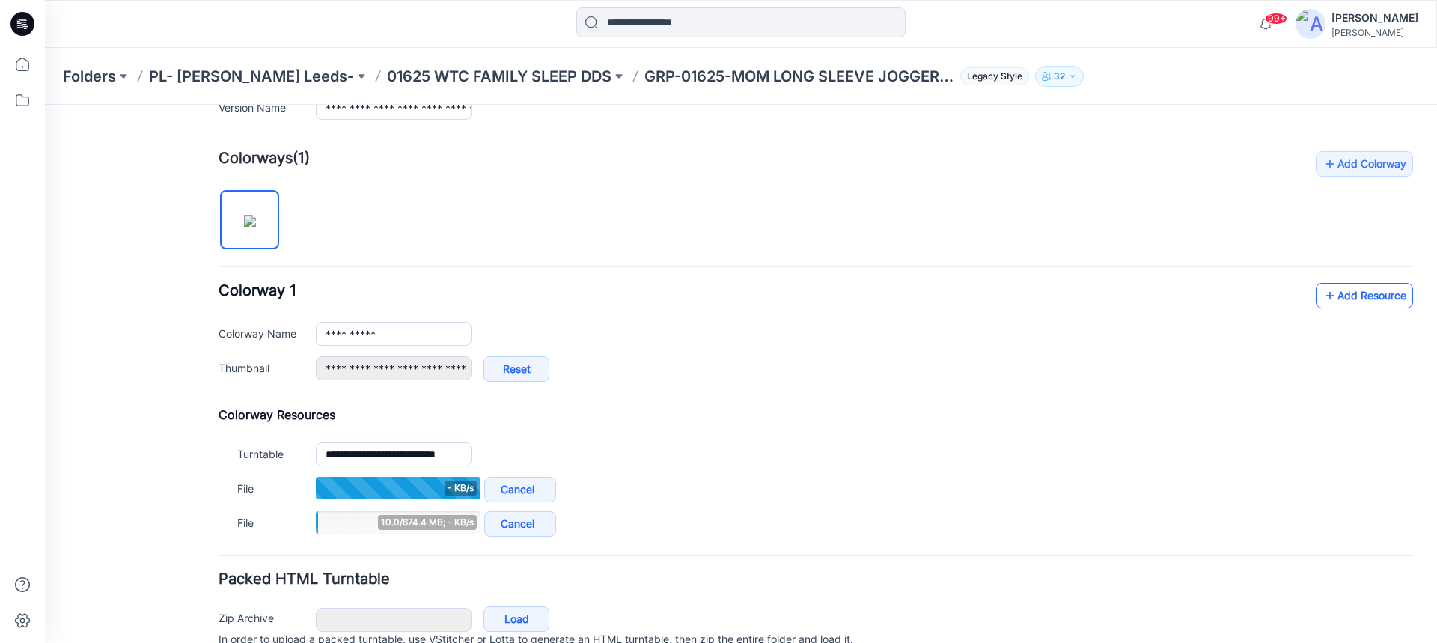
click at [1322, 296] on icon at bounding box center [1329, 296] width 15 height 24
click at [1356, 296] on link "Add Resource" at bounding box center [1364, 295] width 97 height 25
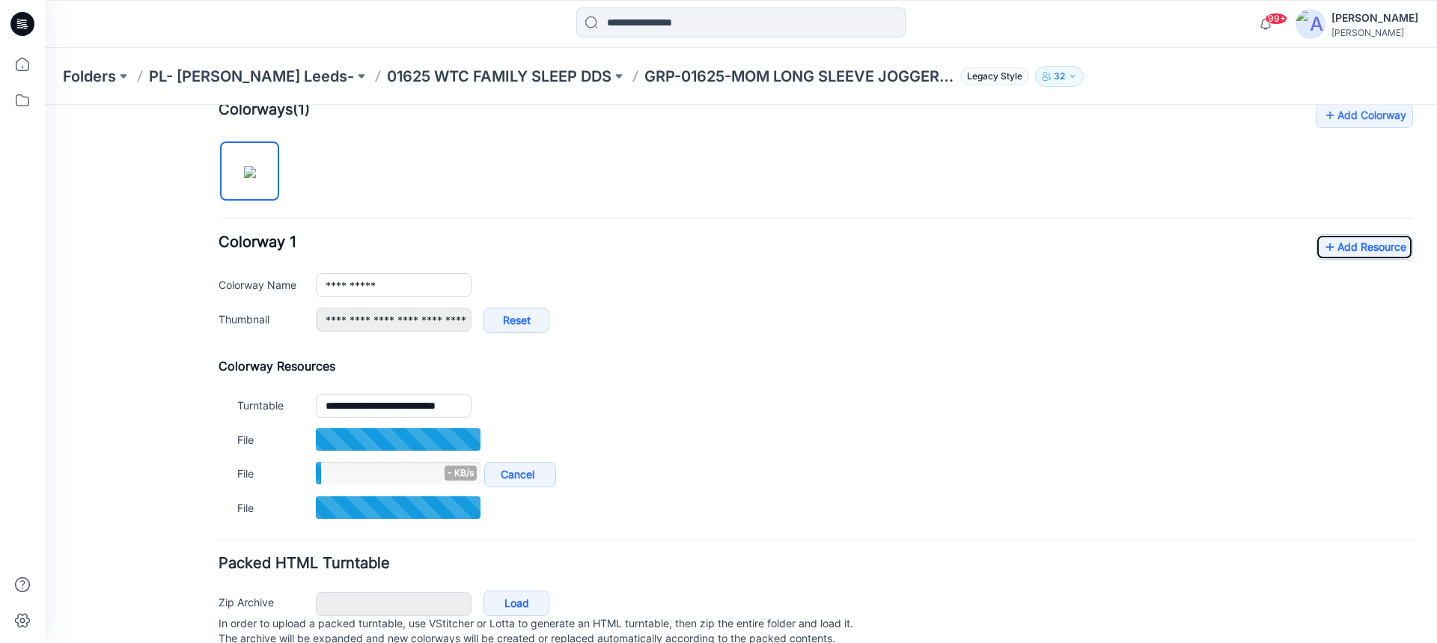
scroll to position [496, 0]
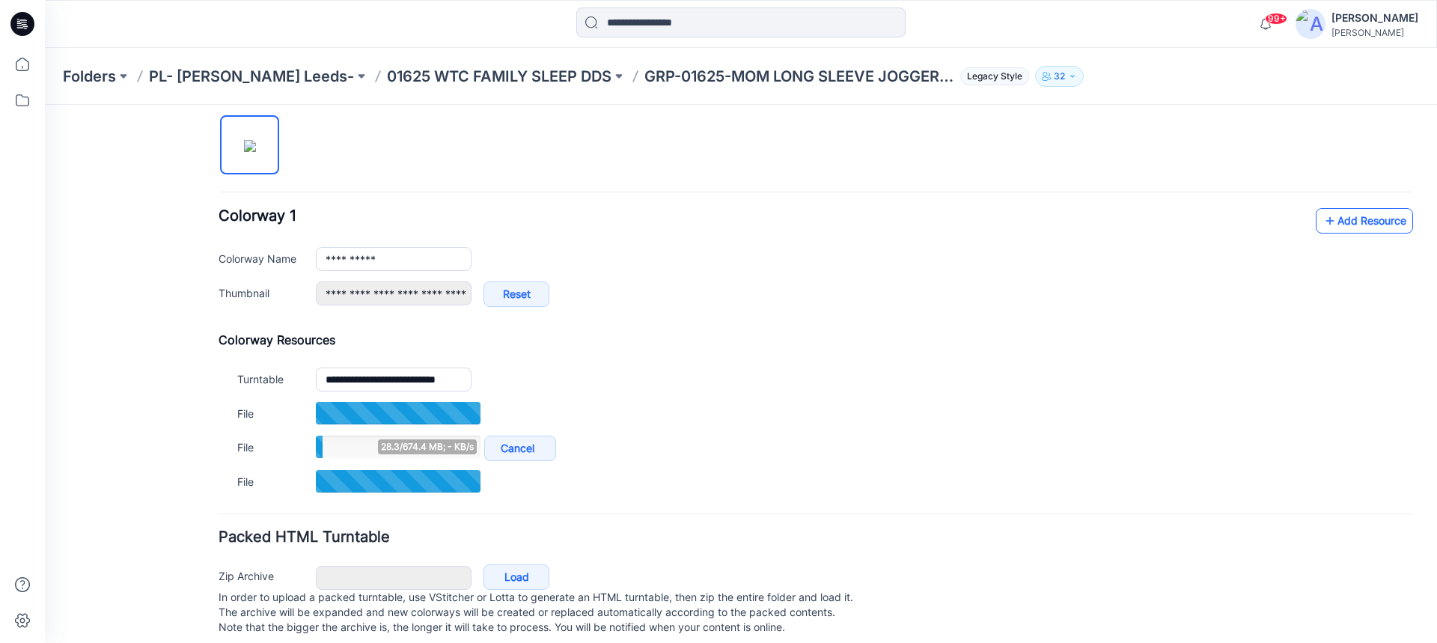
click at [1322, 223] on icon at bounding box center [1329, 221] width 15 height 24
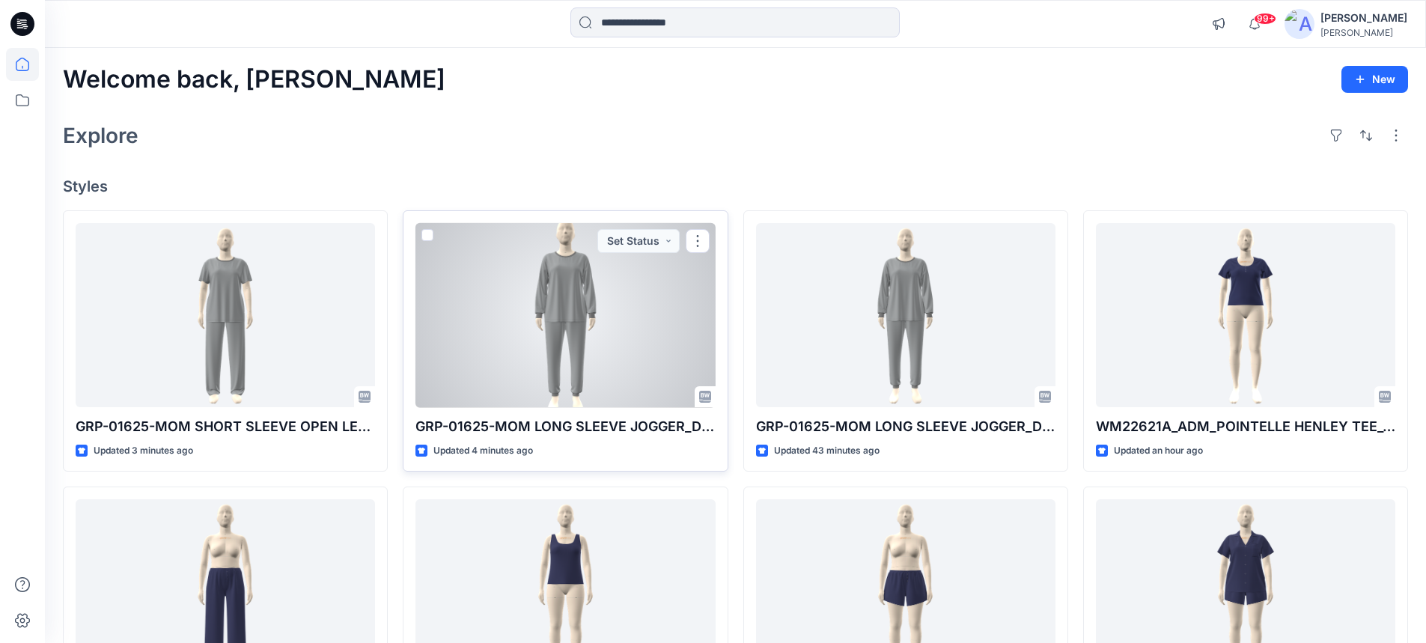
click at [626, 278] on div at bounding box center [564, 315] width 299 height 185
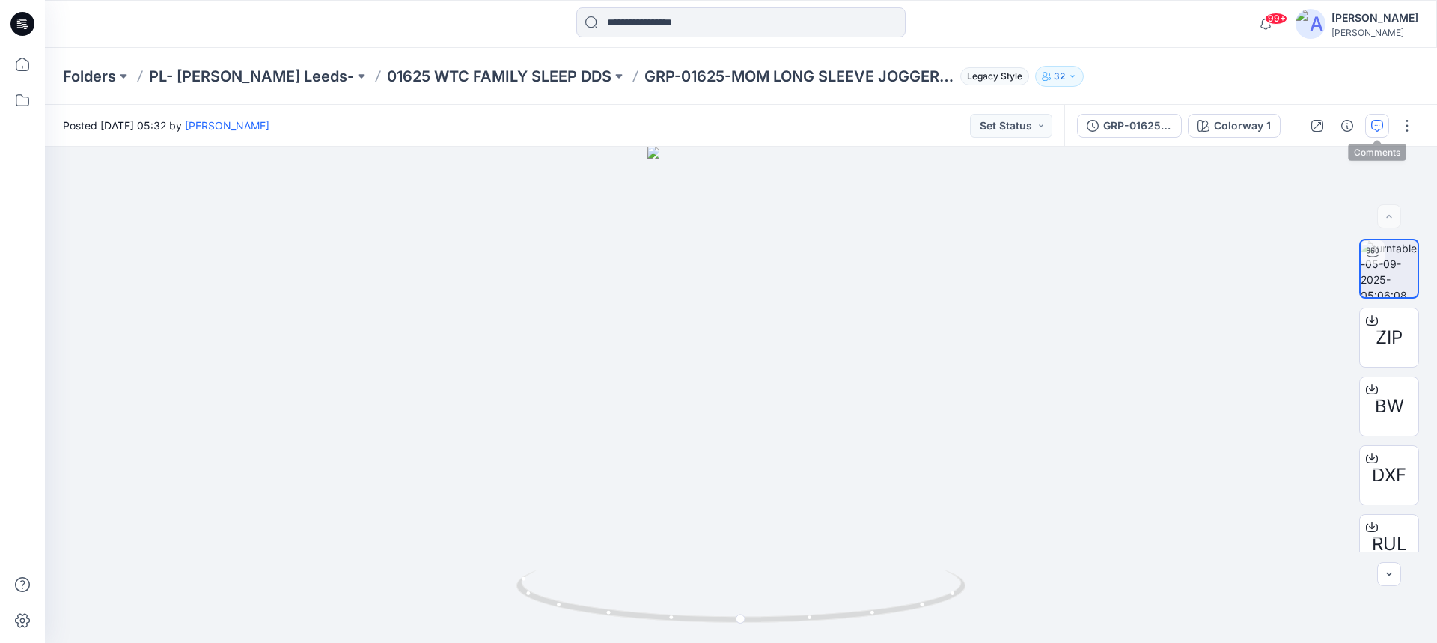
click at [1379, 129] on icon "button" at bounding box center [1377, 126] width 12 height 12
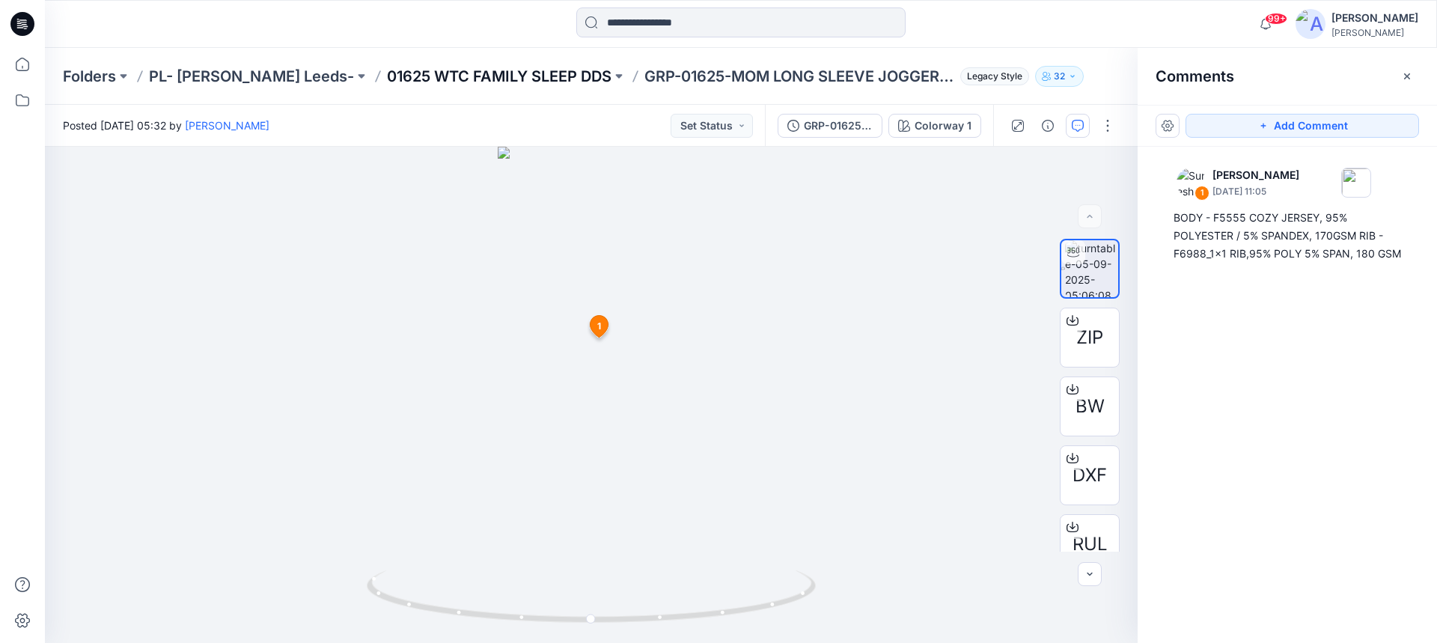
click at [494, 77] on p "01625 WTC FAMILY SLEEP DDS" at bounding box center [499, 76] width 225 height 21
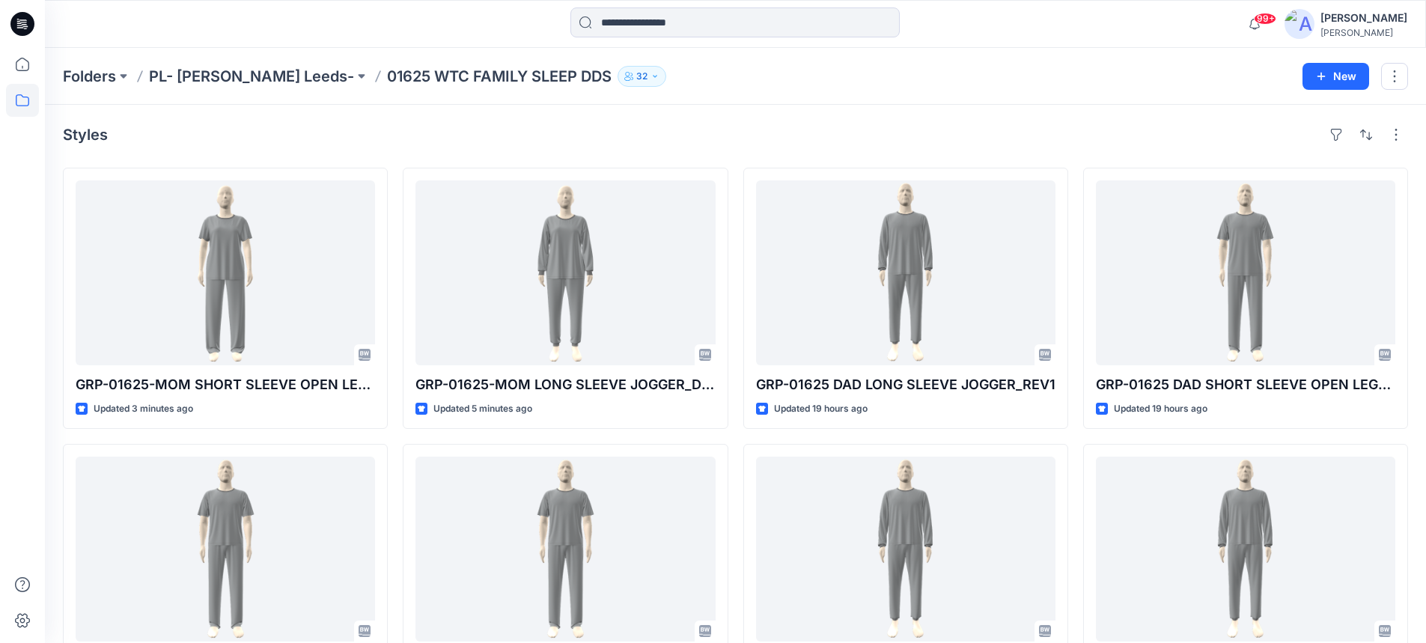
click at [16, 25] on icon at bounding box center [22, 24] width 24 height 24
